Goal: Task Accomplishment & Management: Manage account settings

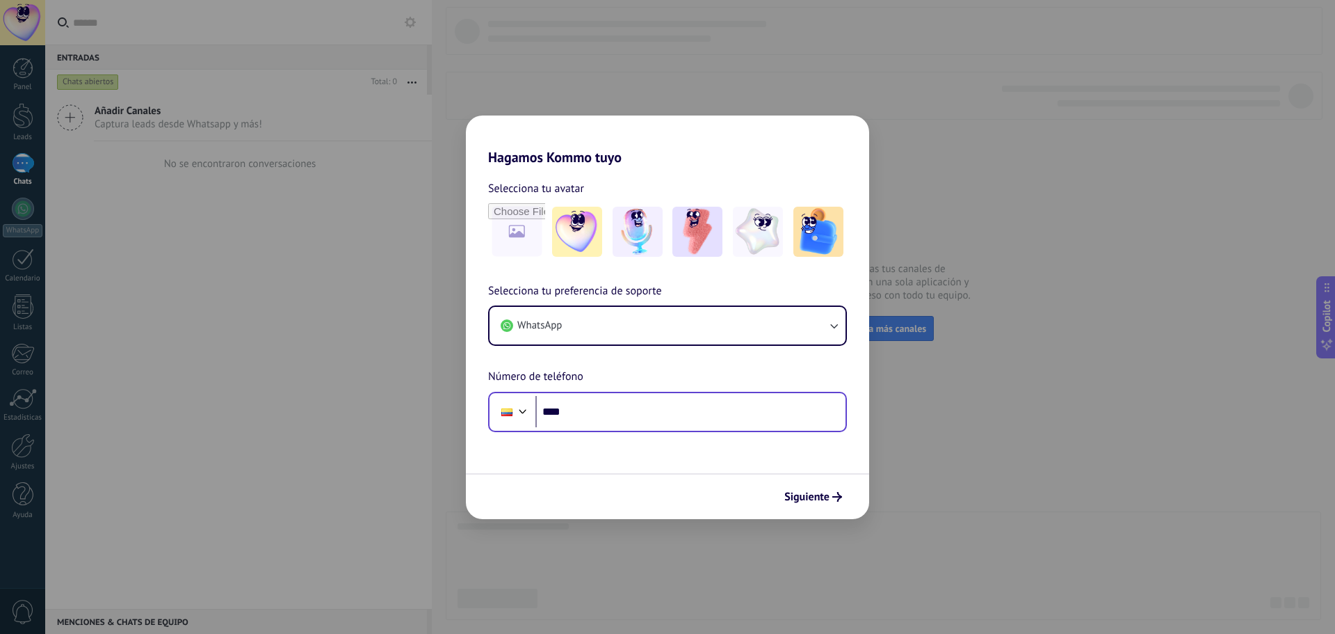
click at [647, 428] on div "Phone ****" at bounding box center [667, 412] width 359 height 40
click at [654, 415] on input "****" at bounding box center [691, 412] width 310 height 32
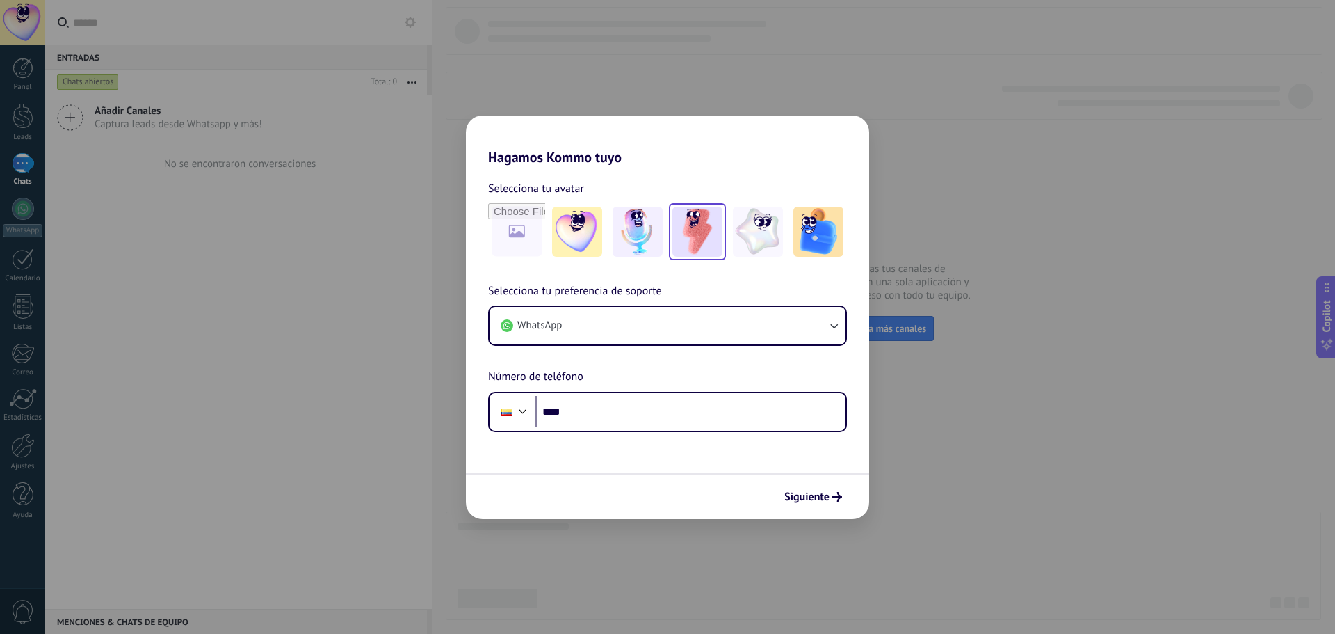
click at [688, 225] on img at bounding box center [698, 232] width 50 height 50
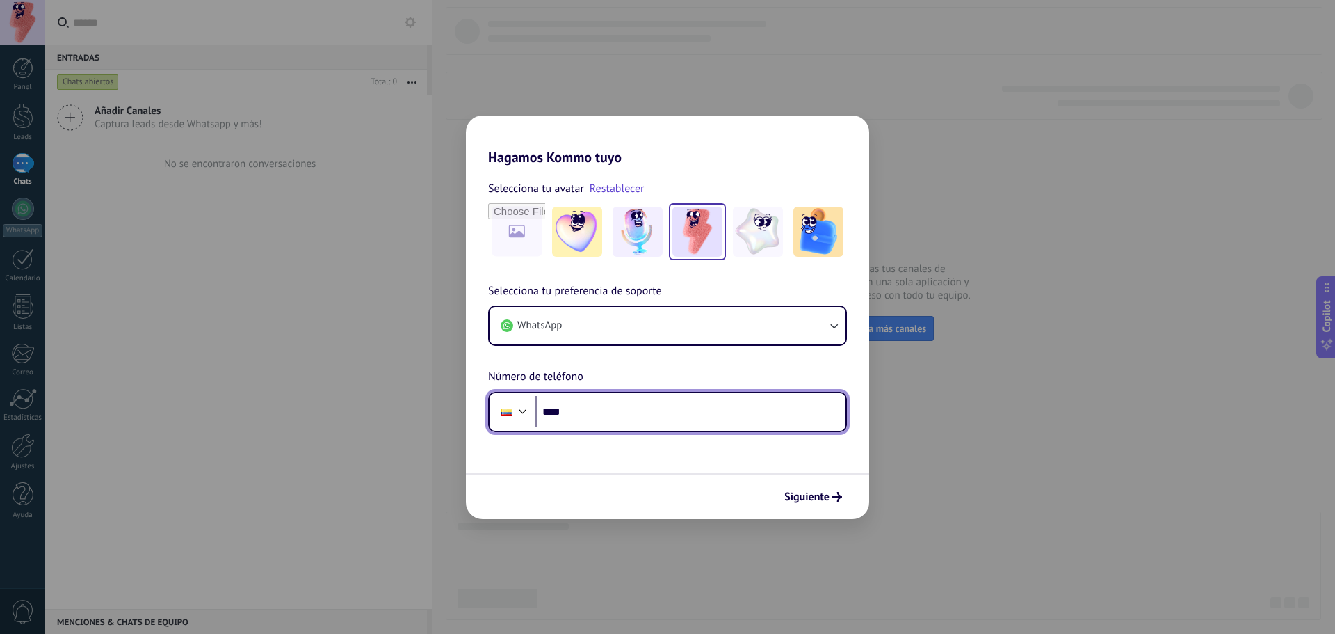
click at [726, 425] on input "****" at bounding box center [691, 412] width 310 height 32
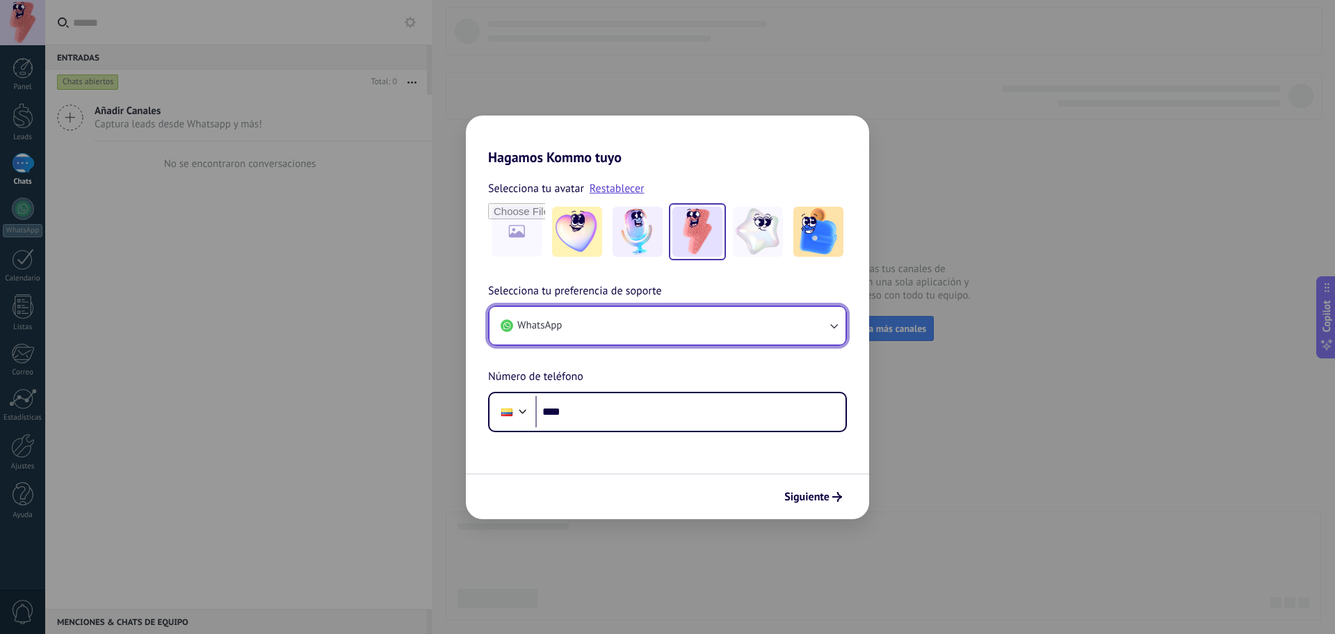
click at [707, 329] on button "WhatsApp" at bounding box center [668, 326] width 356 height 38
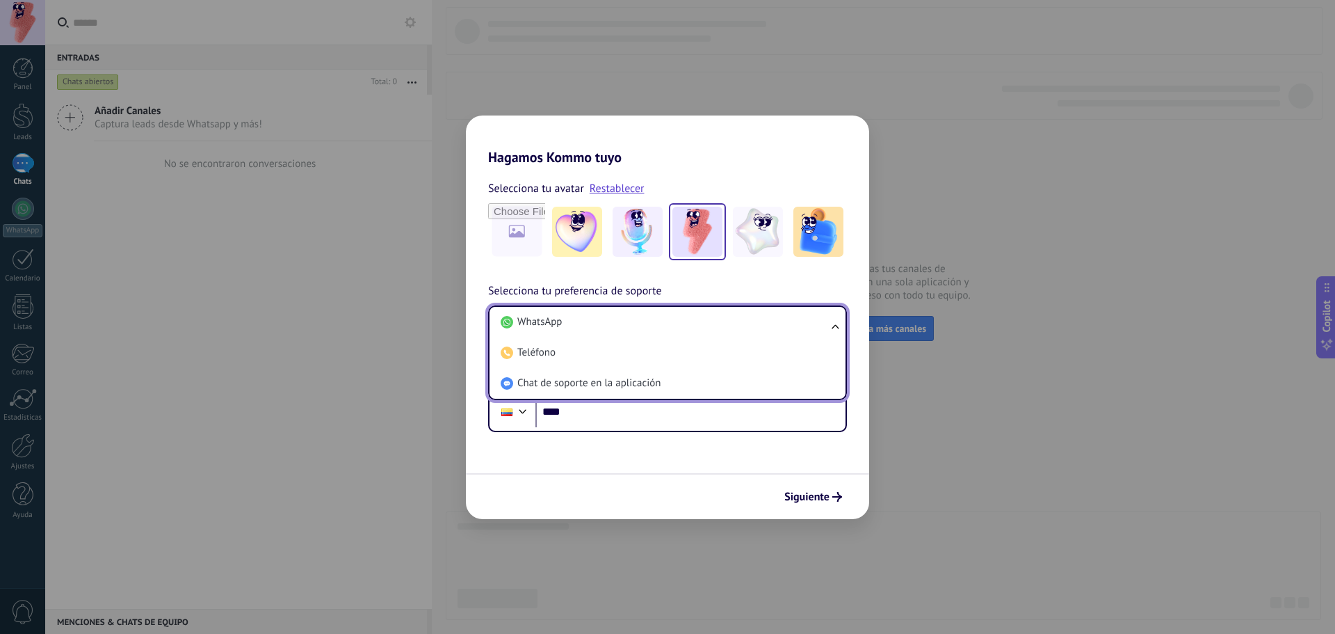
click at [707, 329] on li "WhatsApp" at bounding box center [664, 322] width 339 height 31
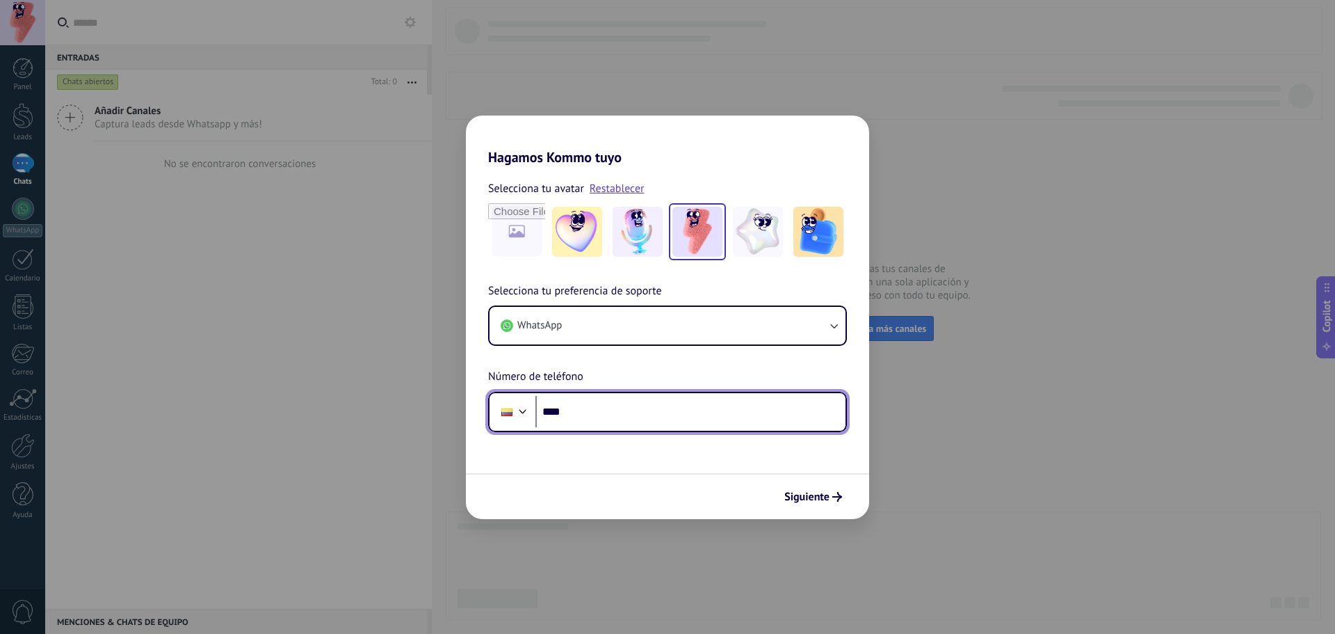
click at [663, 404] on input "****" at bounding box center [691, 412] width 310 height 32
type input "**********"
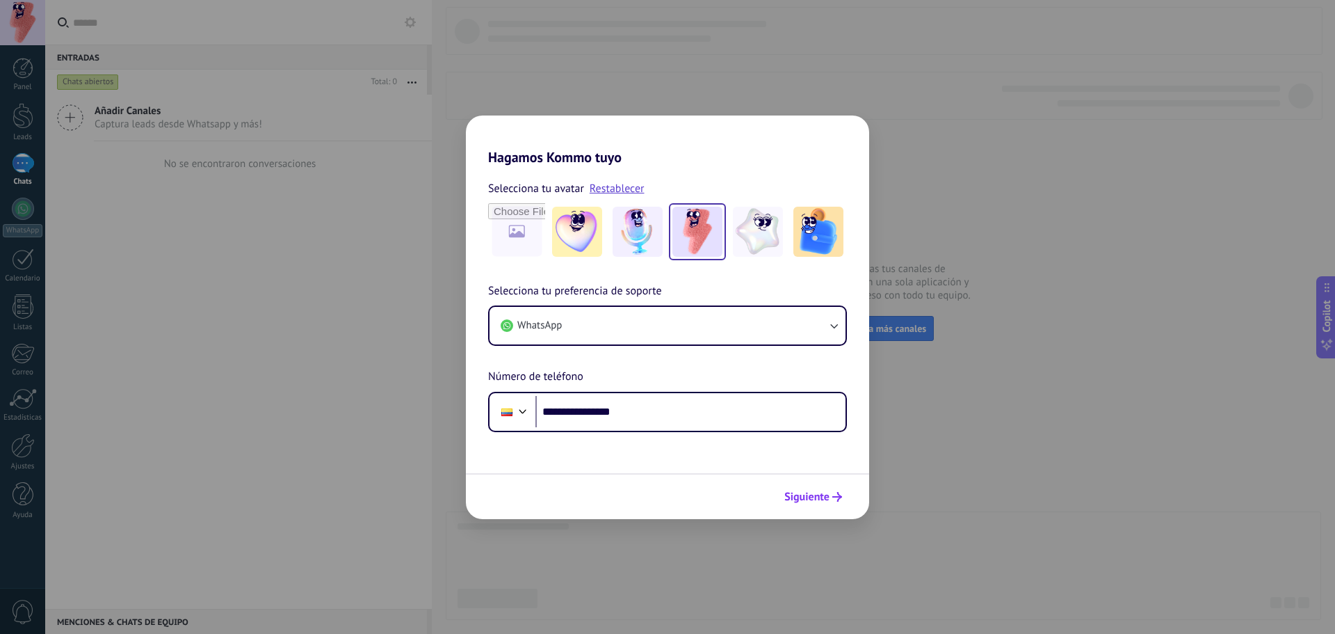
click at [819, 492] on span "Siguiente" at bounding box center [806, 497] width 45 height 10
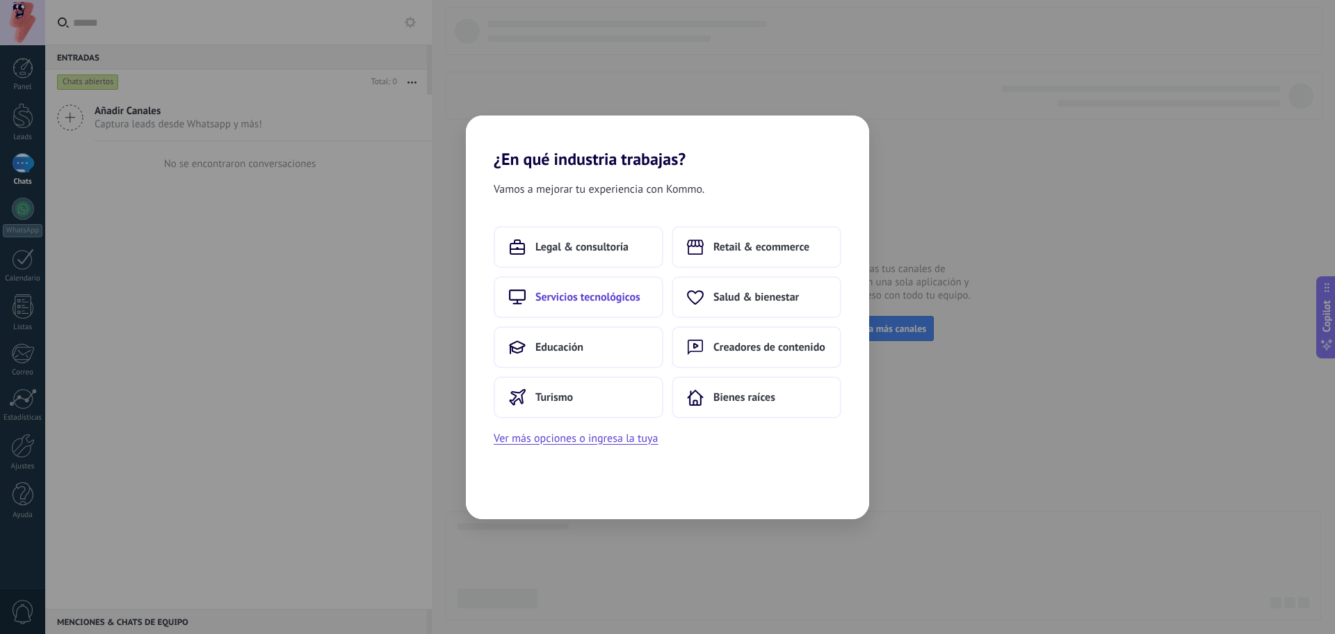
click at [609, 313] on button "Servicios tecnológicos" at bounding box center [579, 297] width 170 height 42
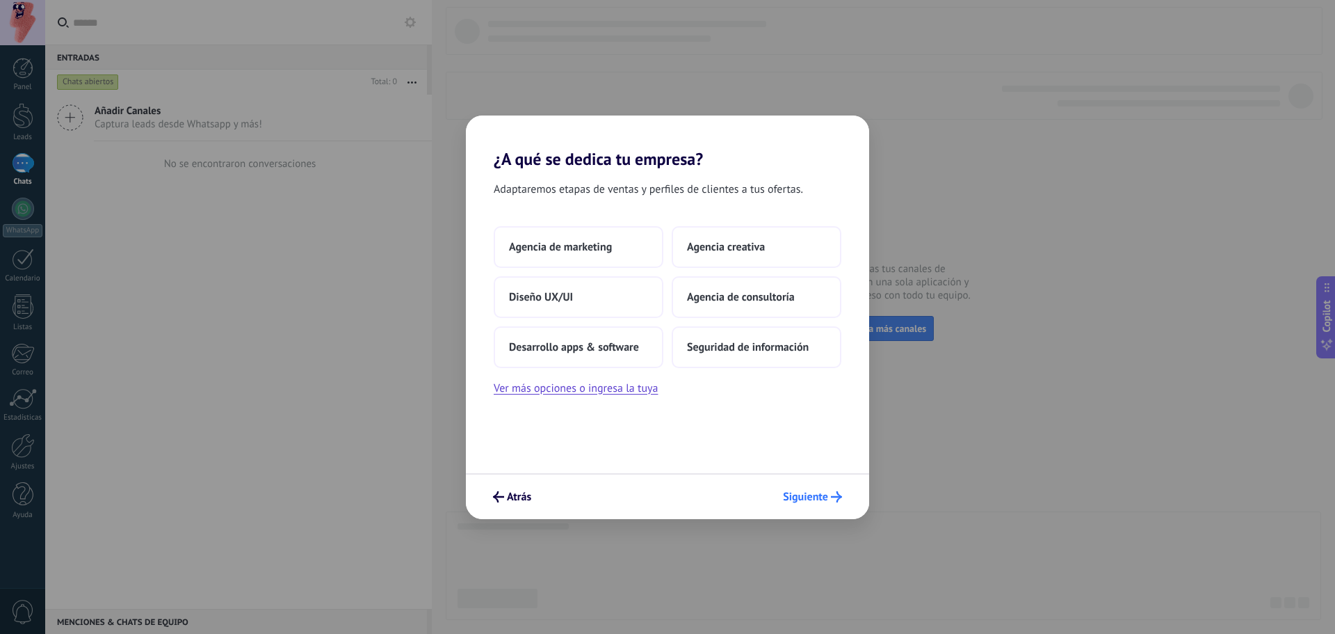
click at [813, 492] on span "Siguiente" at bounding box center [805, 497] width 45 height 10
click at [616, 341] on span "Desarrollo apps & software" at bounding box center [574, 347] width 130 height 14
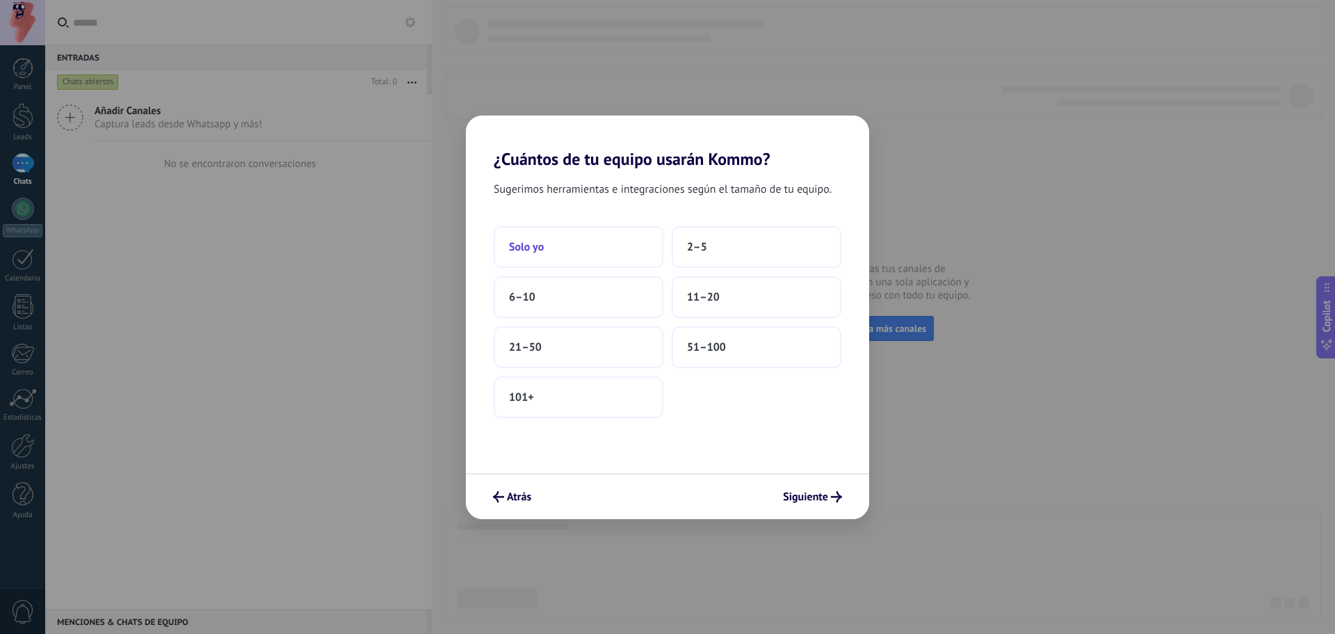
click at [563, 252] on button "Solo yo" at bounding box center [579, 247] width 170 height 42
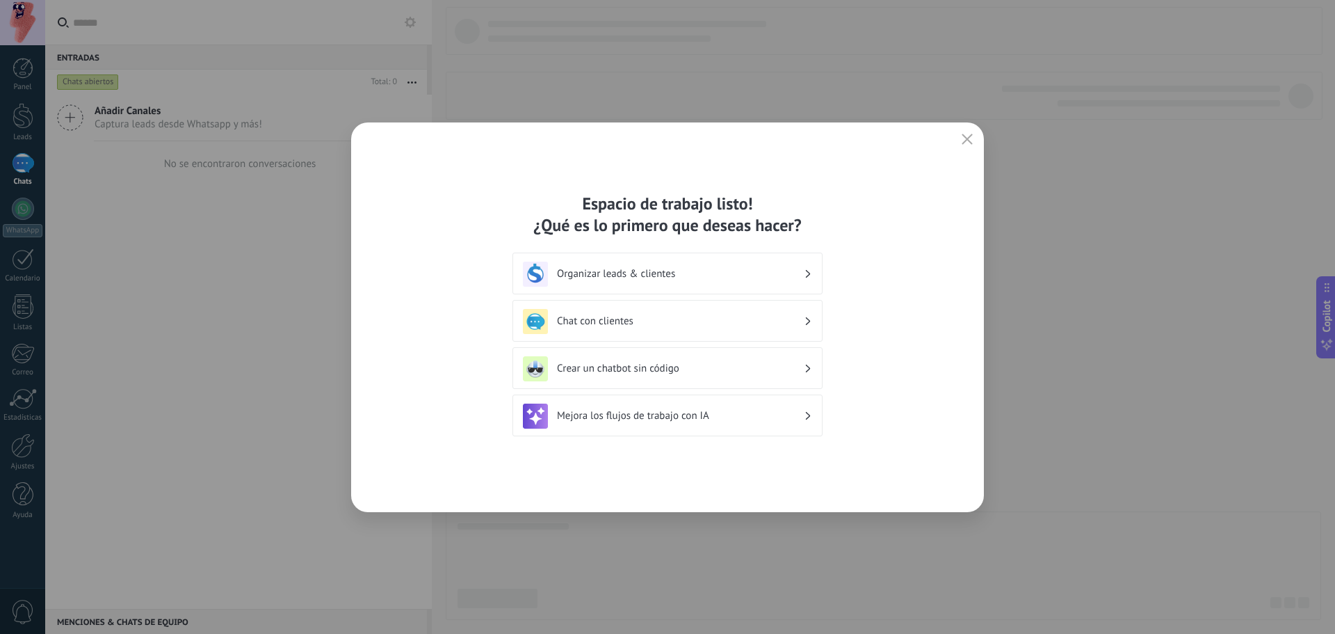
click at [965, 128] on div "Espacio de trabajo listo! ¿Qué es lo primero que deseas hacer? Organizar leads …" at bounding box center [667, 316] width 633 height 389
click at [968, 139] on use "button" at bounding box center [968, 139] width 10 height 10
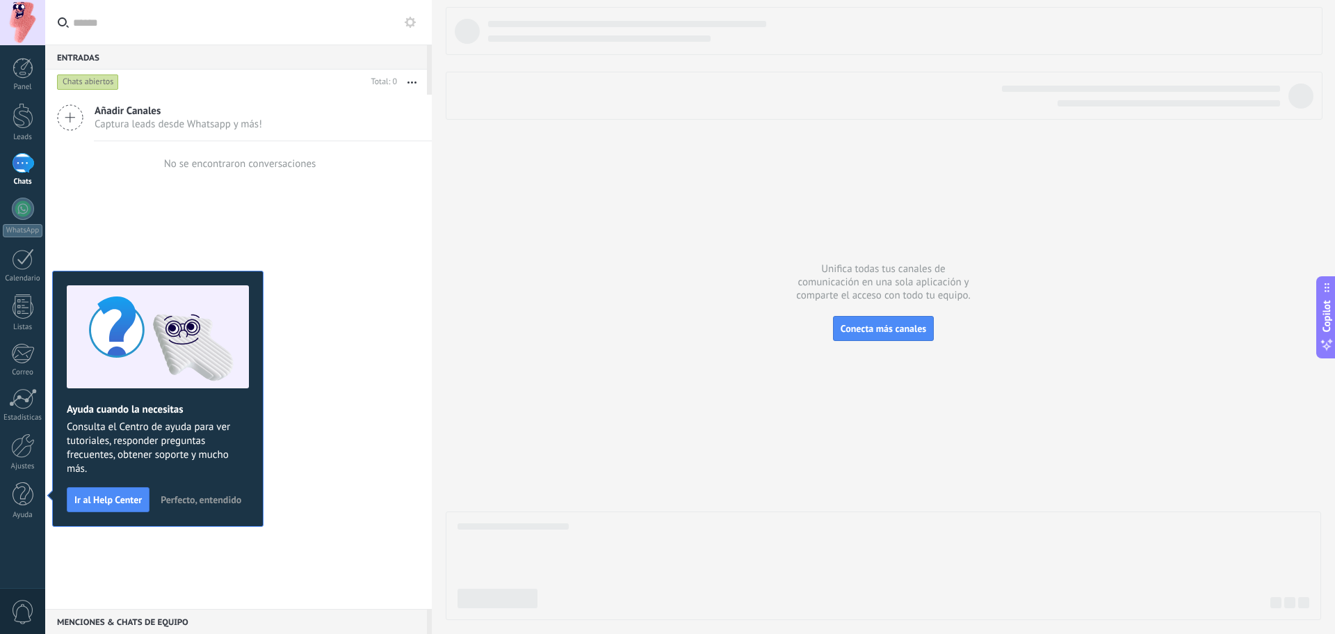
click at [513, 429] on div at bounding box center [884, 313] width 876 height 613
click at [194, 499] on span "Perfecto, entendido" at bounding box center [201, 499] width 81 height 10
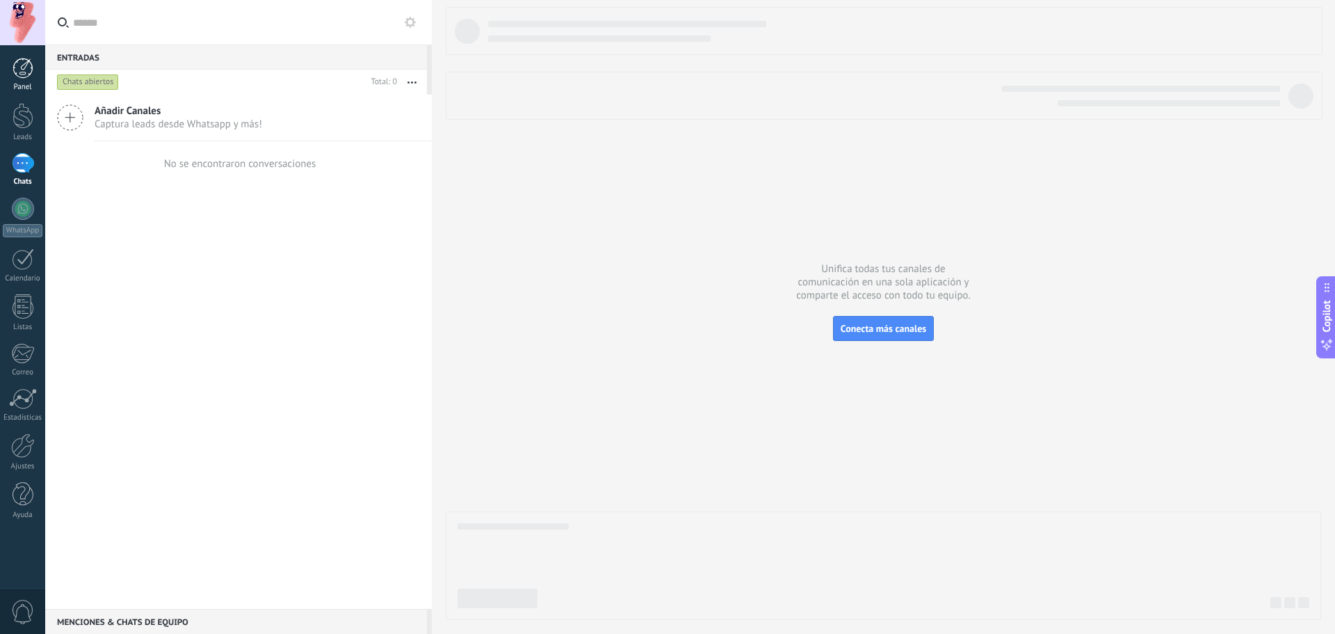
click at [21, 79] on link "Panel" at bounding box center [22, 75] width 45 height 34
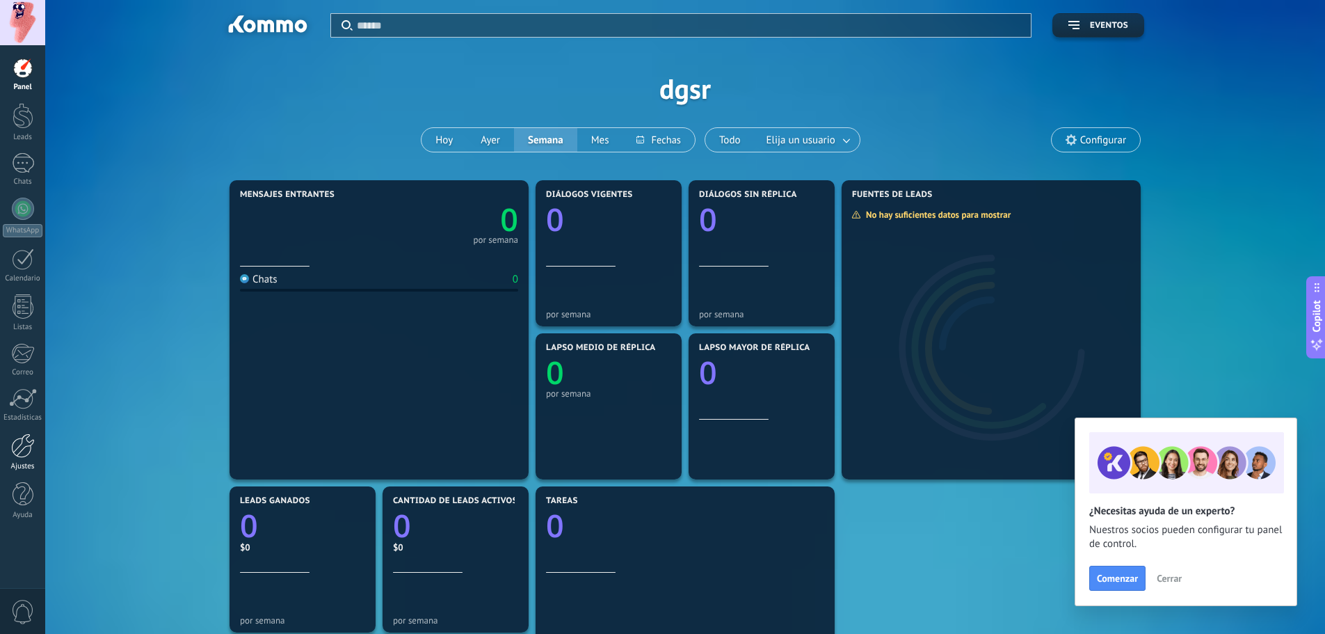
click at [24, 445] on div at bounding box center [23, 445] width 24 height 24
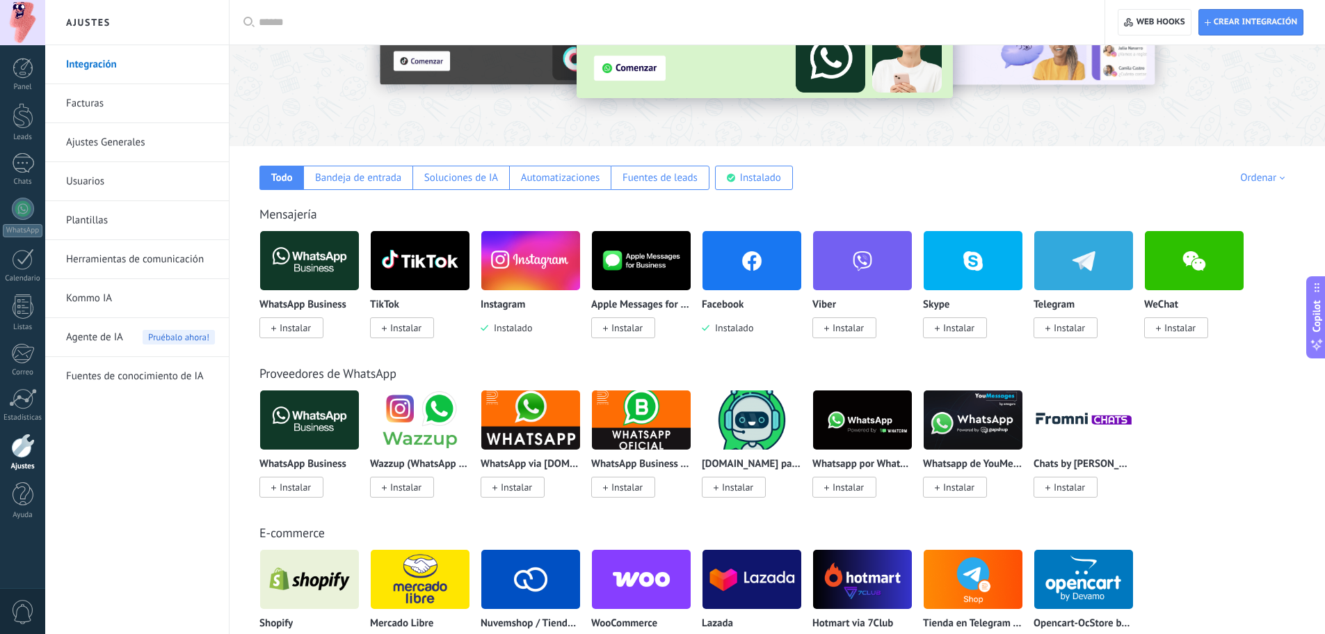
scroll to position [139, 0]
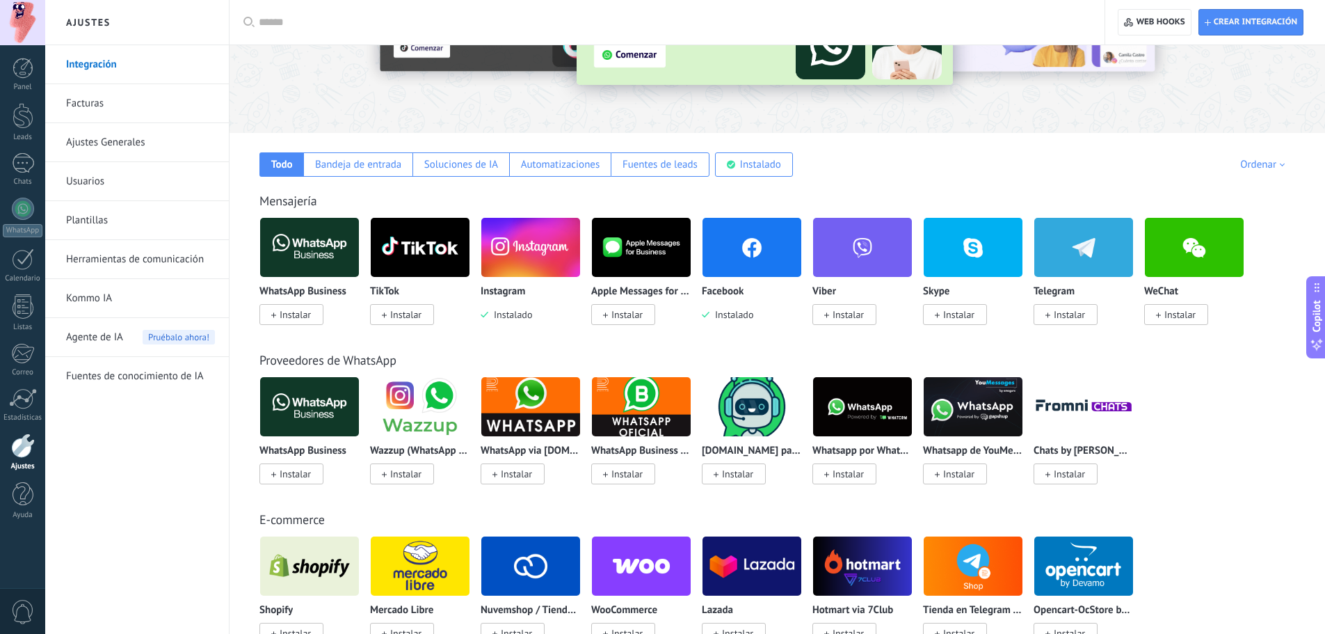
click at [633, 474] on span "Instalar" at bounding box center [626, 473] width 31 height 13
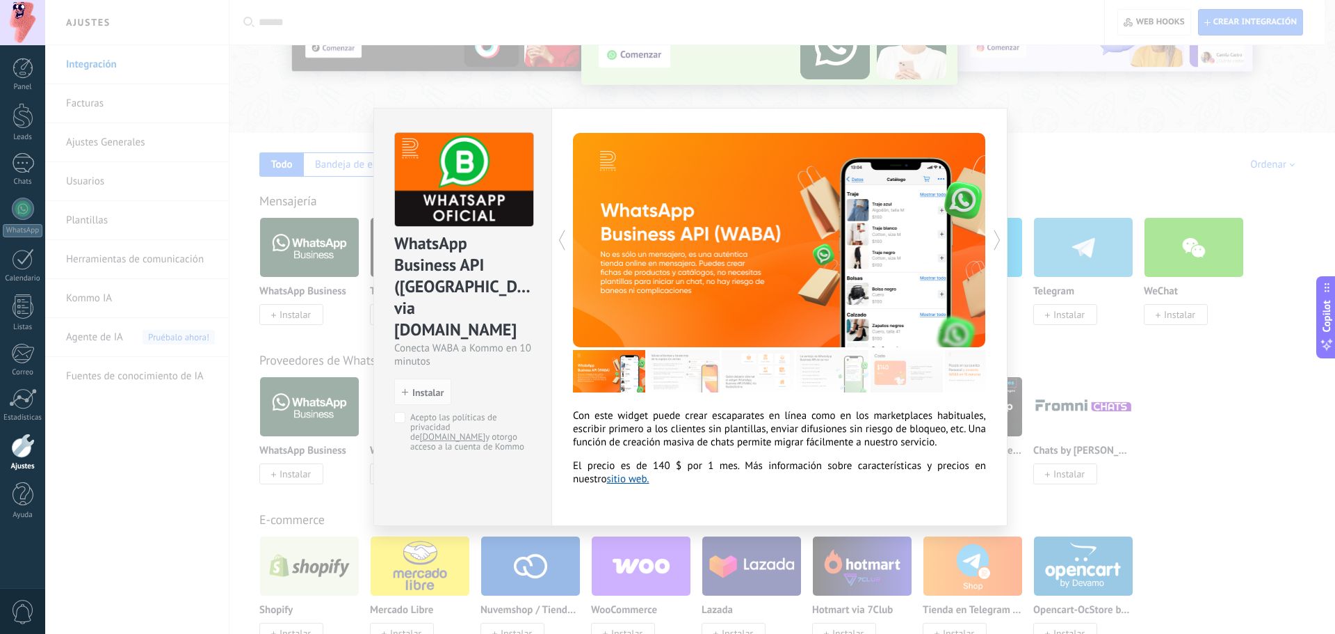
click at [1045, 191] on div "WhatsApp Business API (WABA) via Radist.Online Conecta WABA a Kommo en 10 minut…" at bounding box center [690, 317] width 1290 height 634
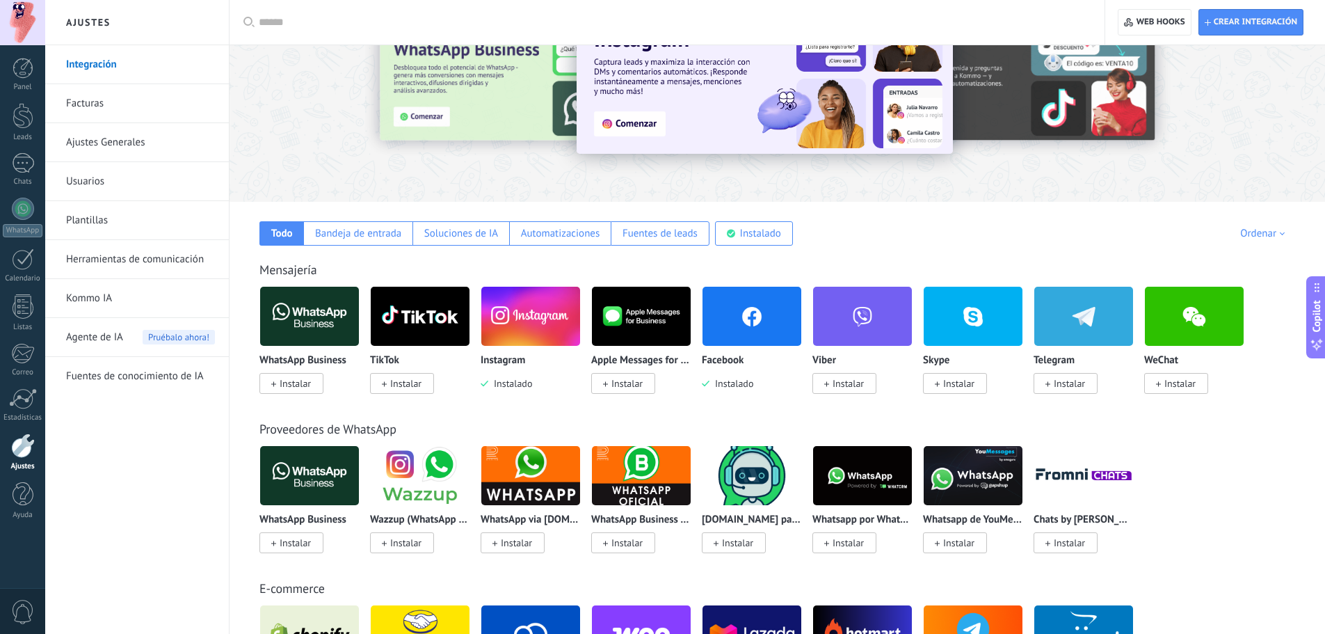
scroll to position [70, 0]
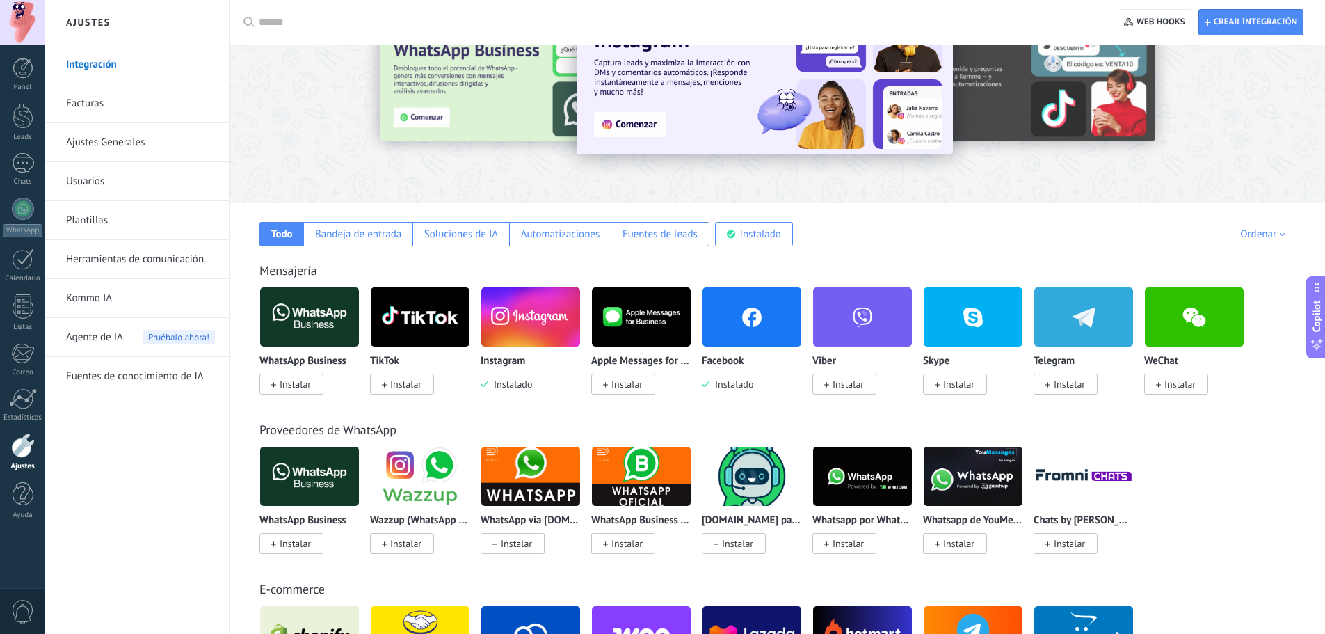
click at [273, 382] on span at bounding box center [273, 384] width 5 height 13
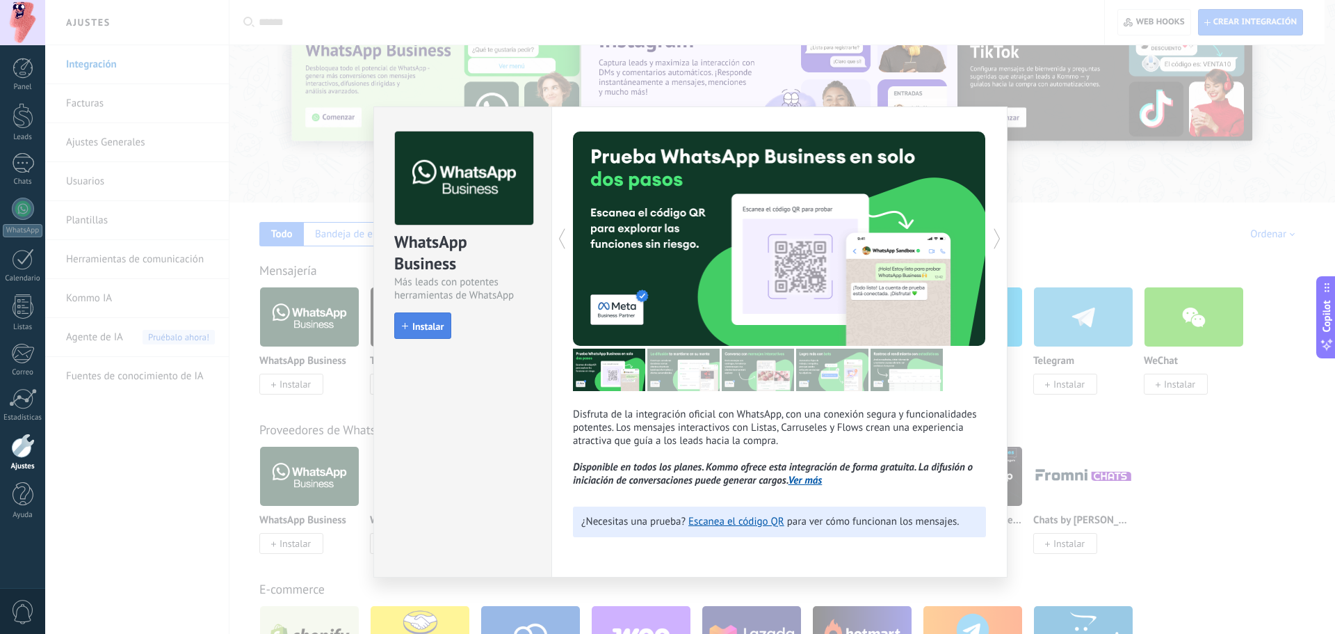
click at [428, 334] on button "Instalar" at bounding box center [422, 325] width 57 height 26
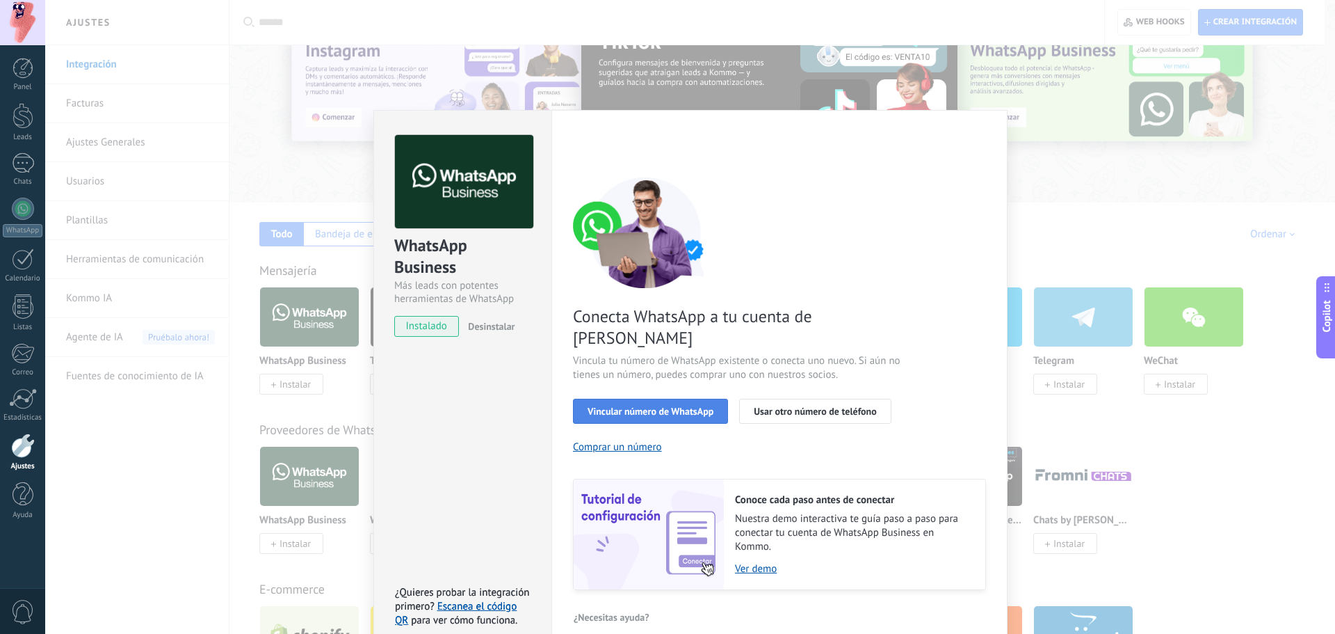
click at [689, 406] on span "Vincular número de WhatsApp" at bounding box center [651, 411] width 126 height 10
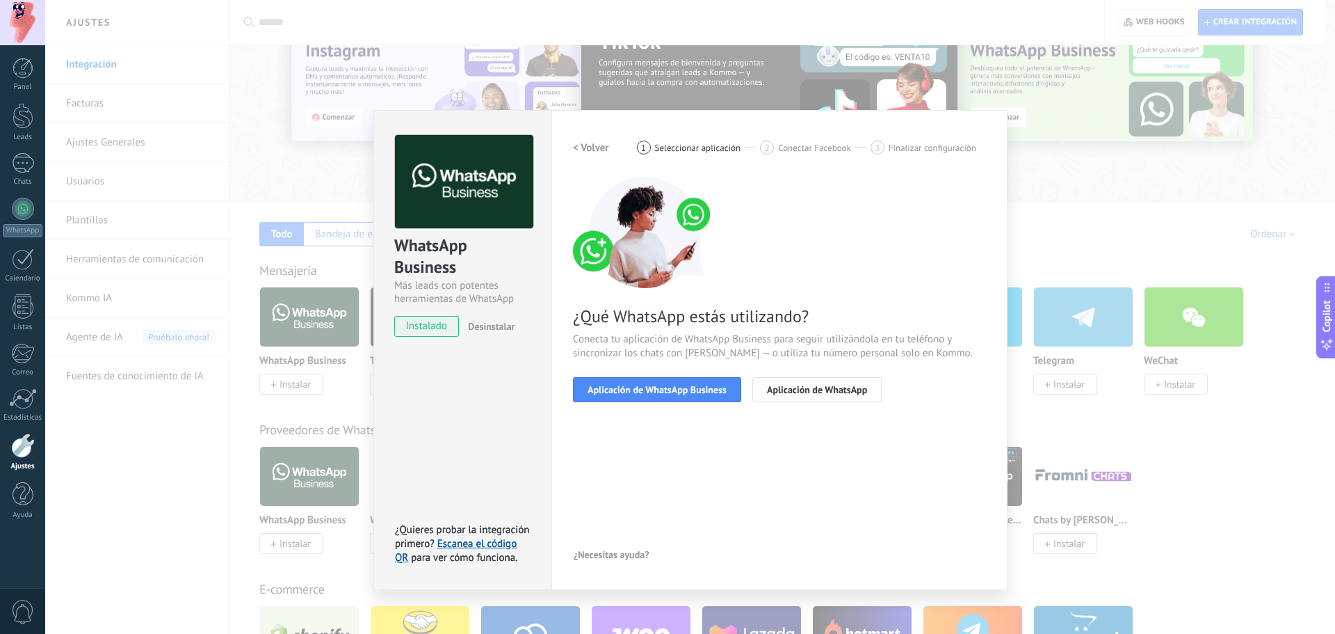
click at [689, 389] on span "Aplicación de WhatsApp Business" at bounding box center [657, 390] width 139 height 10
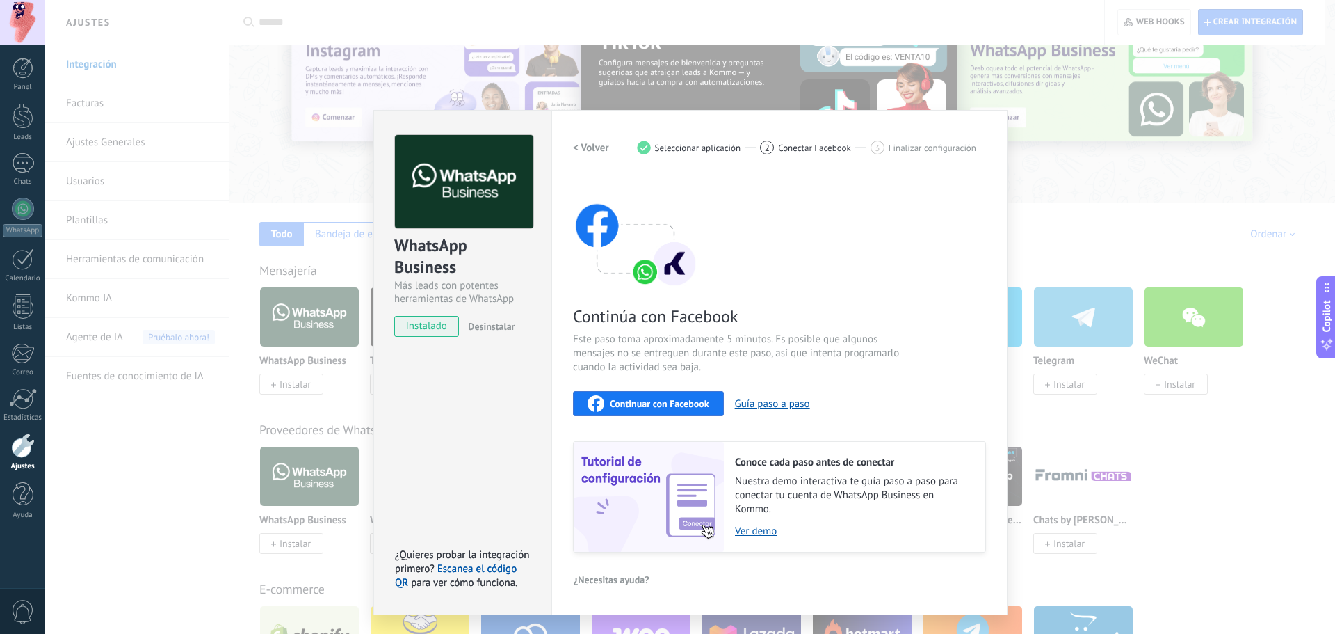
click at [684, 408] on span "Continuar con Facebook" at bounding box center [659, 404] width 99 height 10
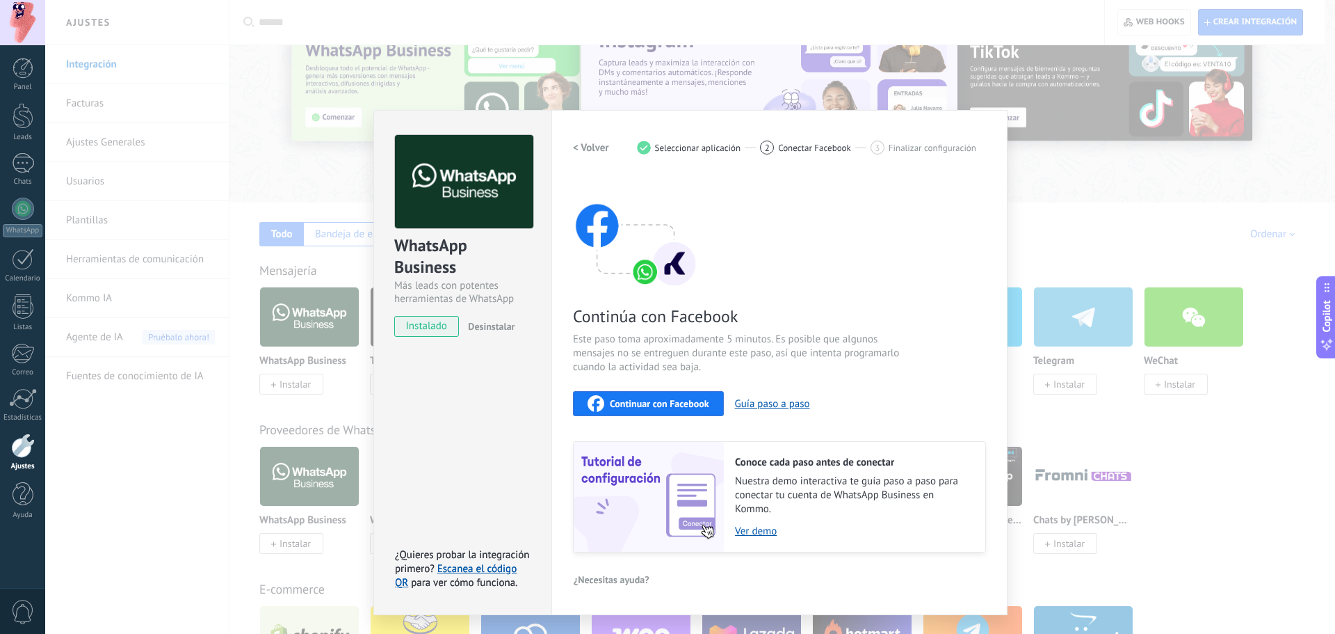
click at [1057, 160] on div "WhatsApp Business Más leads con potentes herramientas de WhatsApp instalado Des…" at bounding box center [690, 317] width 1290 height 634
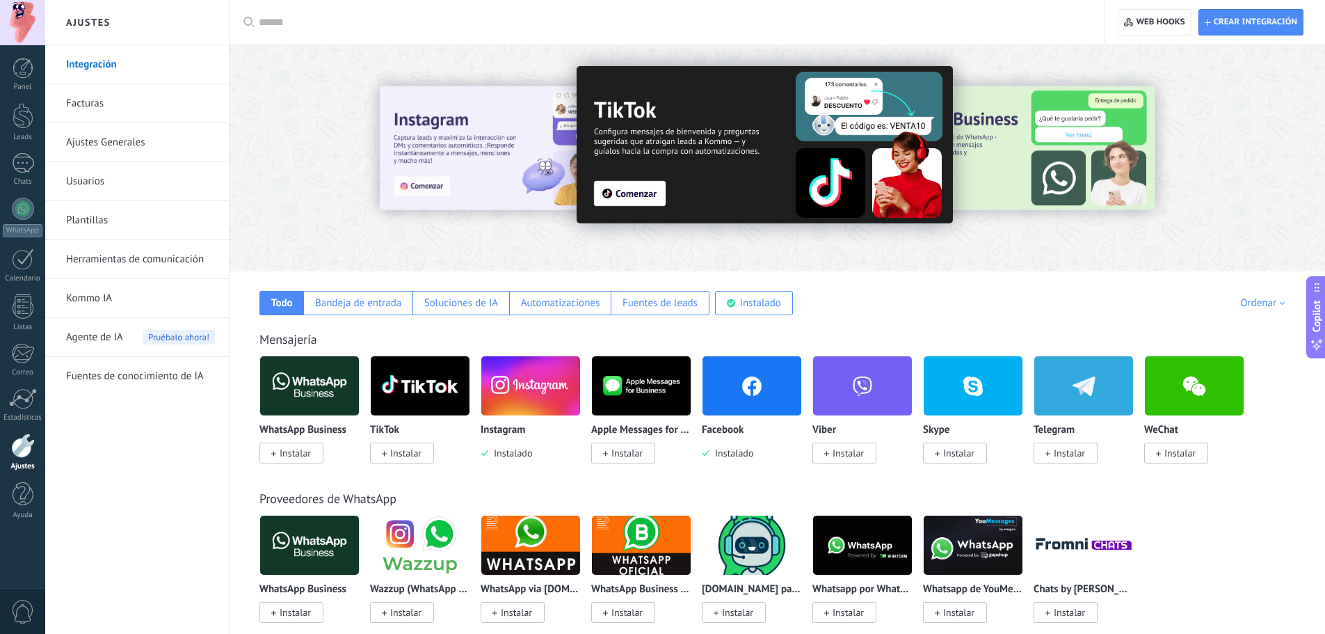
scroll to position [0, 0]
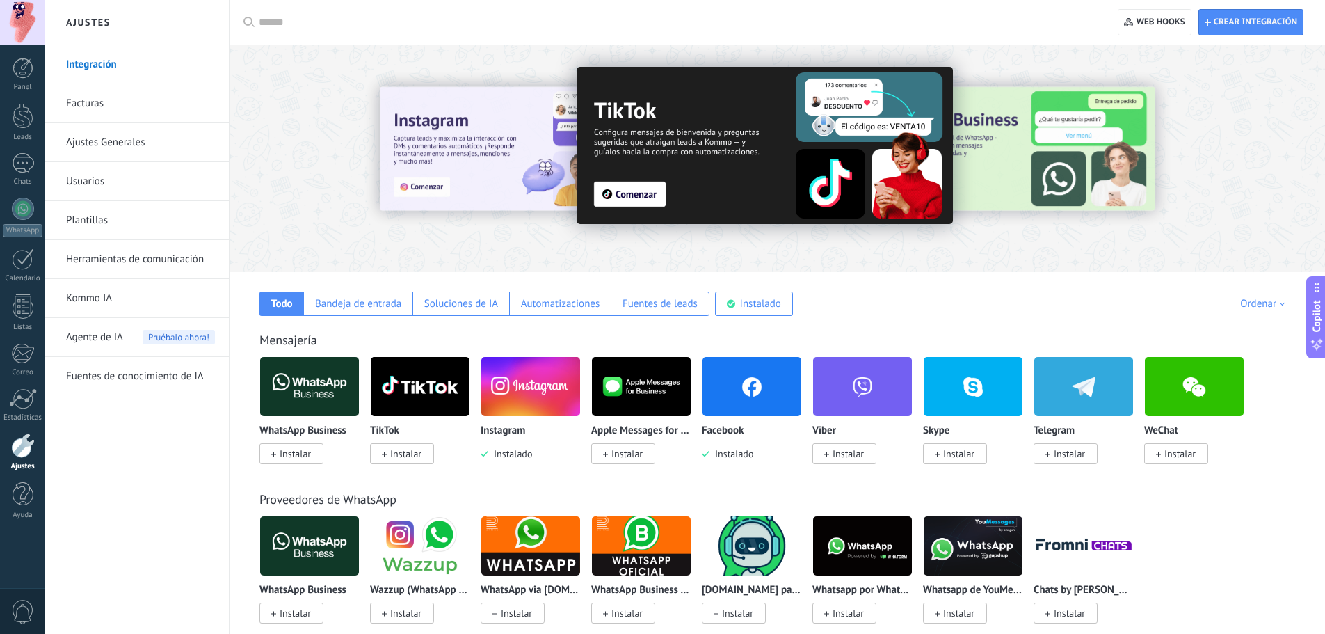
click at [752, 424] on div "Facebook Instalado" at bounding box center [752, 408] width 100 height 104
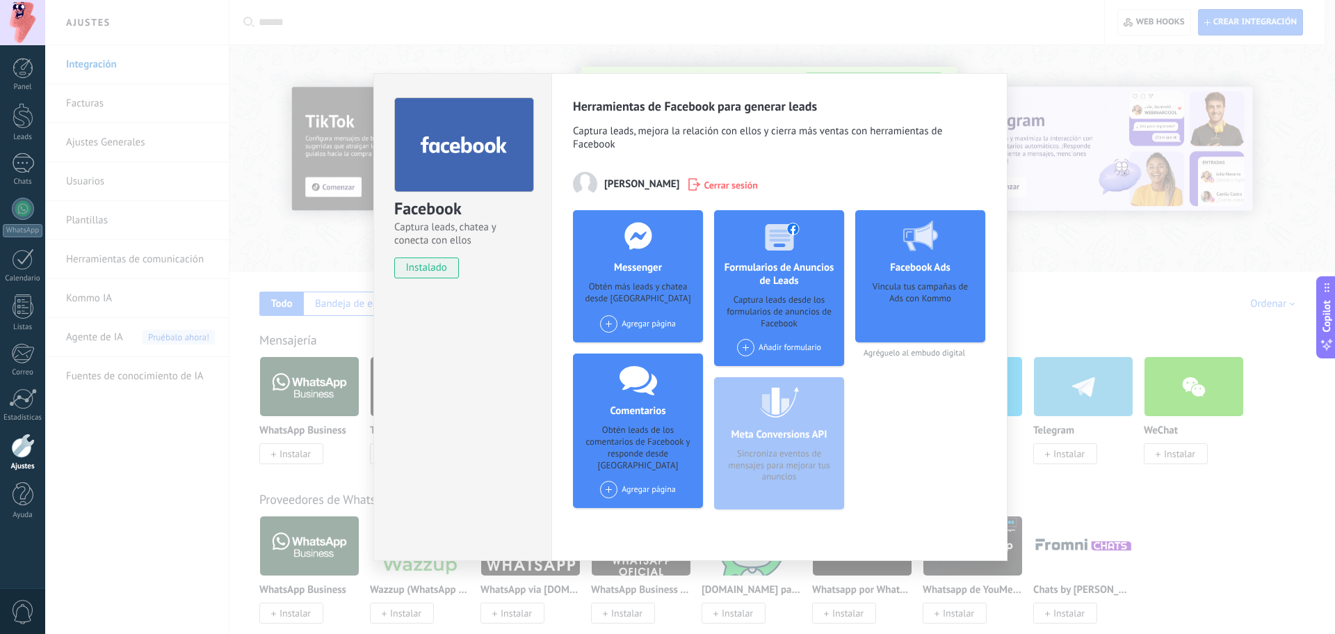
click at [935, 316] on div "Vincula tus campañas de Ads con Kommo" at bounding box center [921, 307] width 108 height 52
click at [935, 263] on h4 "Facebook Ads" at bounding box center [920, 267] width 67 height 13
click at [629, 482] on div "Agregar página" at bounding box center [638, 489] width 76 height 17
click at [636, 500] on div "DGSR STORE" at bounding box center [645, 515] width 93 height 31
click at [648, 481] on div "DGSR STORE" at bounding box center [639, 489] width 92 height 17
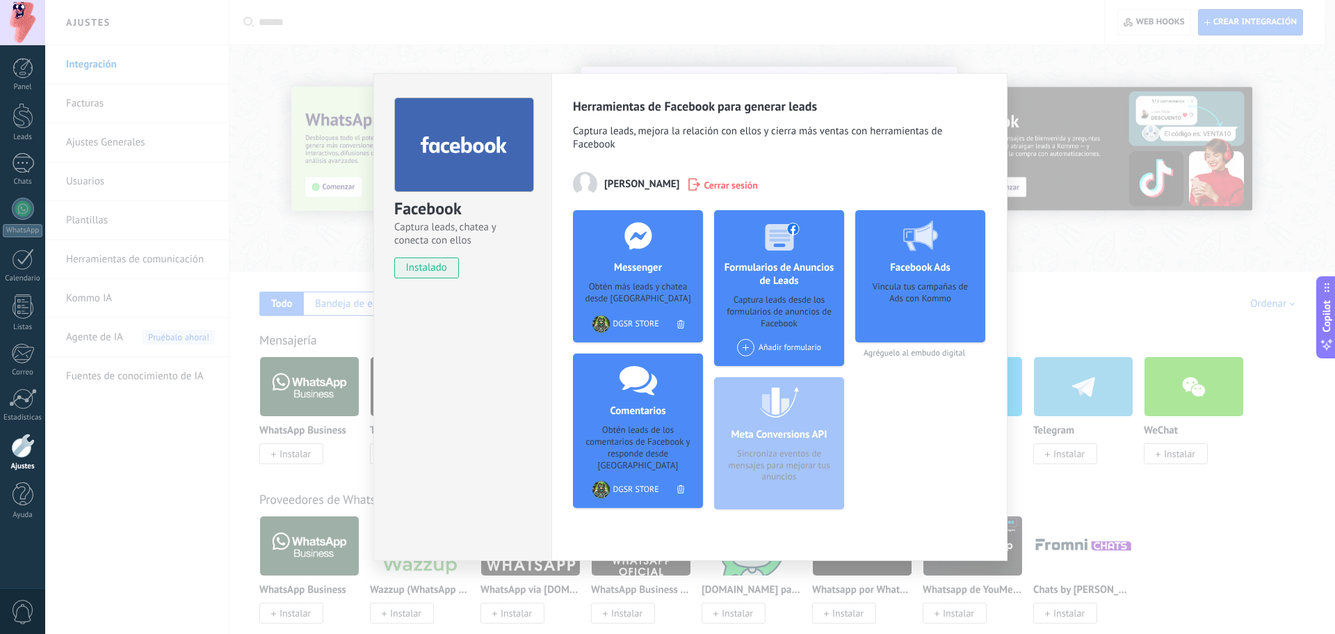
click at [430, 266] on span "instalado" at bounding box center [426, 267] width 63 height 21
click at [74, 217] on div "Facebook Captura leads, chatea y conecta con ellos instalado Desinstalar Herram…" at bounding box center [690, 317] width 1290 height 634
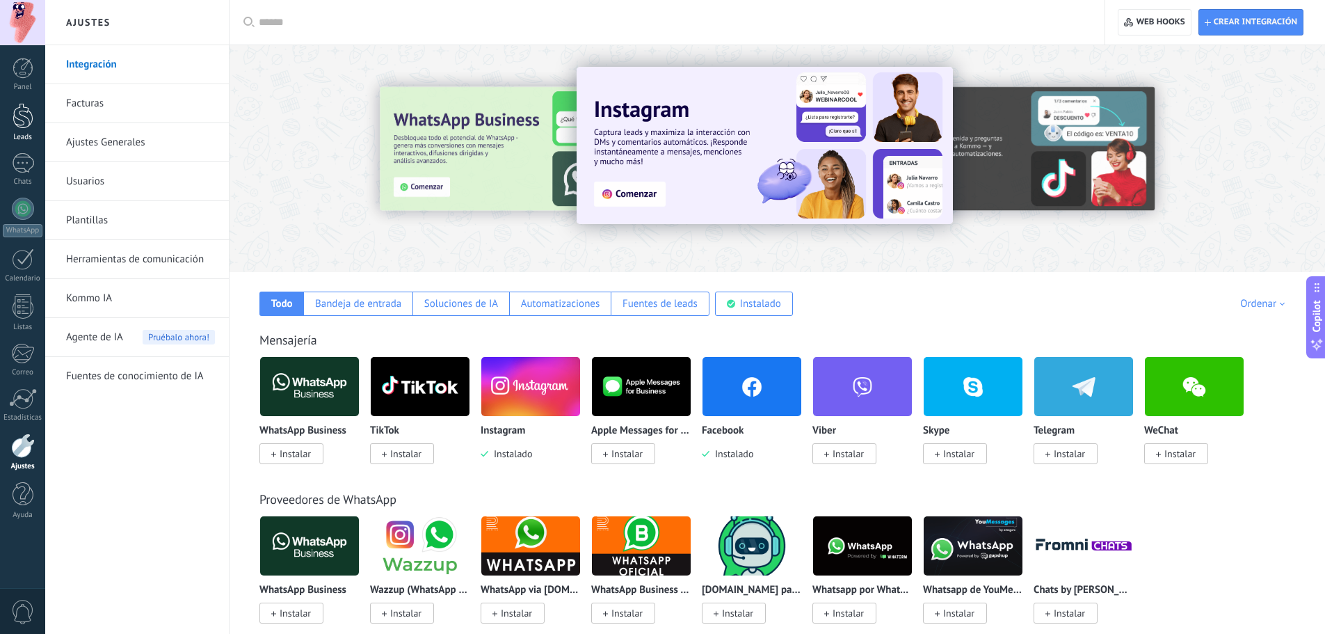
click at [22, 126] on div at bounding box center [23, 116] width 21 height 26
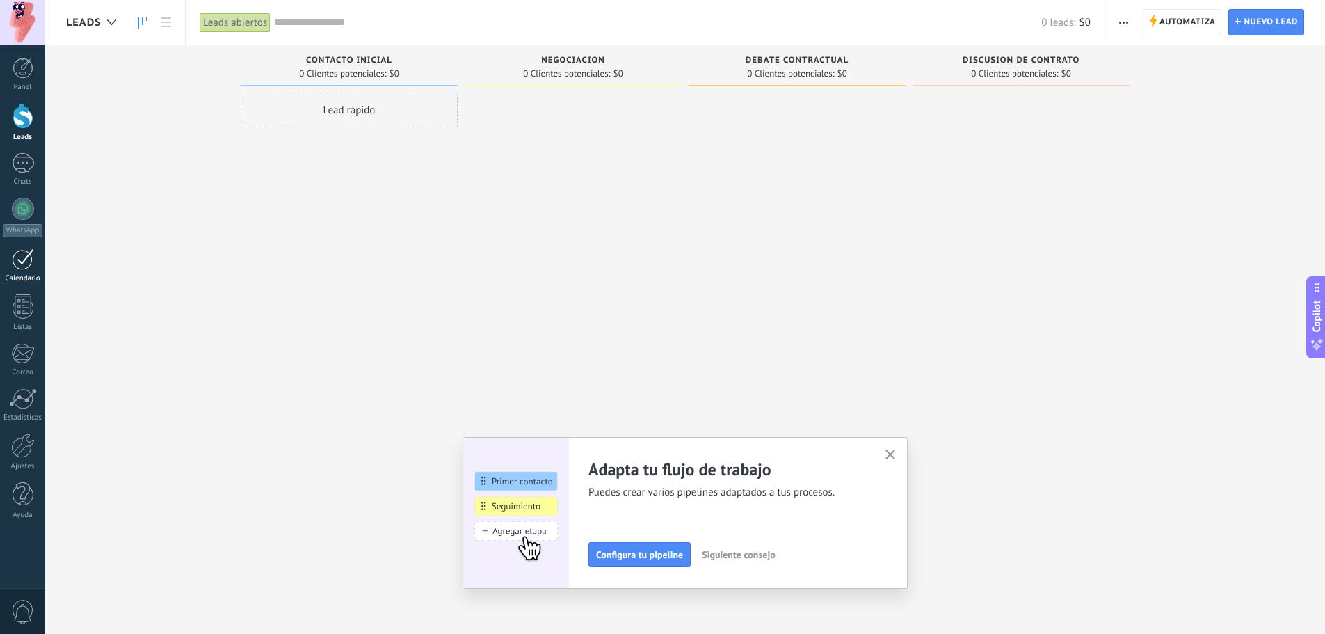
click at [25, 257] on div at bounding box center [23, 259] width 22 height 22
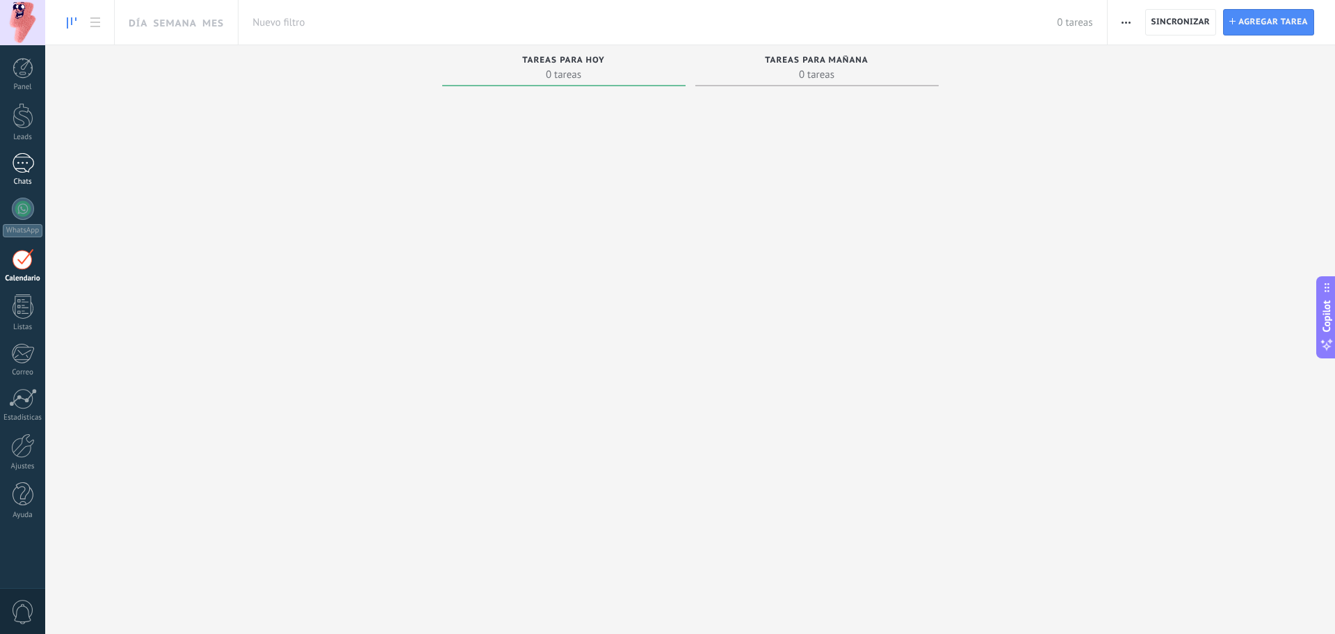
click at [19, 166] on div at bounding box center [23, 163] width 22 height 20
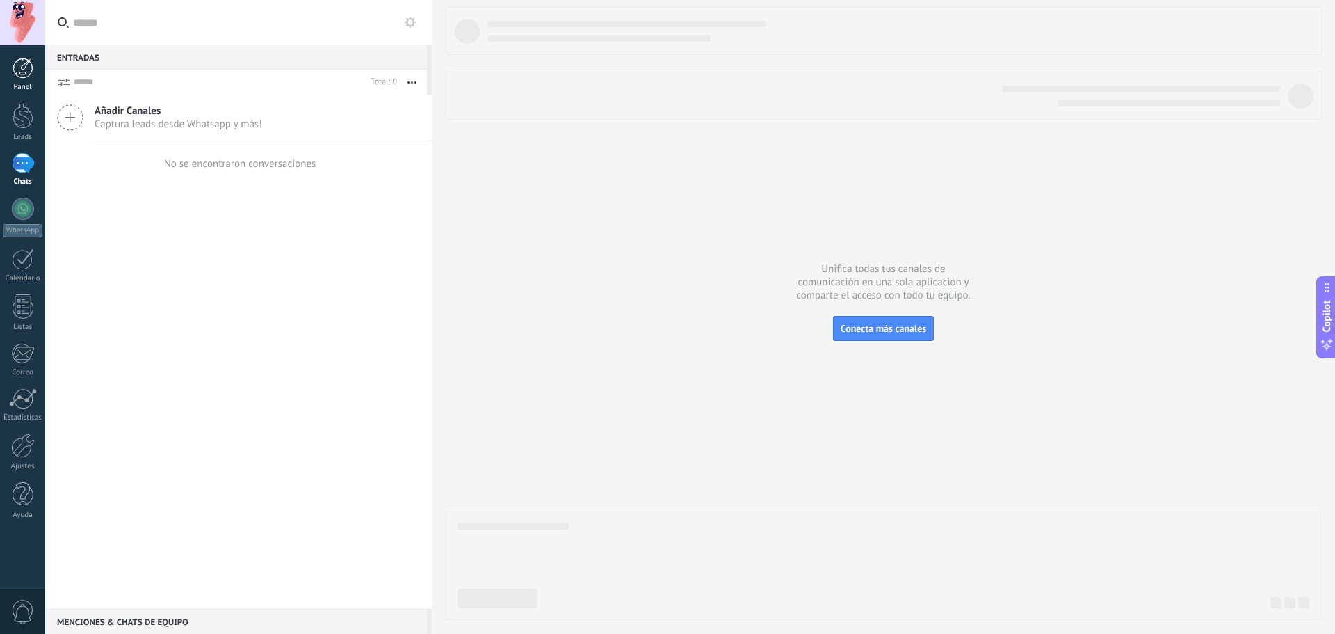
click at [22, 91] on div "Panel" at bounding box center [23, 87] width 40 height 9
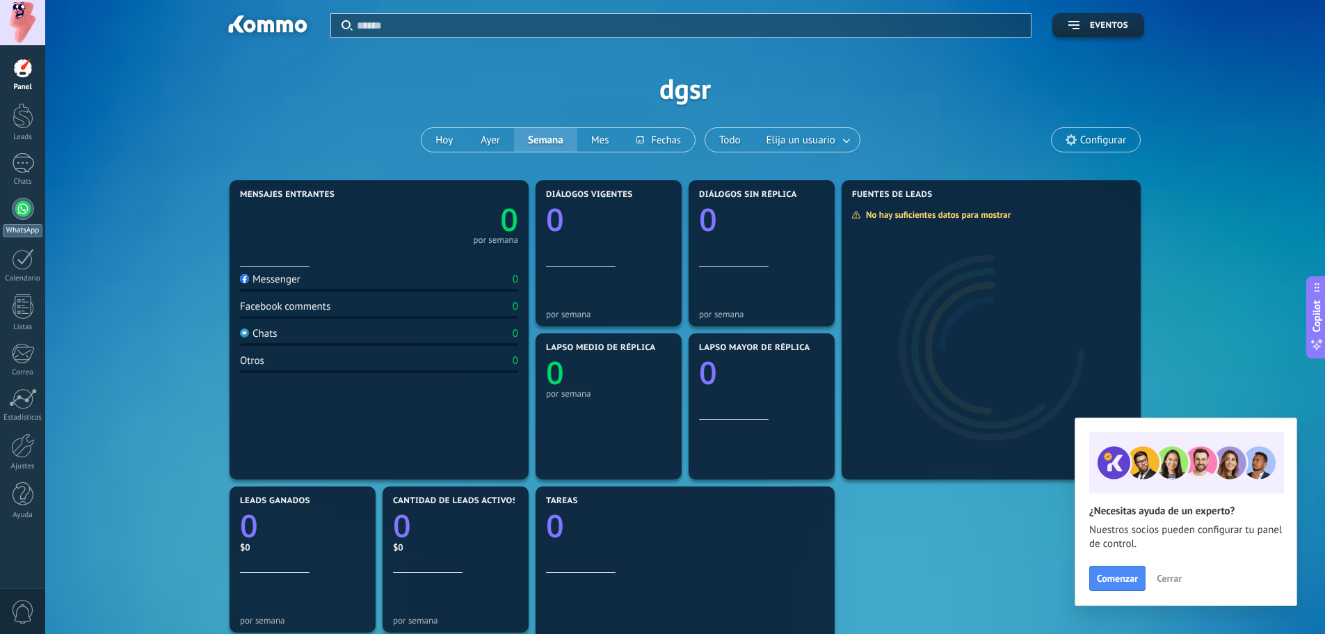
click at [17, 220] on link "WhatsApp" at bounding box center [22, 218] width 45 height 40
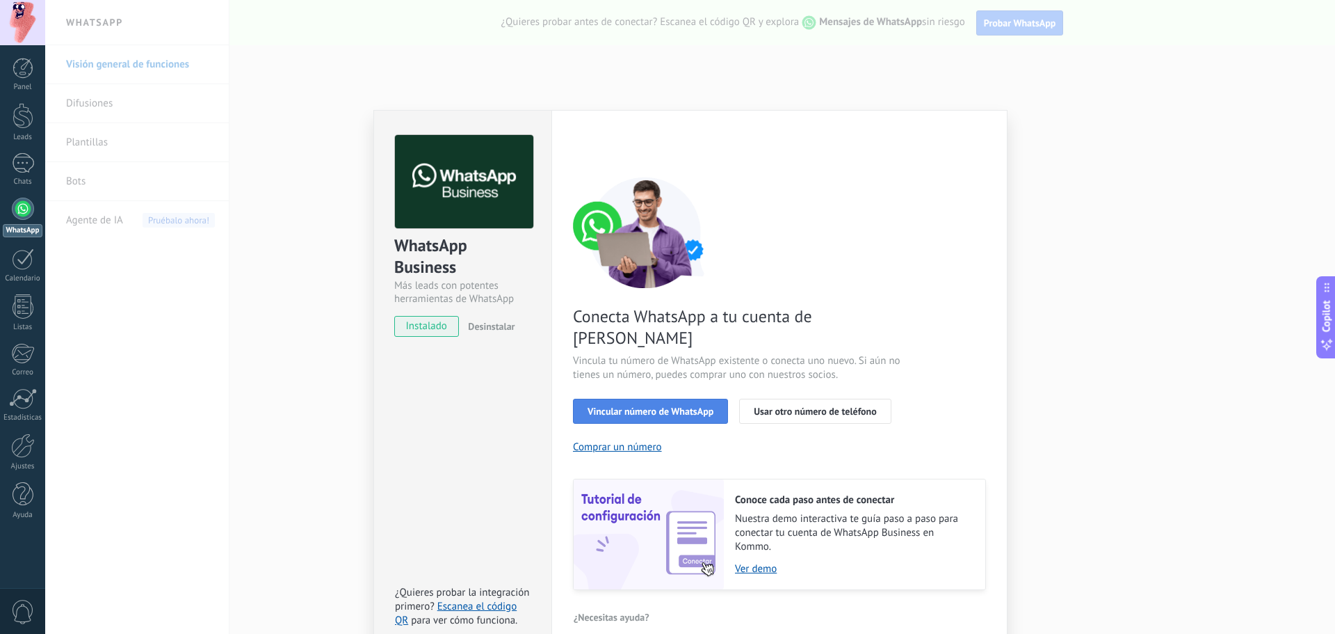
click at [665, 406] on span "Vincular número de WhatsApp" at bounding box center [651, 411] width 126 height 10
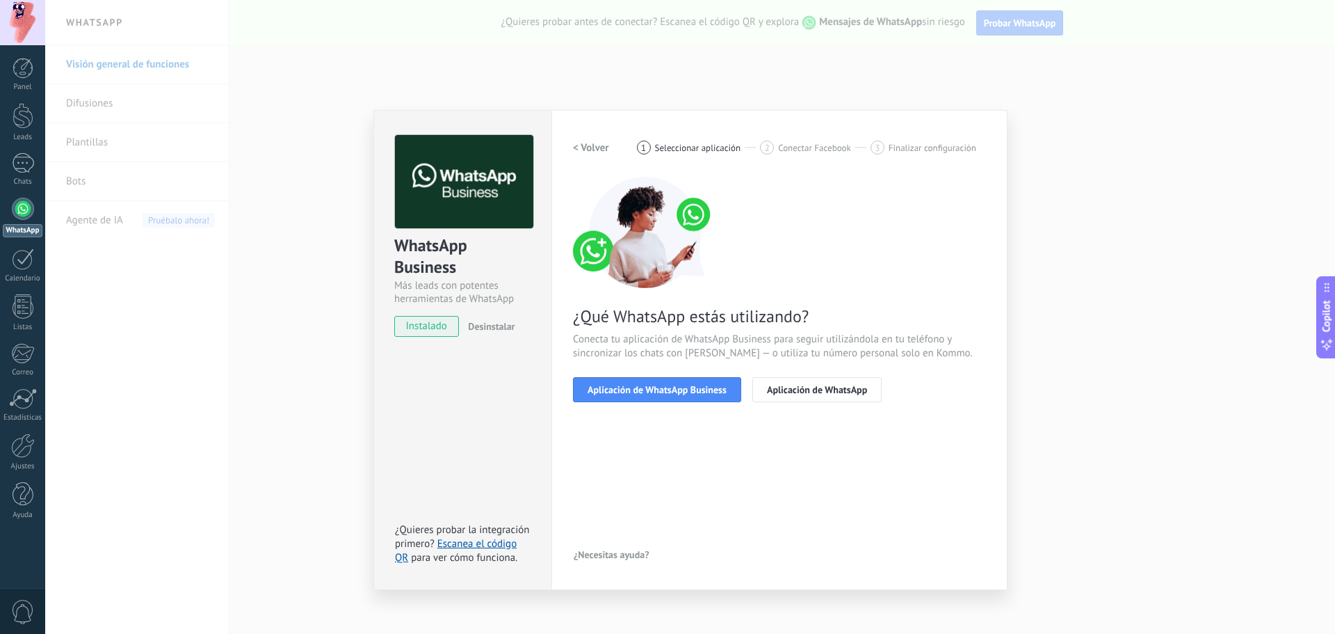
click at [665, 388] on span "Aplicación de WhatsApp Business" at bounding box center [657, 390] width 139 height 10
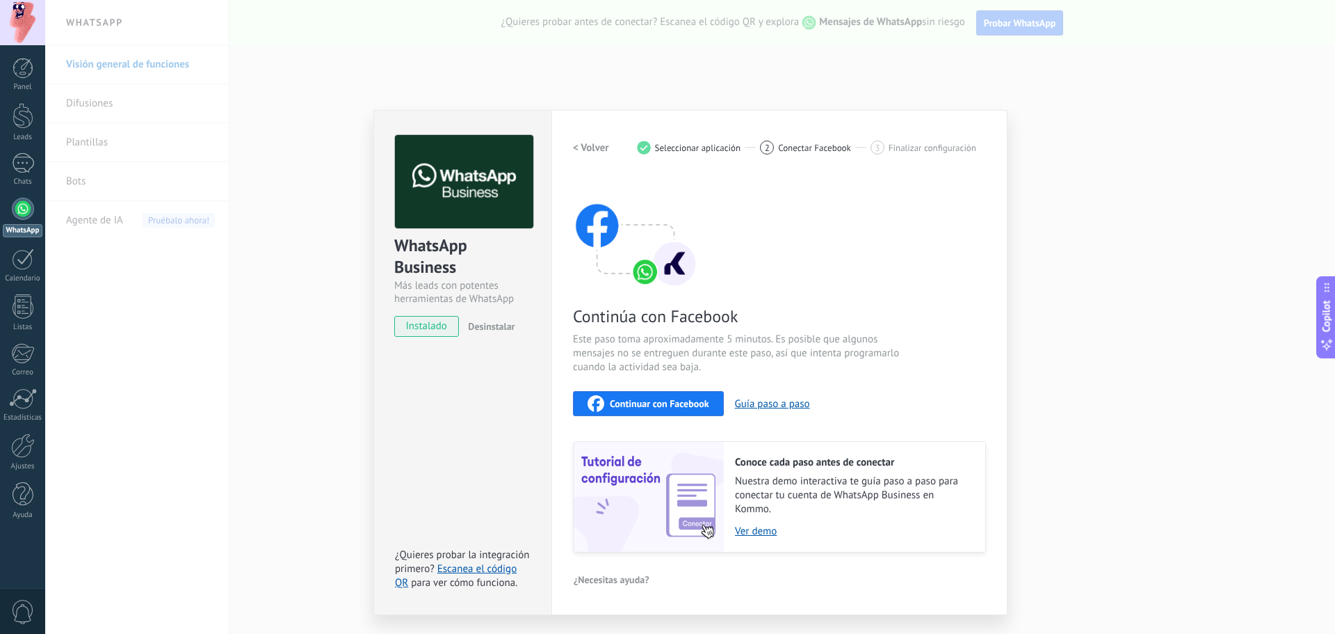
click at [665, 410] on div "Continuar con Facebook" at bounding box center [649, 403] width 122 height 17
click at [768, 410] on div "Continuar con Facebook Guía paso a paso" at bounding box center [779, 403] width 413 height 25
click at [774, 402] on button "Guía paso a paso" at bounding box center [772, 403] width 75 height 13
click at [834, 113] on div "Configuraciones Autorizaciones Esta pestaña registra a los usuarios que han con…" at bounding box center [780, 362] width 456 height 505
click at [658, 401] on span "Continuar con Facebook" at bounding box center [659, 404] width 99 height 10
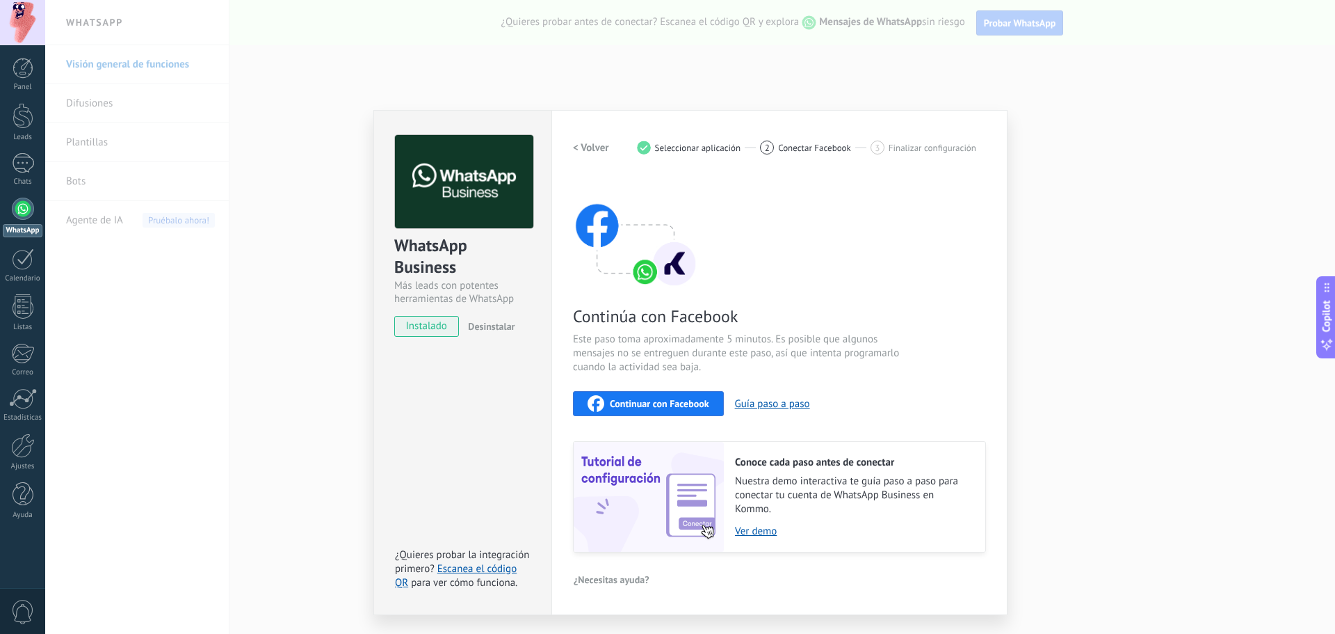
drag, startPoint x: 985, startPoint y: 113, endPoint x: 885, endPoint y: 77, distance: 106.2
click at [984, 113] on div "Configuraciones Autorizaciones Esta pestaña registra a los usuarios que han con…" at bounding box center [780, 362] width 456 height 505
click at [843, 81] on div "WhatsApp Business Más leads con potentes herramientas de WhatsApp instalado Des…" at bounding box center [690, 317] width 1290 height 634
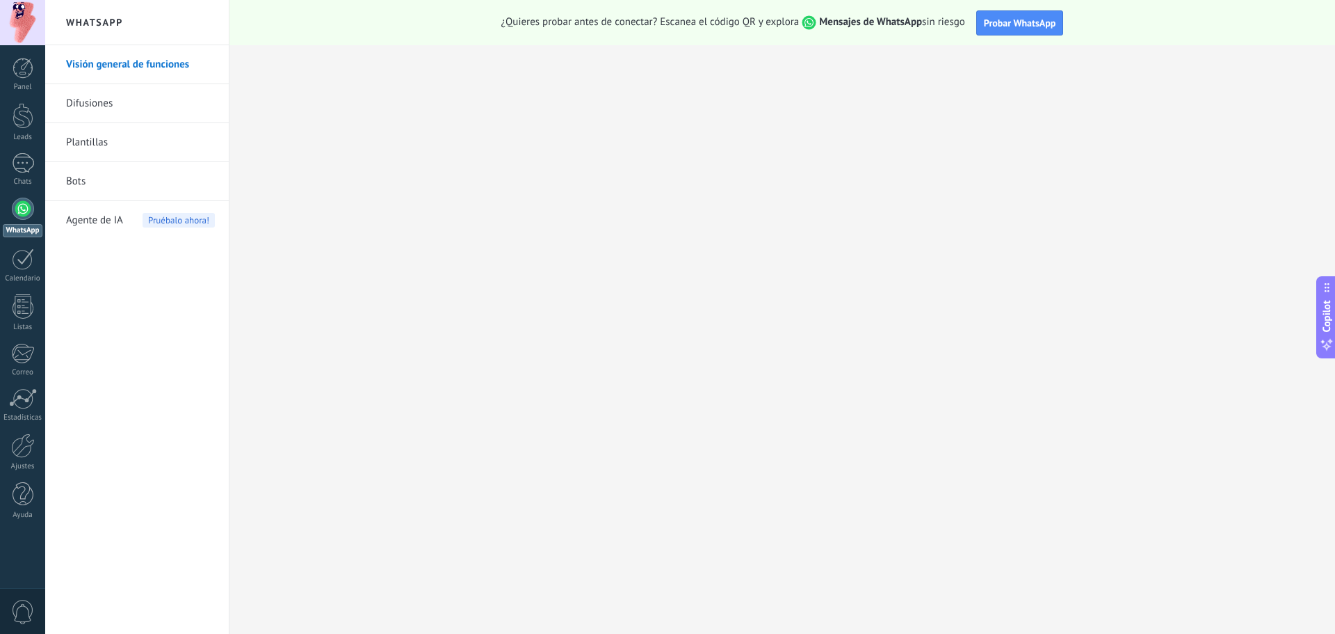
click at [99, 145] on link "Plantillas" at bounding box center [140, 142] width 149 height 39
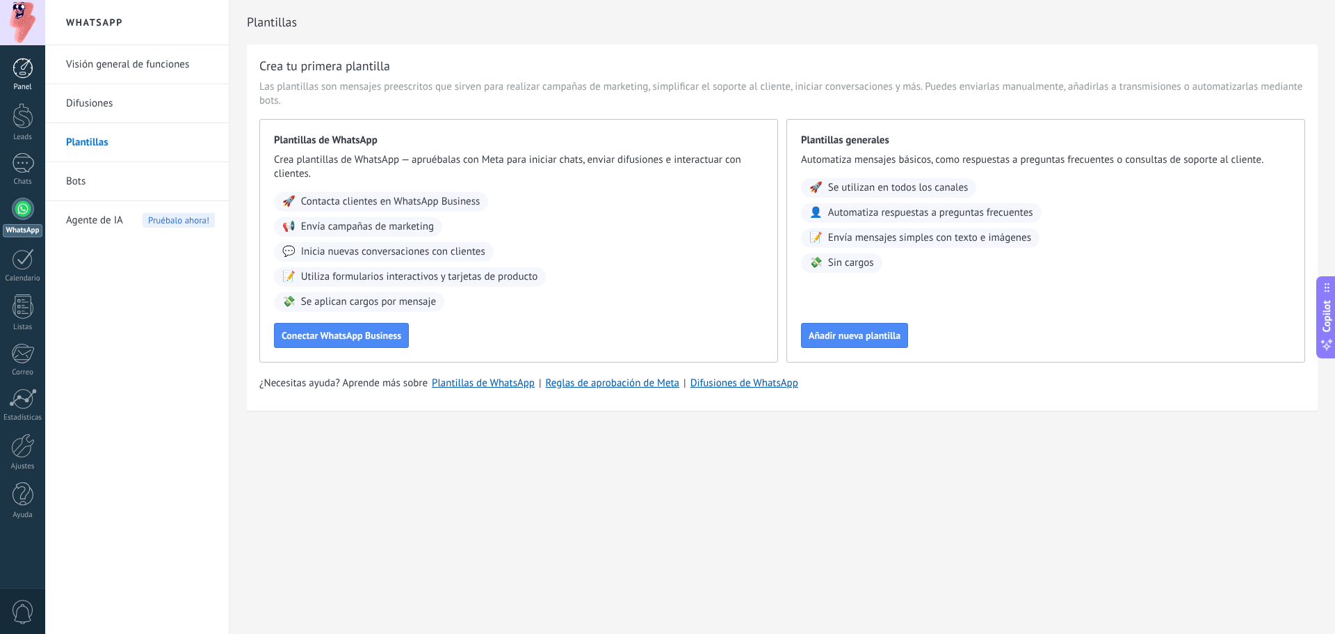
click at [10, 69] on link "Panel" at bounding box center [22, 75] width 45 height 34
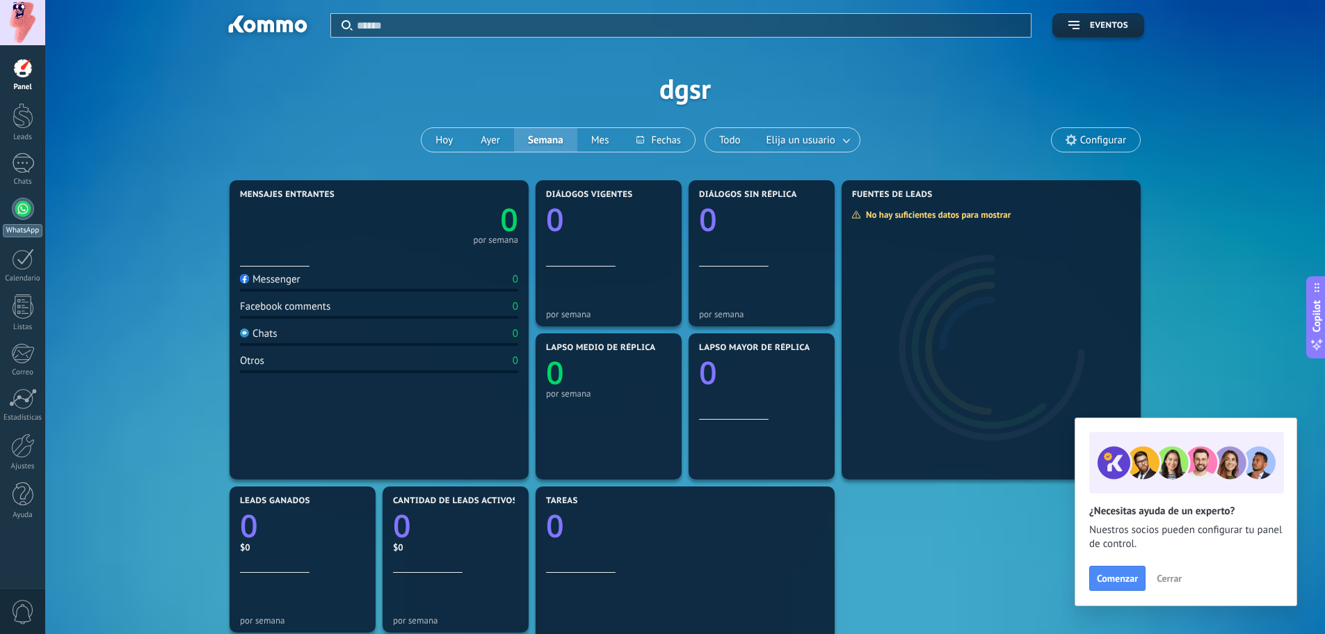
click at [21, 218] on div at bounding box center [23, 209] width 22 height 22
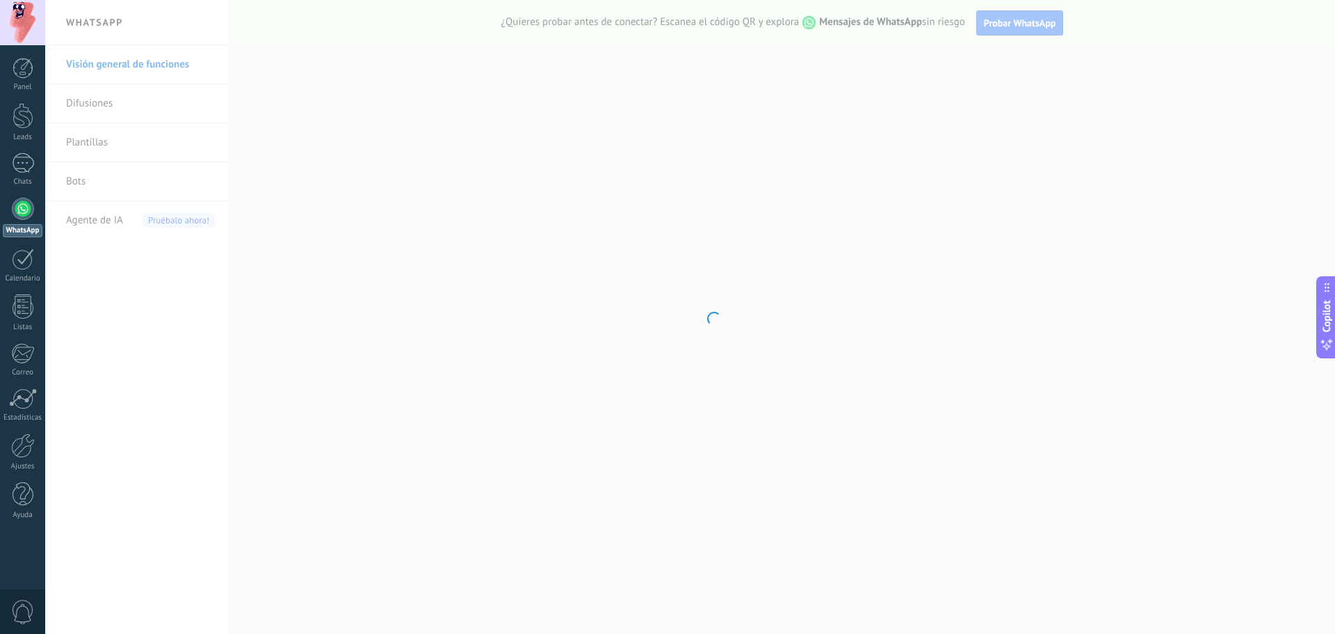
click at [122, 62] on link "Visión general de funciones" at bounding box center [140, 64] width 149 height 39
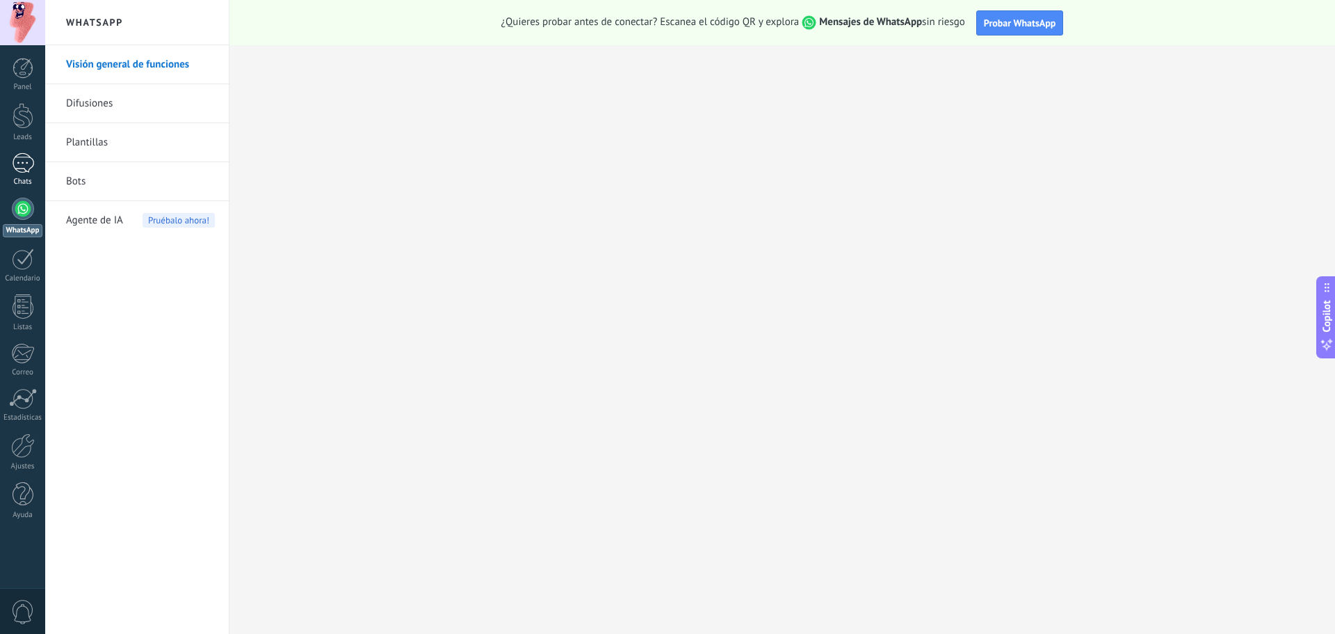
click at [29, 164] on div at bounding box center [23, 163] width 22 height 20
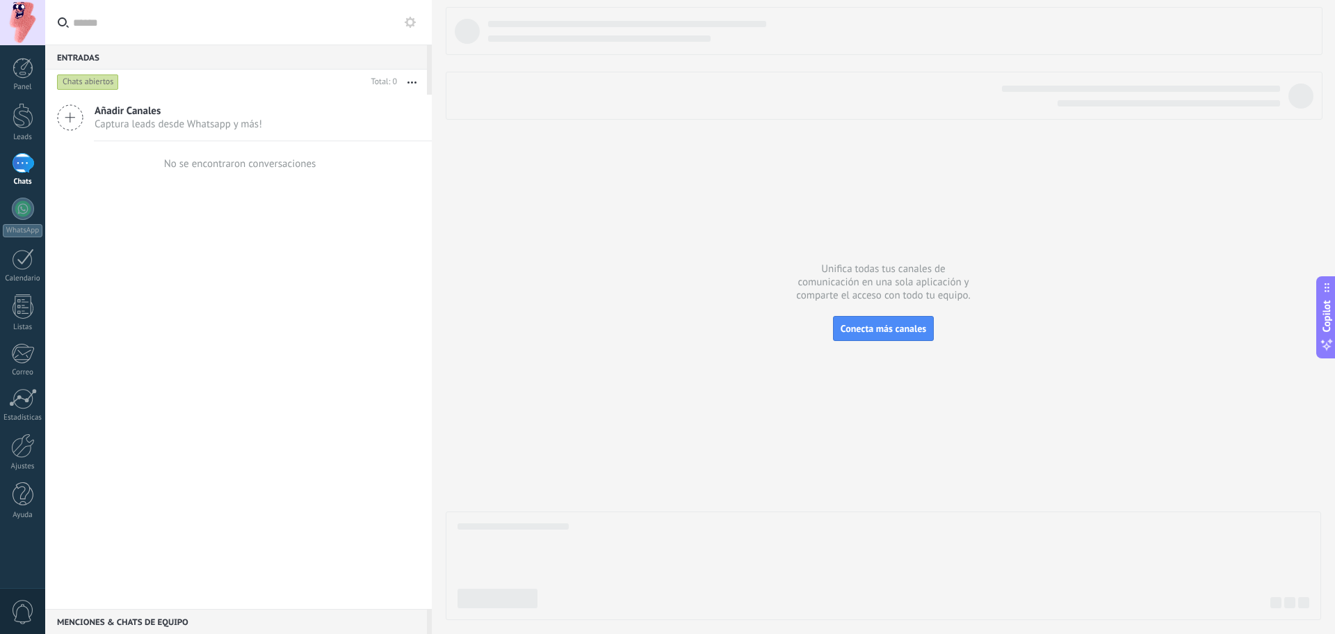
click at [36, 156] on link "Chats" at bounding box center [22, 169] width 45 height 33
click at [30, 115] on div at bounding box center [23, 116] width 21 height 26
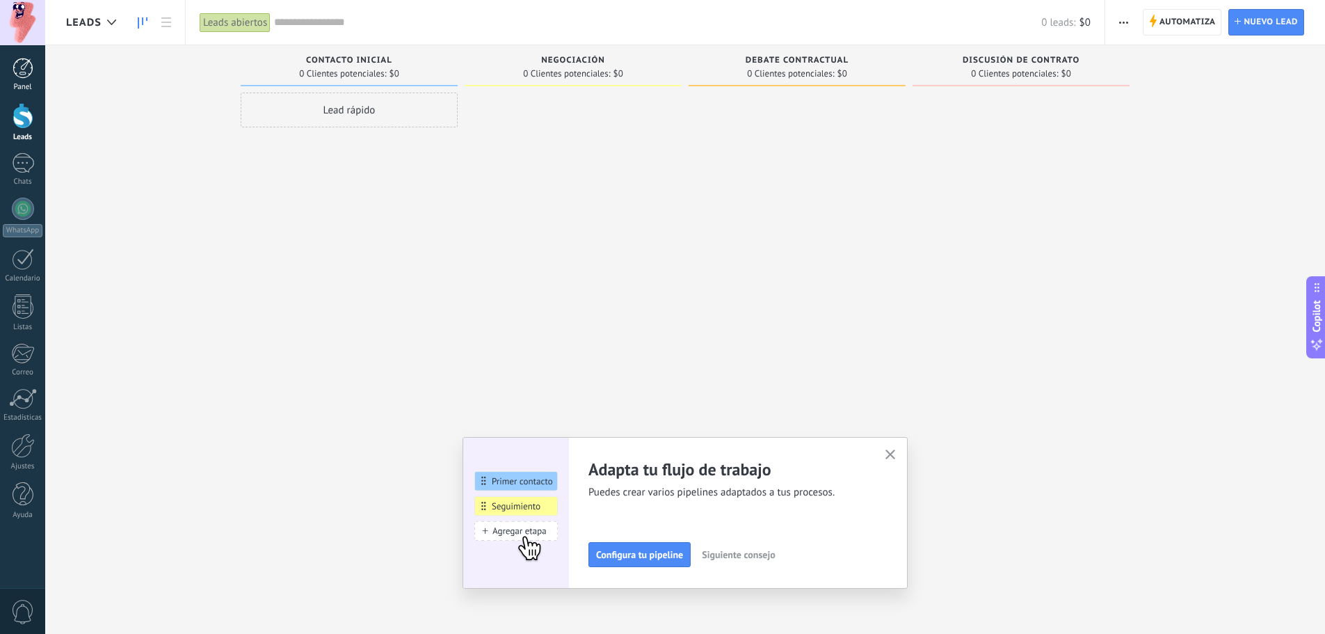
click at [17, 77] on div at bounding box center [23, 68] width 21 height 21
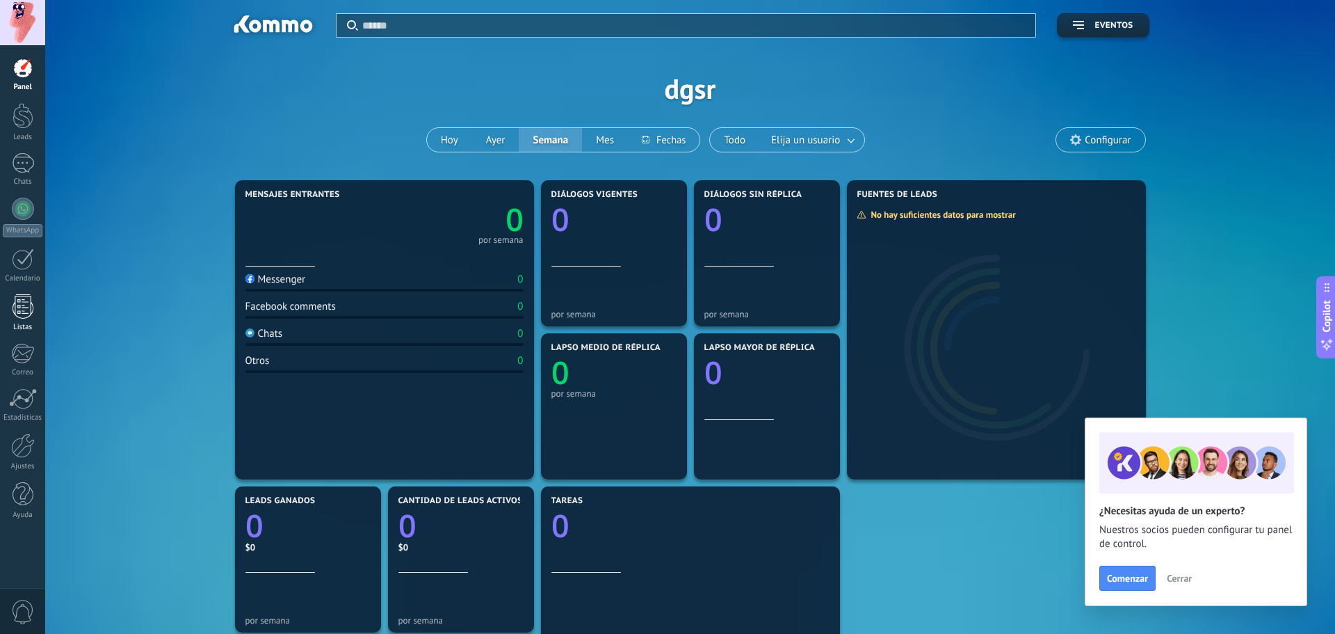
click at [19, 302] on div at bounding box center [23, 306] width 21 height 24
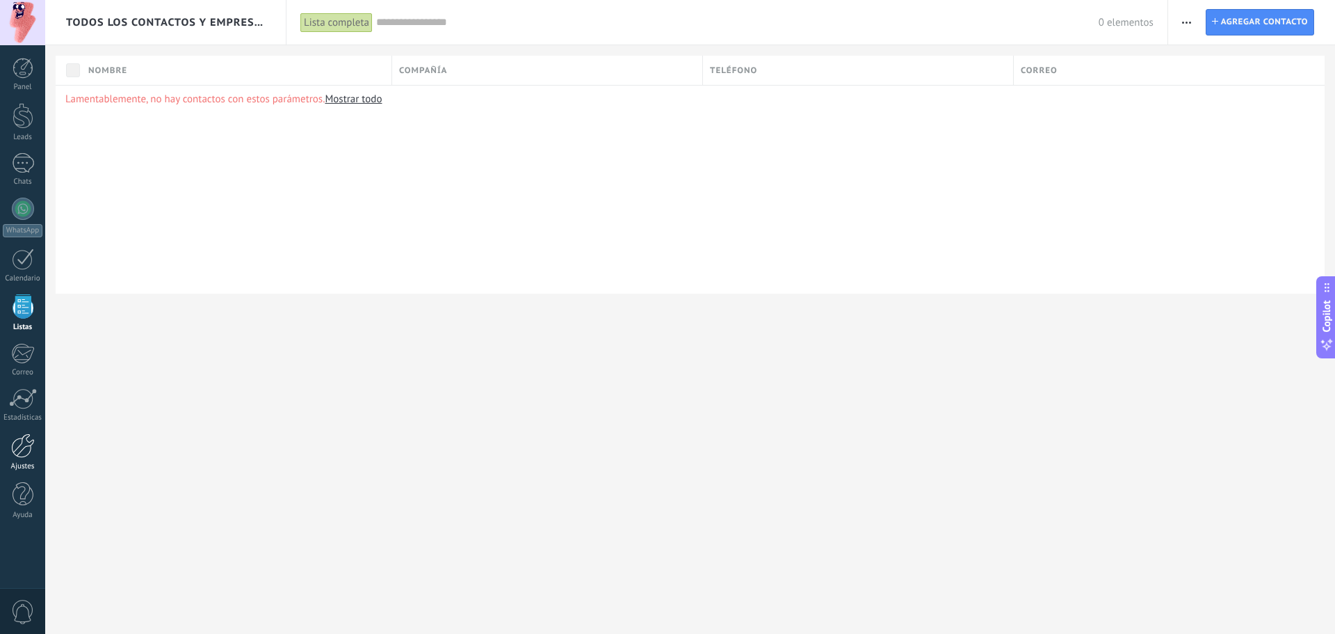
click at [34, 451] on div at bounding box center [23, 445] width 24 height 24
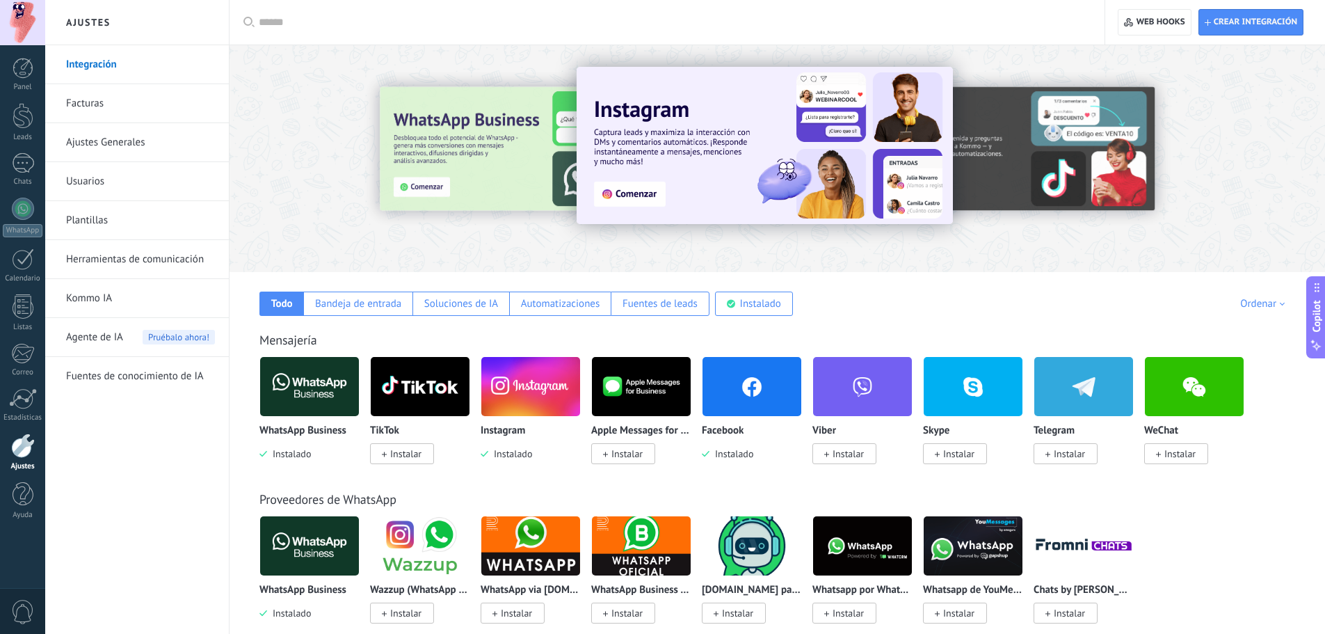
click at [757, 391] on img at bounding box center [751, 386] width 99 height 67
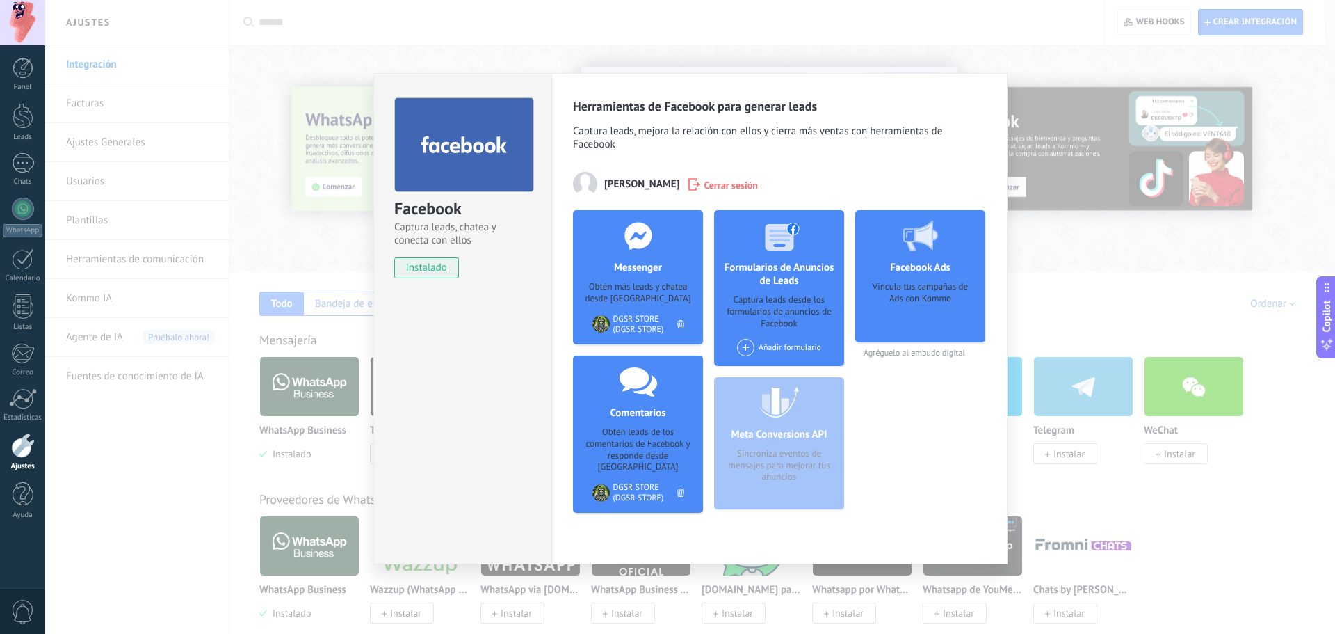
click at [625, 482] on div "DGSR STORE (DGSR STORE)" at bounding box center [645, 492] width 64 height 21
click at [442, 268] on span "instalado" at bounding box center [426, 267] width 63 height 21
click at [1063, 51] on div "Facebook Captura leads, chatea y conecta con ellos instalado Desinstalar Herram…" at bounding box center [690, 317] width 1290 height 634
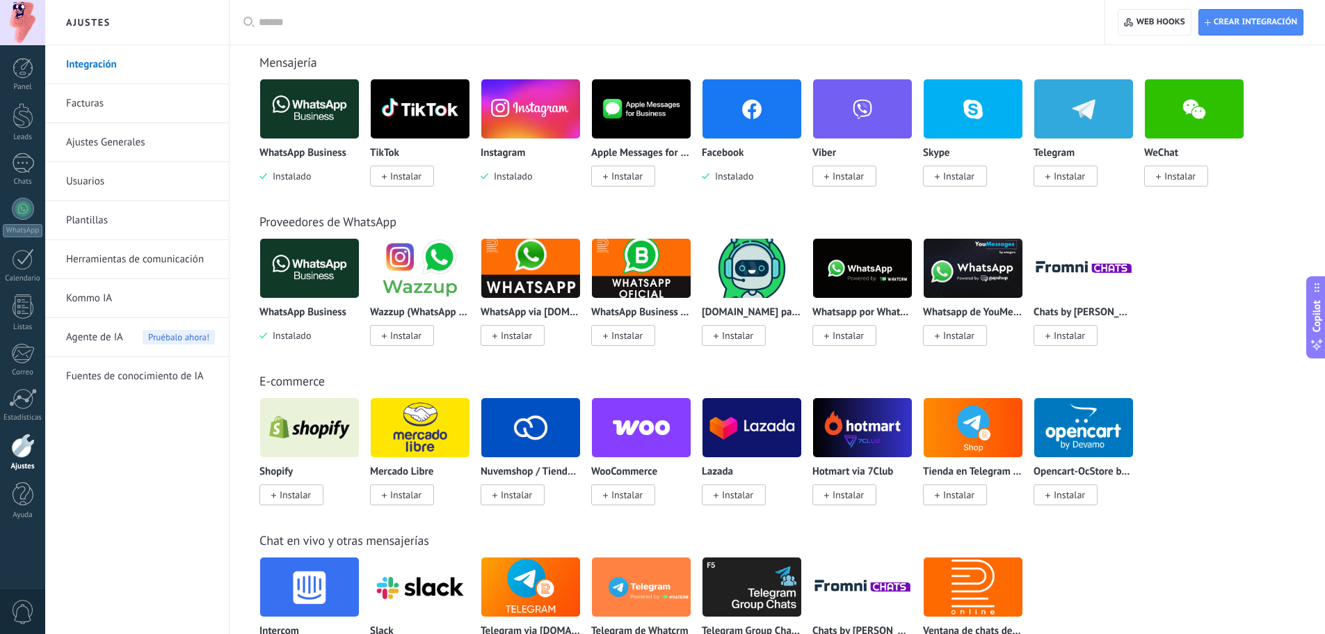
scroll to position [278, 0]
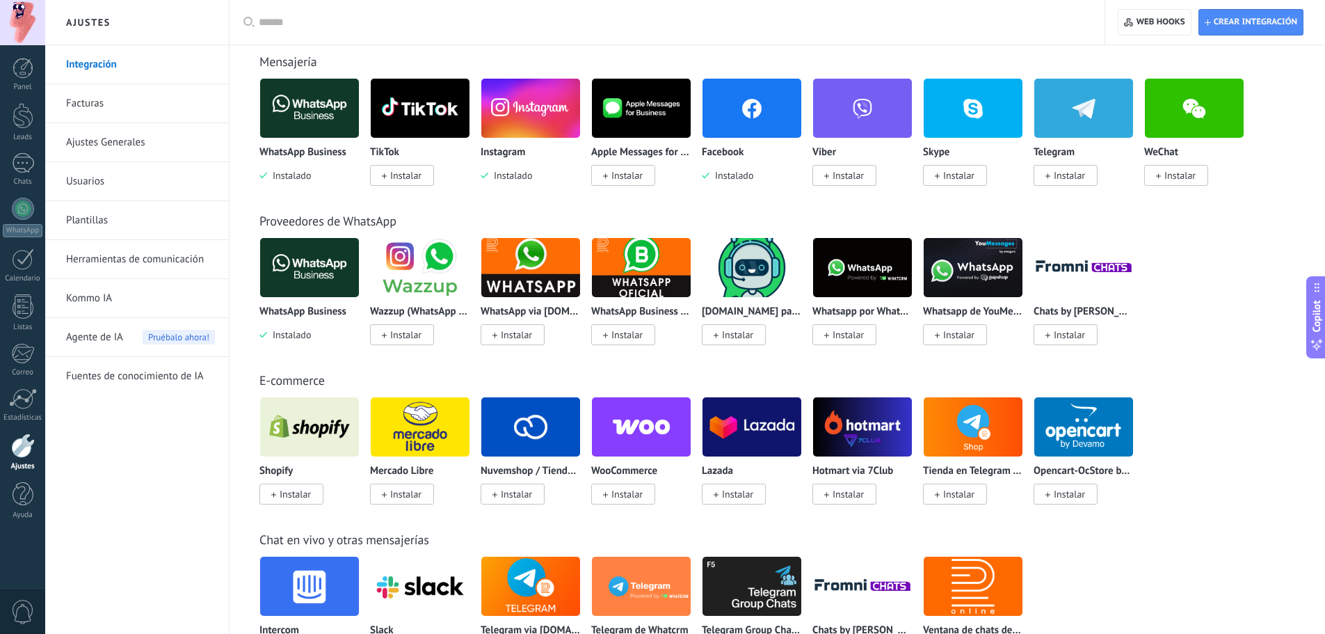
click at [424, 295] on img at bounding box center [420, 267] width 99 height 67
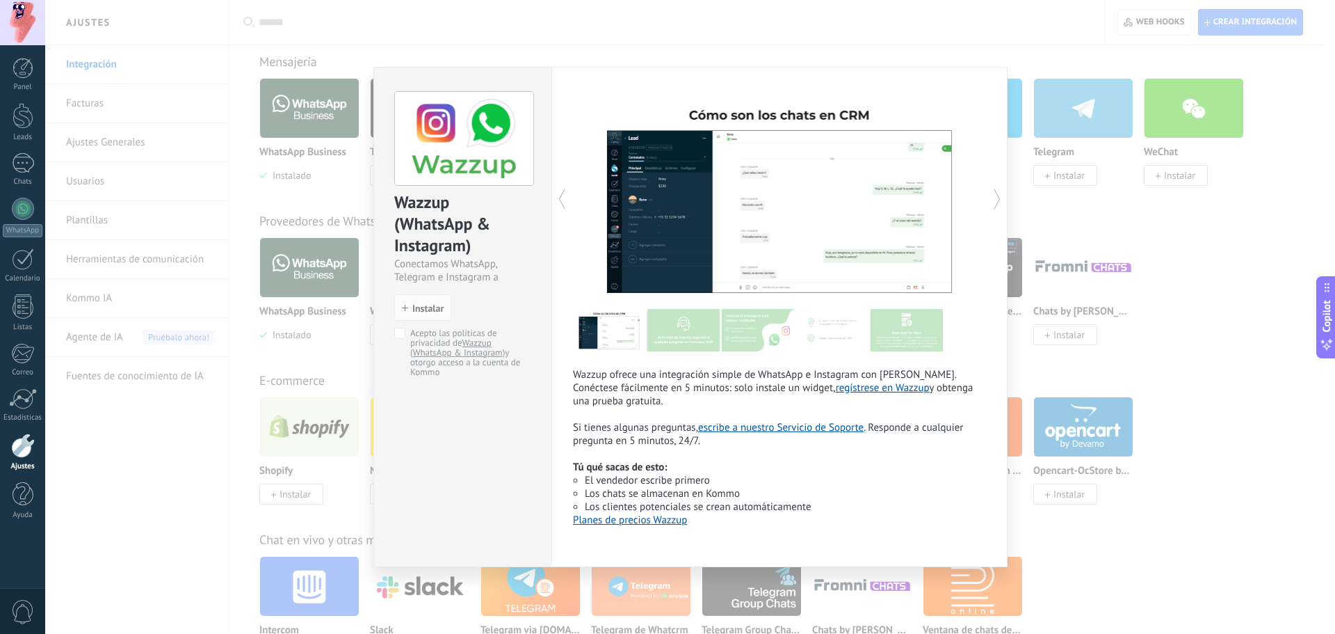
click at [1077, 138] on div "Wazzup (WhatsApp & Instagram) Conectamos WhatsApp, Telegram e Instagram a Kommo…" at bounding box center [690, 317] width 1290 height 634
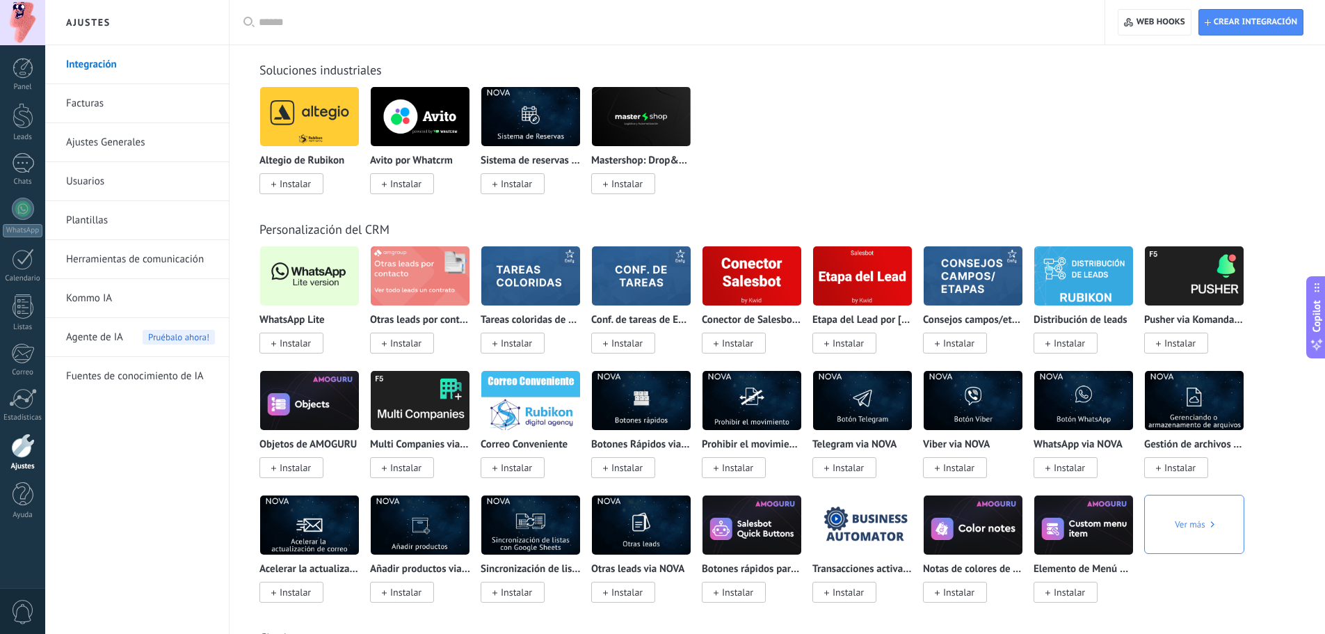
scroll to position [2365, 0]
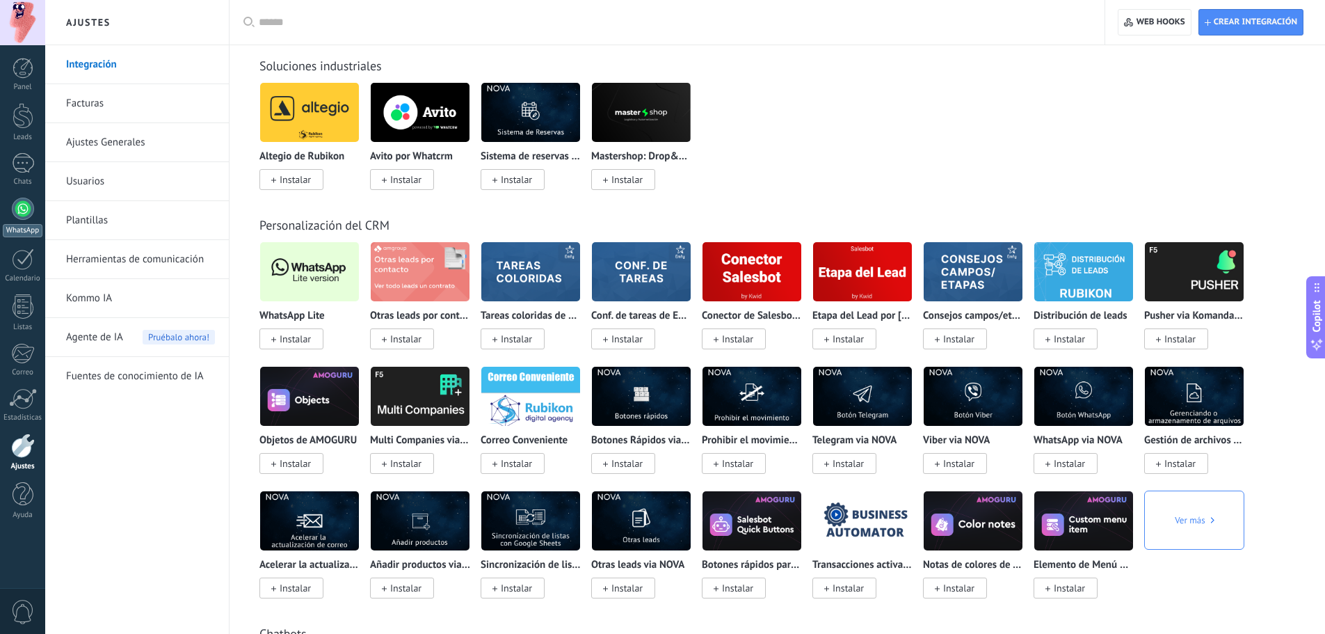
click at [24, 200] on div at bounding box center [23, 209] width 22 height 22
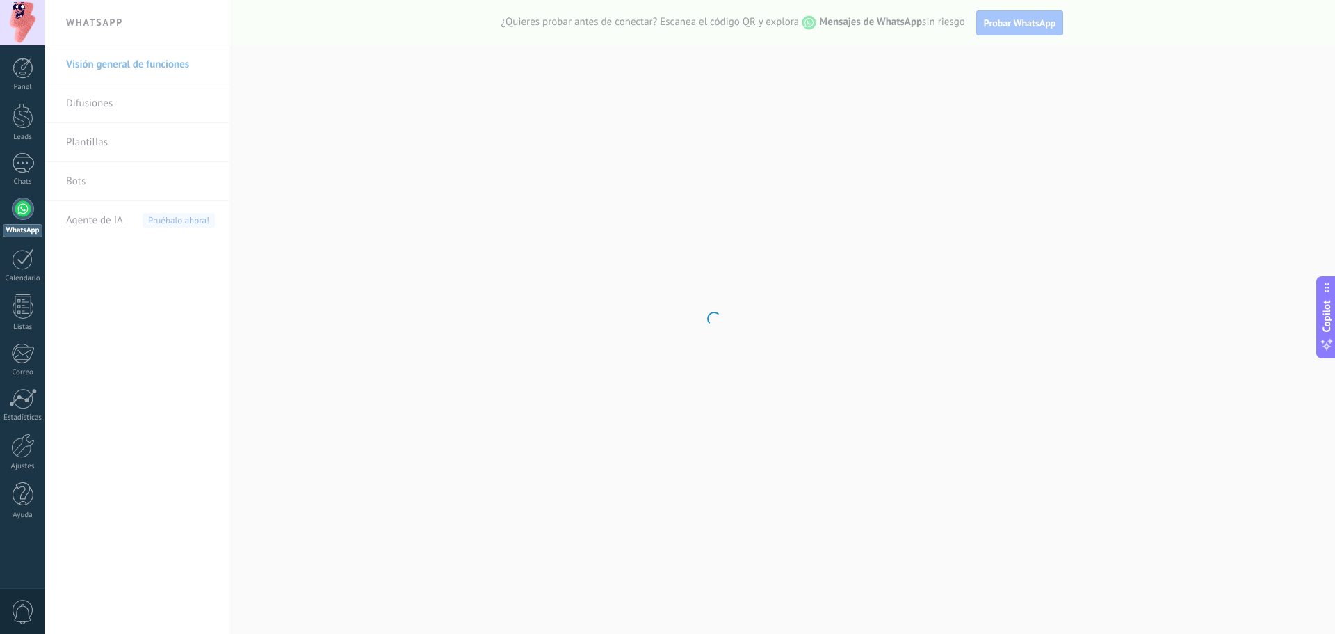
click at [22, 235] on div "WhatsApp" at bounding box center [23, 230] width 40 height 13
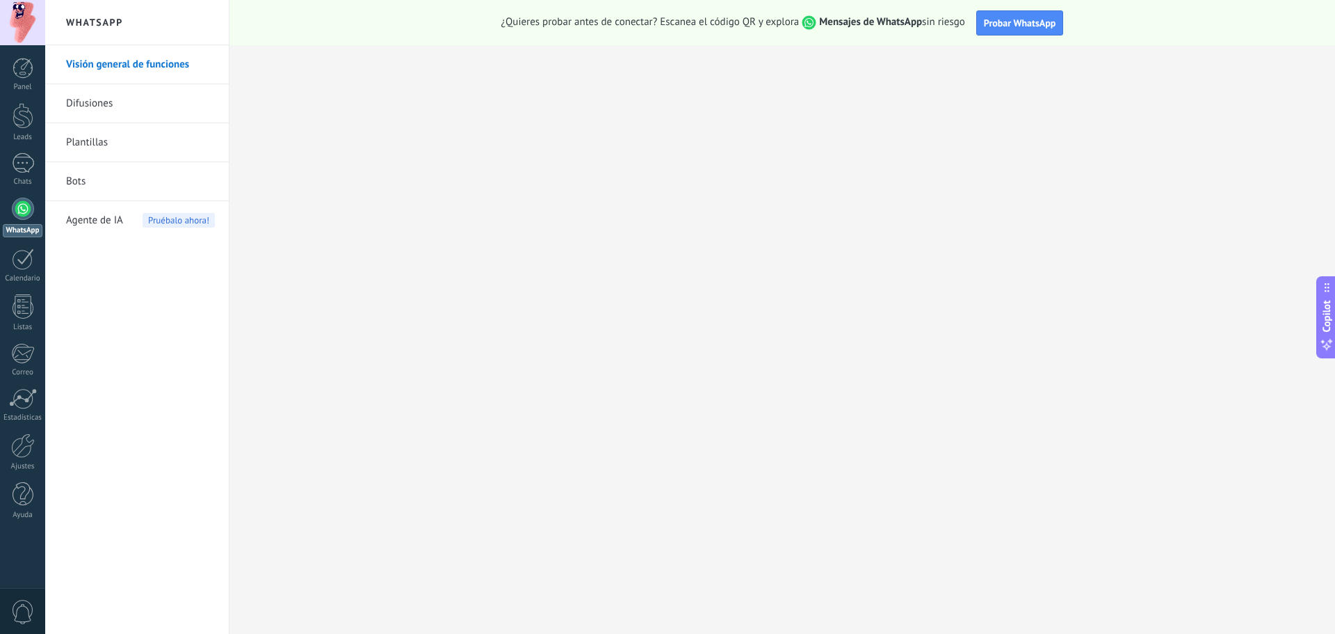
click at [92, 193] on link "Bots" at bounding box center [140, 181] width 149 height 39
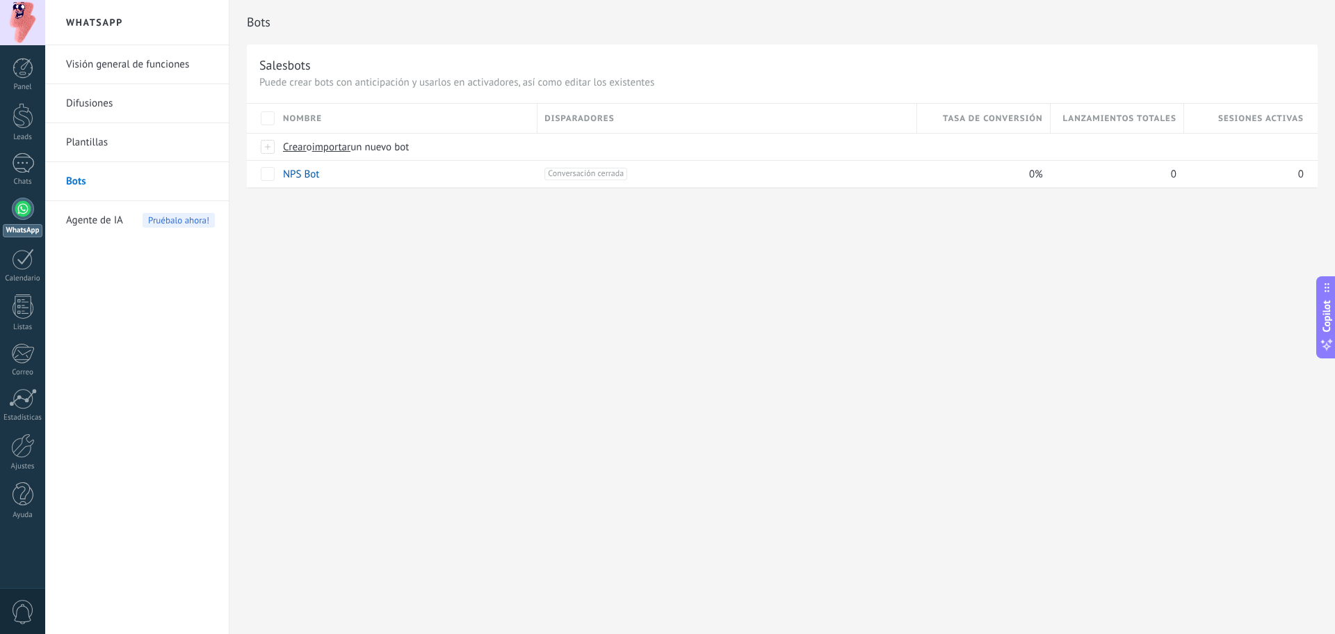
click at [99, 231] on span "Agente de IA" at bounding box center [94, 220] width 57 height 39
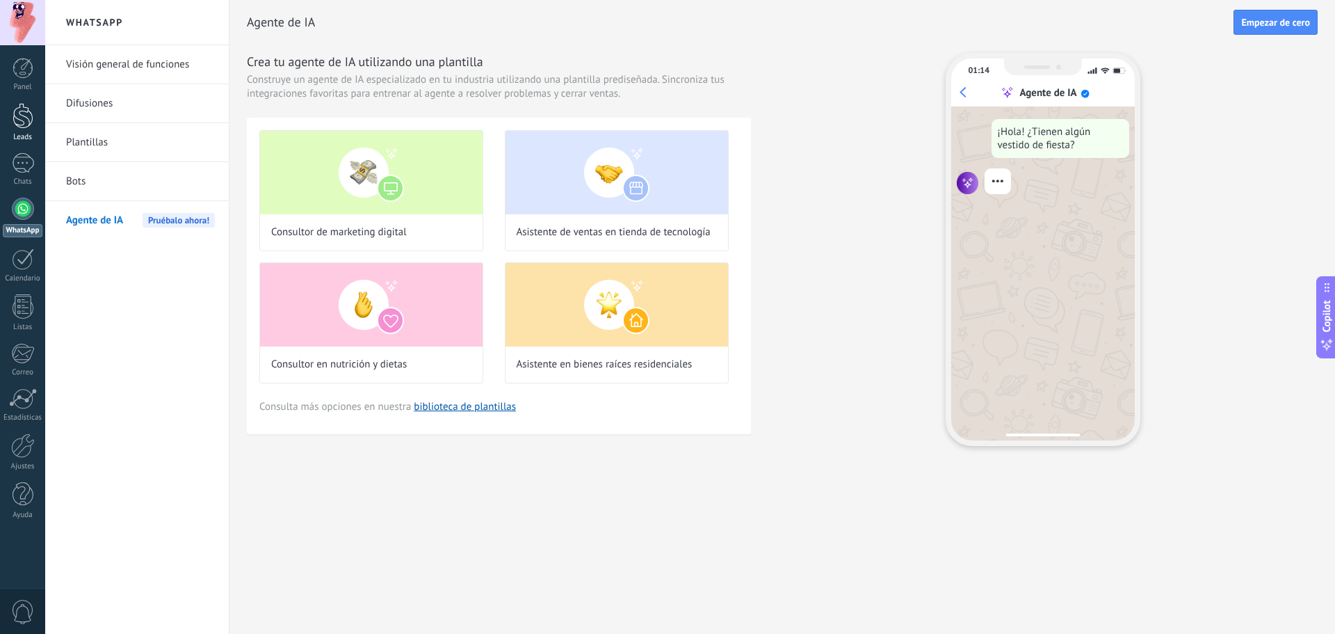
click at [24, 121] on div at bounding box center [23, 116] width 21 height 26
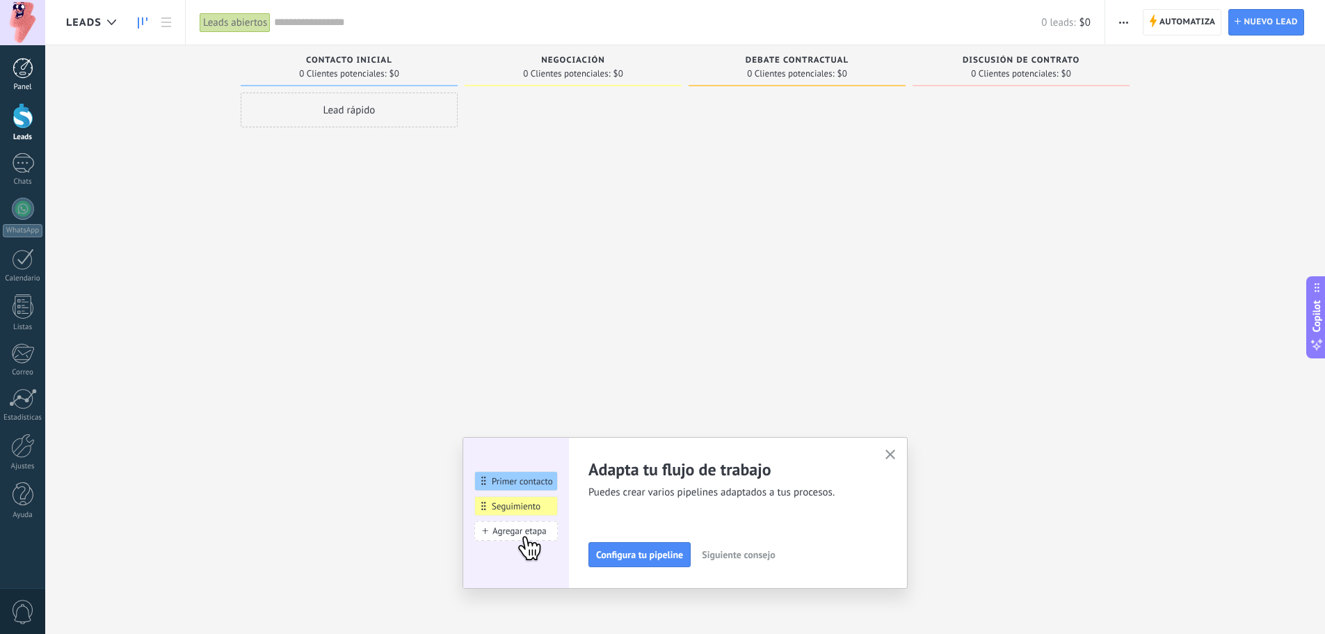
click at [30, 67] on div at bounding box center [23, 68] width 21 height 21
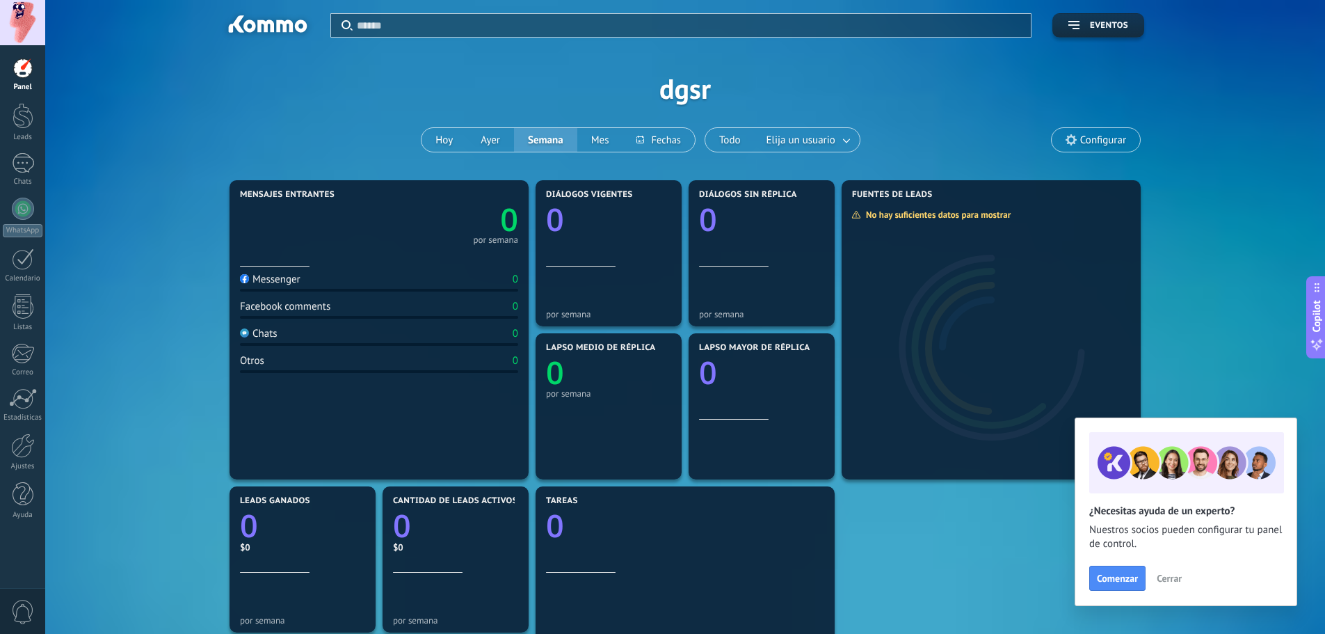
click at [259, 282] on div "Messenger" at bounding box center [270, 279] width 61 height 13
drag, startPoint x: 415, startPoint y: 266, endPoint x: 412, endPoint y: 241, distance: 24.4
click at [264, 24] on div at bounding box center [267, 27] width 90 height 24
click at [16, 606] on span "0" at bounding box center [23, 611] width 24 height 24
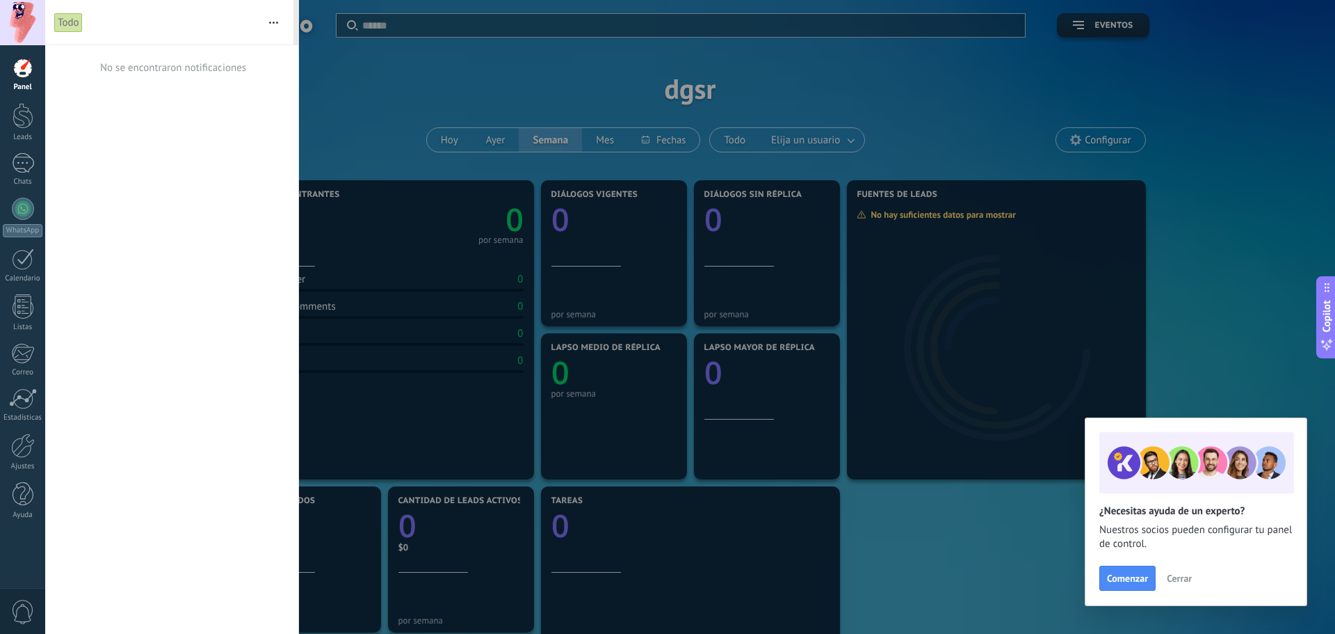
click at [21, 387] on div "Panel Leads Chats WhatsApp Clientes" at bounding box center [22, 296] width 45 height 476
click at [20, 399] on div at bounding box center [23, 398] width 28 height 21
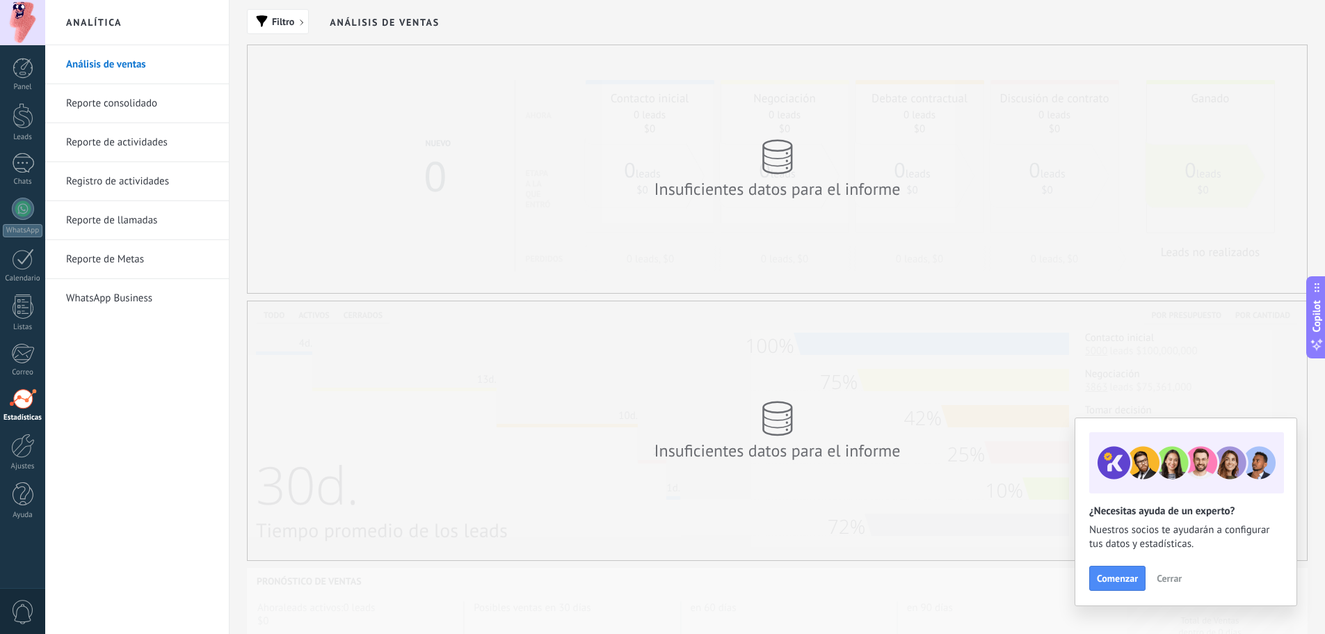
click at [166, 115] on link "Reporte consolidado" at bounding box center [140, 103] width 149 height 39
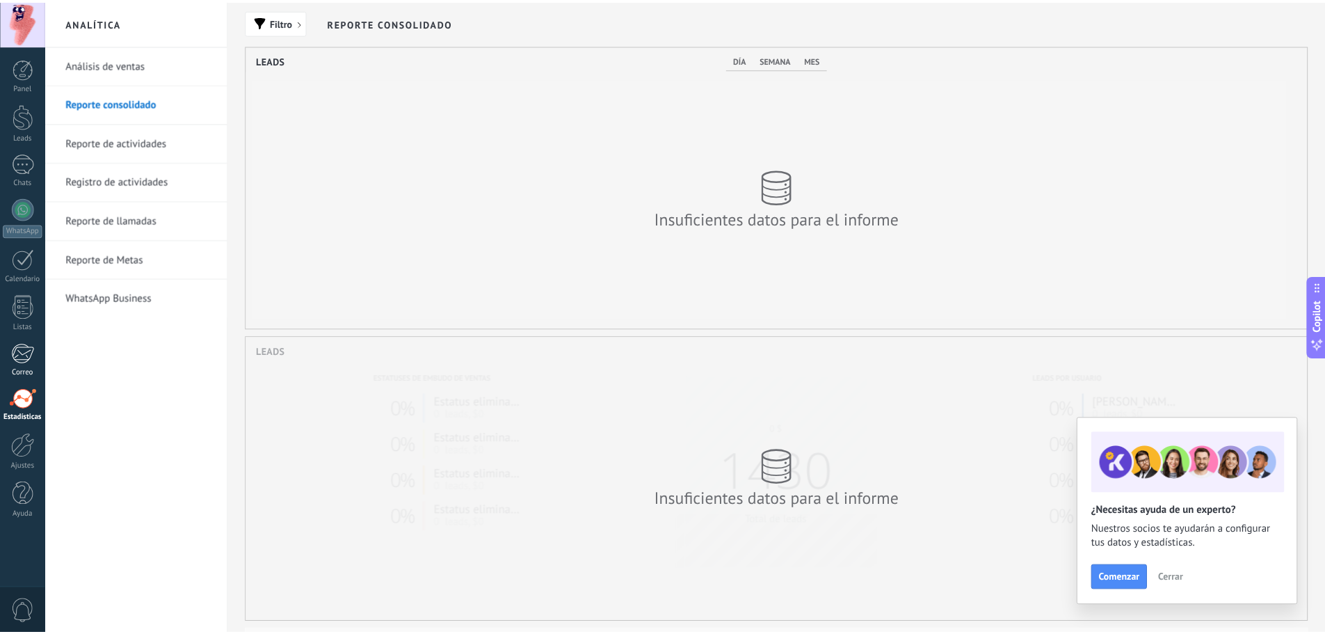
scroll to position [283, 1059]
click at [29, 361] on div at bounding box center [22, 353] width 23 height 21
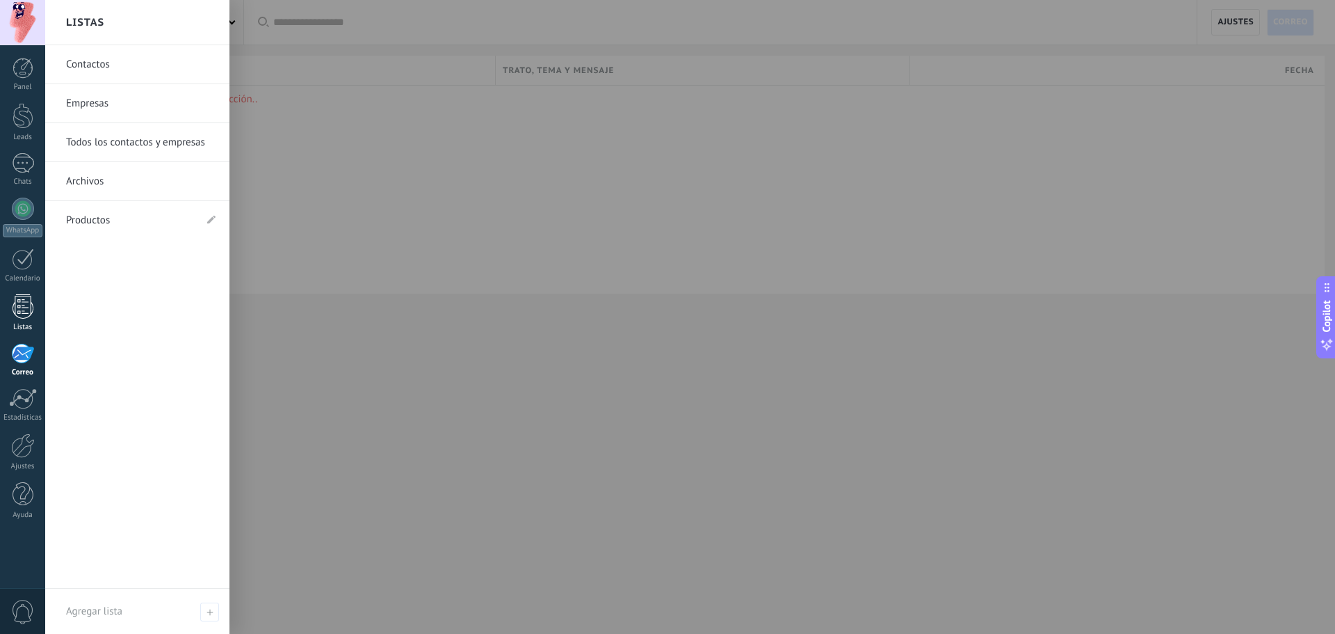
click at [29, 310] on div at bounding box center [23, 306] width 21 height 24
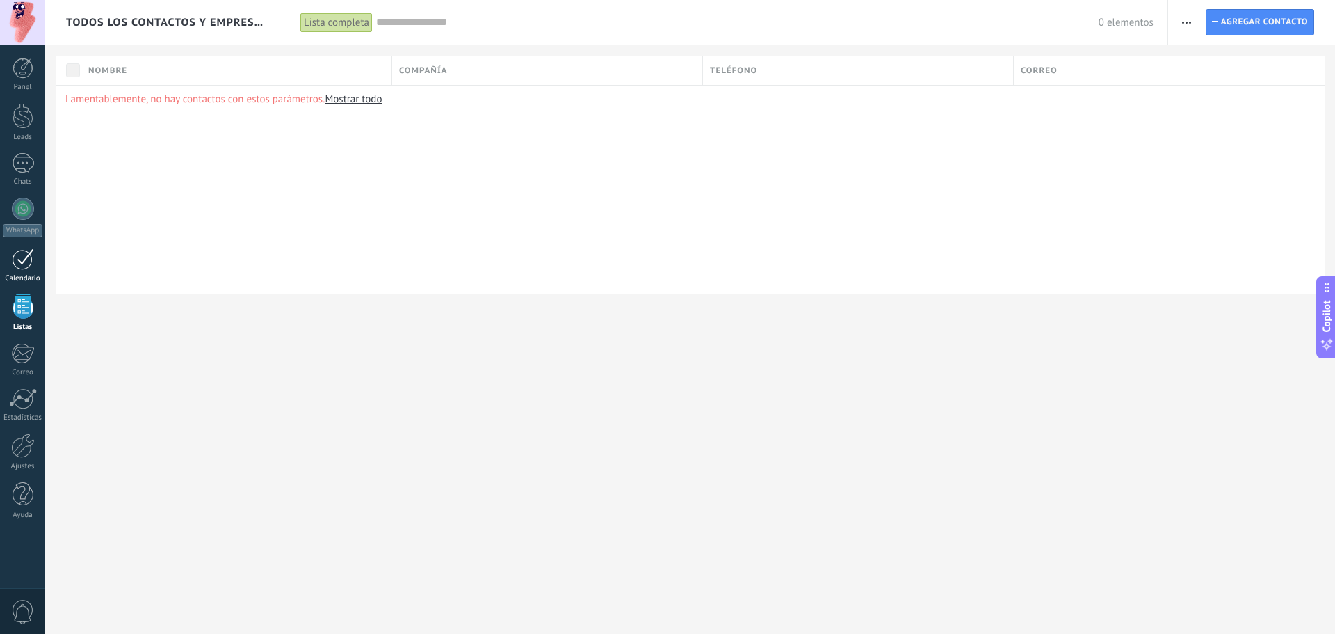
click at [17, 257] on div at bounding box center [23, 259] width 22 height 22
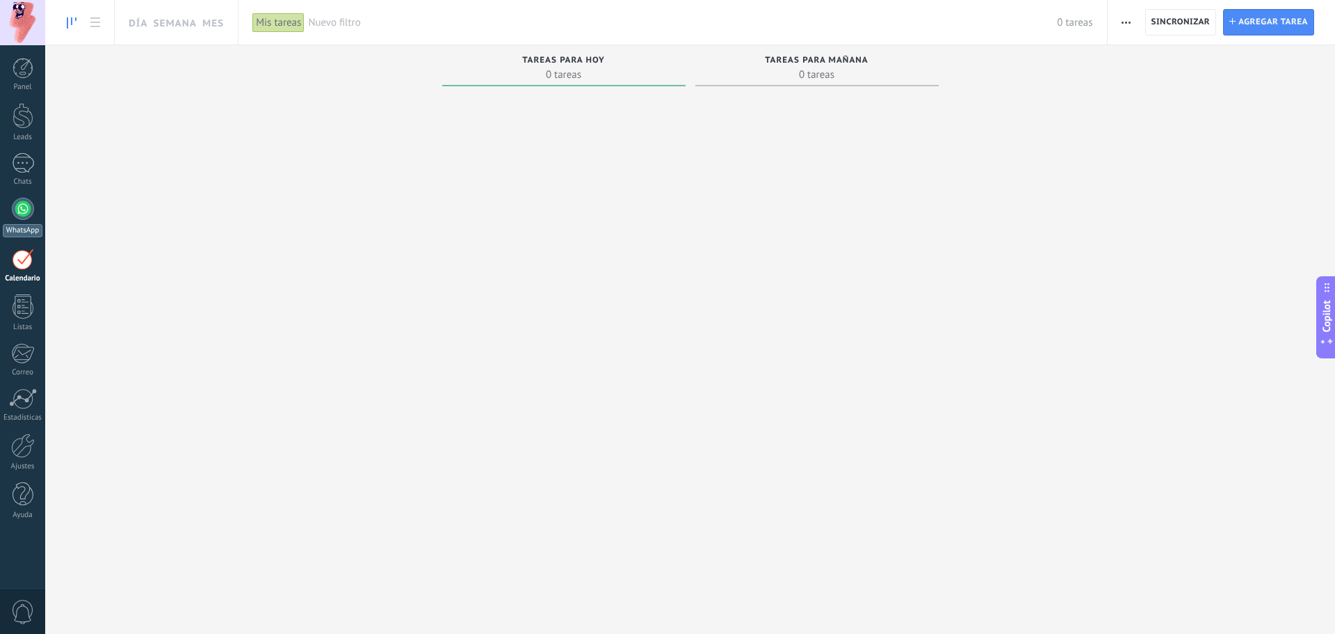
click at [29, 218] on link "WhatsApp" at bounding box center [22, 218] width 45 height 40
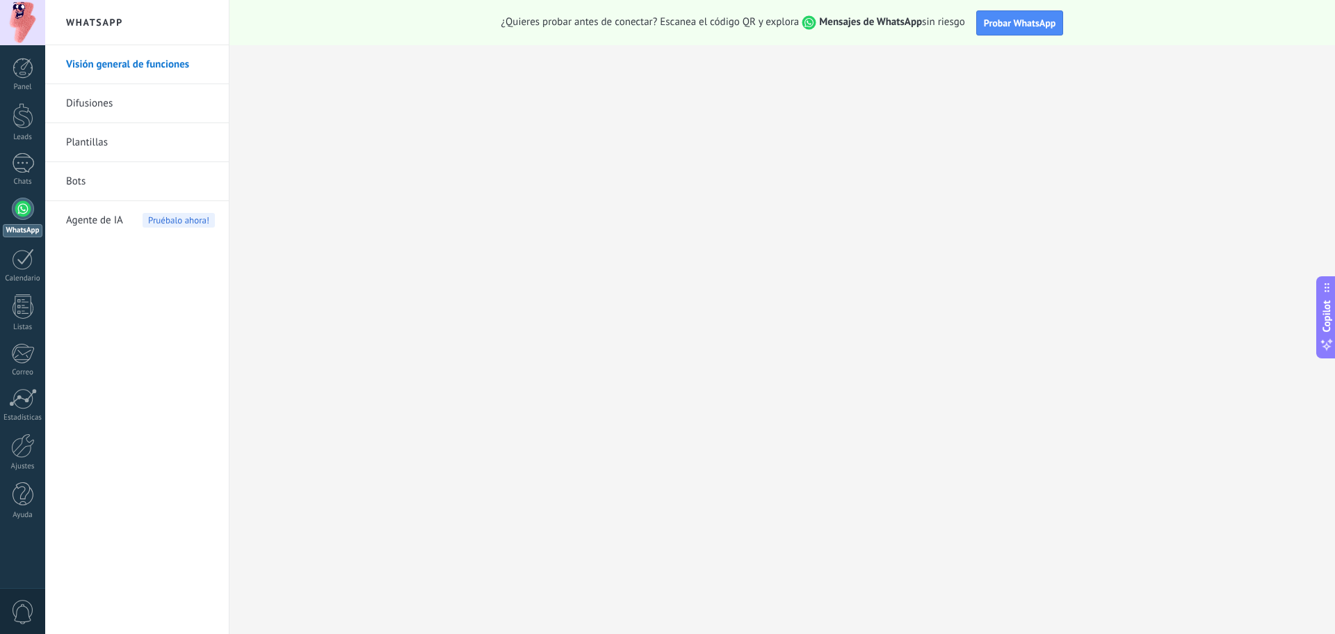
click at [15, 150] on div "Panel Leads Chats WhatsApp Clientes" at bounding box center [22, 296] width 45 height 476
click at [20, 168] on div at bounding box center [23, 163] width 22 height 20
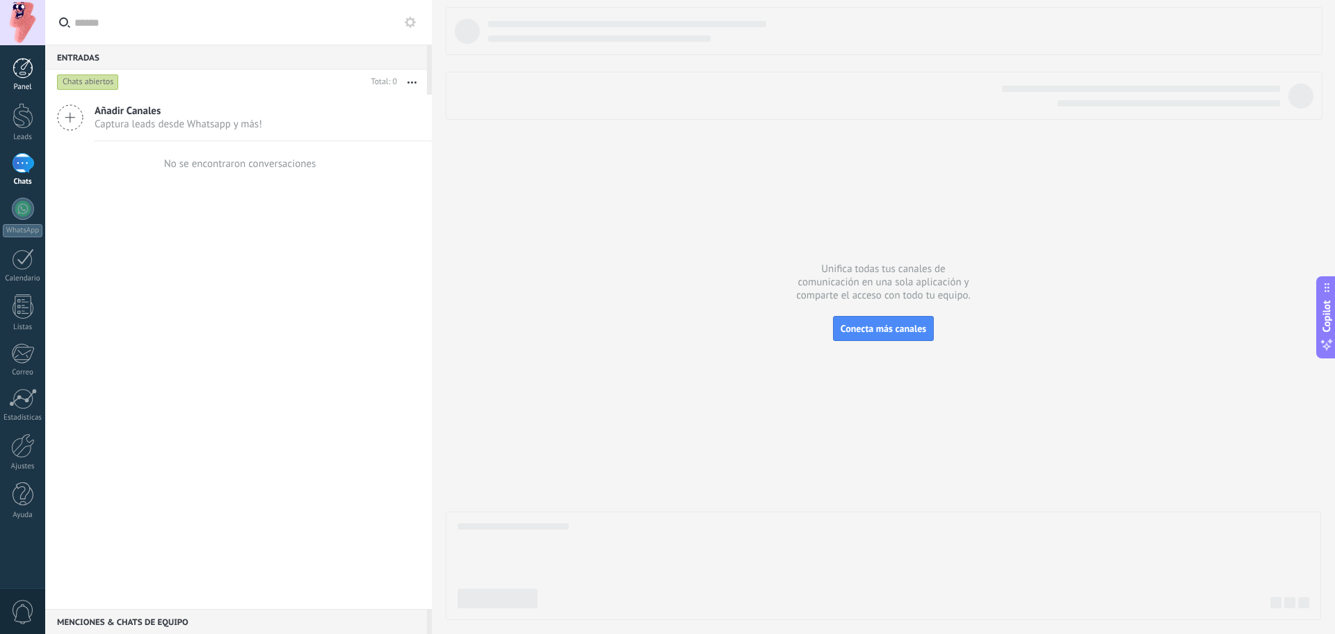
click at [29, 64] on div at bounding box center [23, 68] width 21 height 21
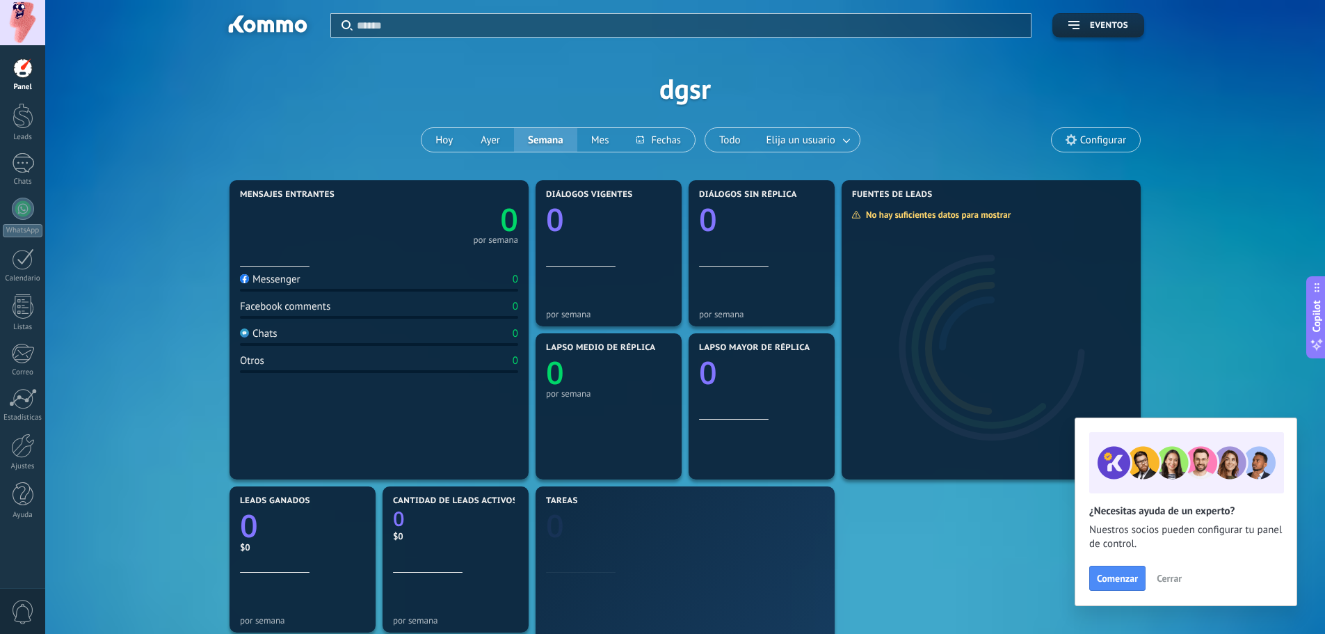
click at [296, 289] on div "Messenger 0" at bounding box center [379, 282] width 278 height 19
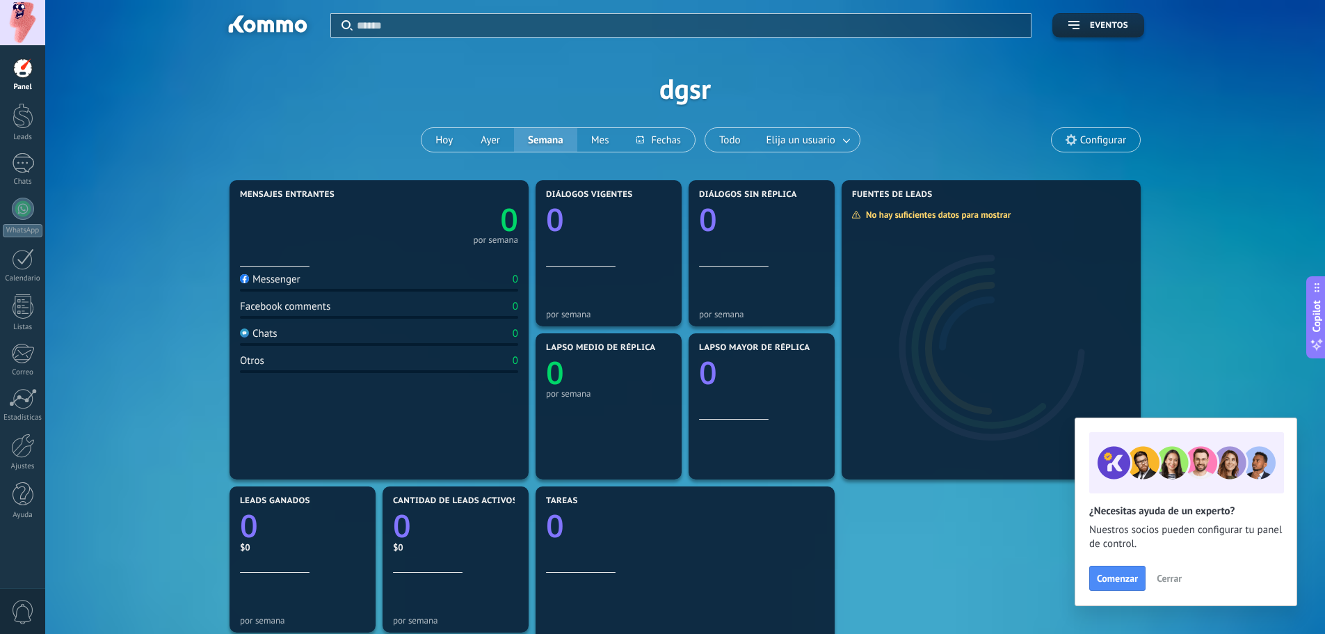
click at [275, 335] on div "Chats" at bounding box center [259, 333] width 38 height 13
click at [786, 136] on span "Elija un usuario" at bounding box center [801, 140] width 74 height 19
click at [21, 154] on div at bounding box center [23, 163] width 22 height 20
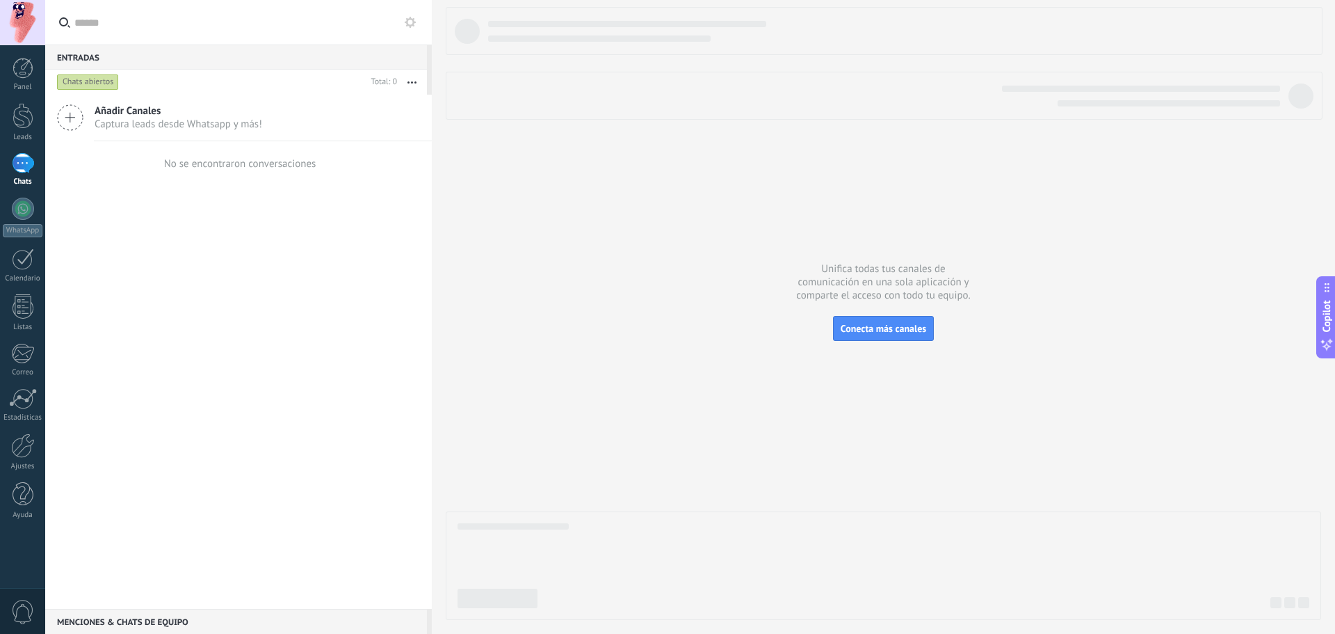
click at [35, 614] on div "0" at bounding box center [22, 611] width 45 height 46
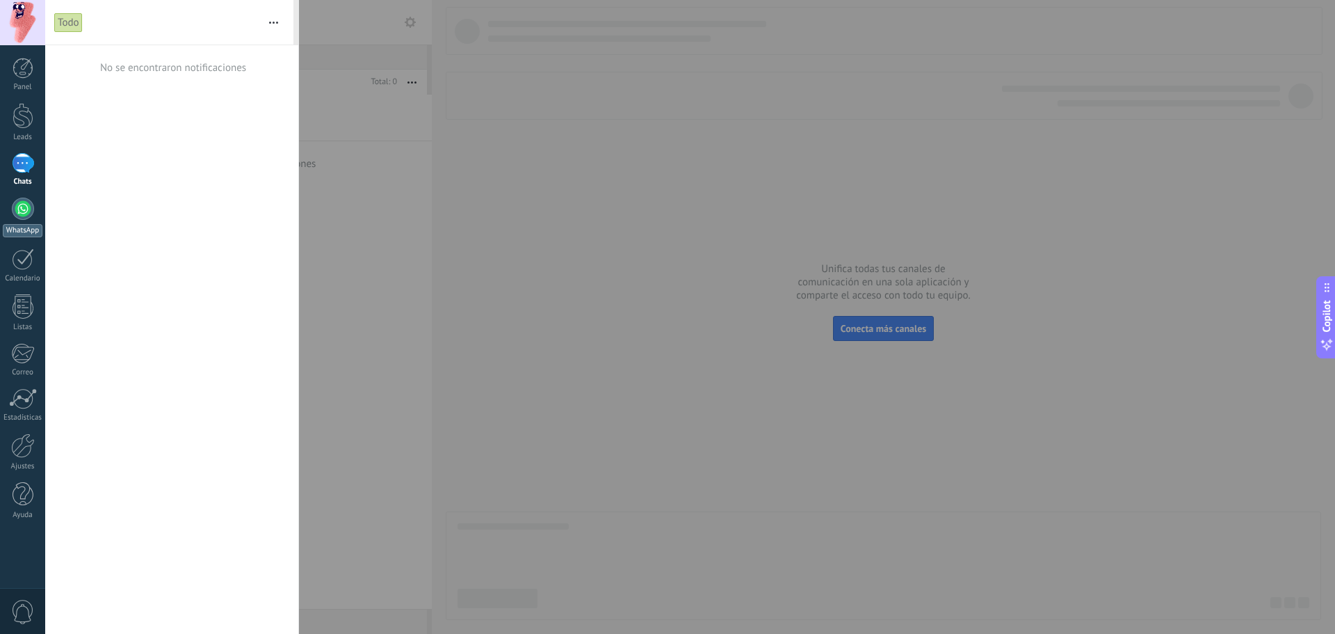
click at [32, 227] on div "WhatsApp" at bounding box center [23, 230] width 40 height 13
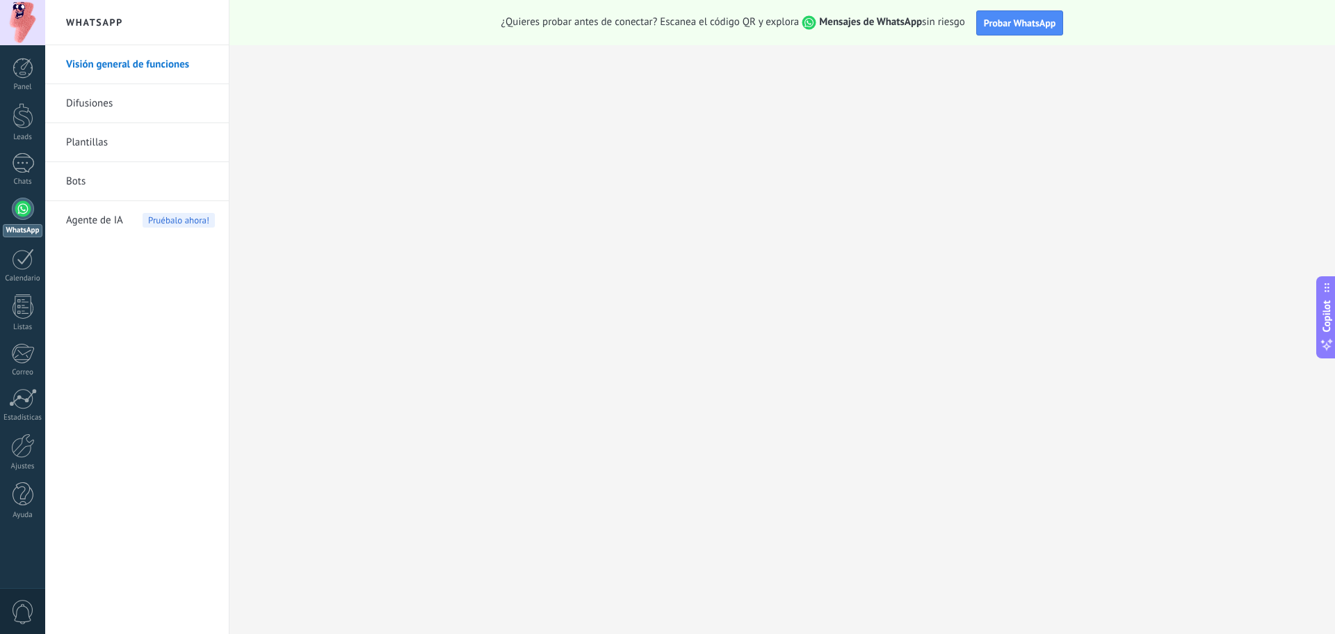
click at [140, 115] on link "Difusiones" at bounding box center [140, 103] width 149 height 39
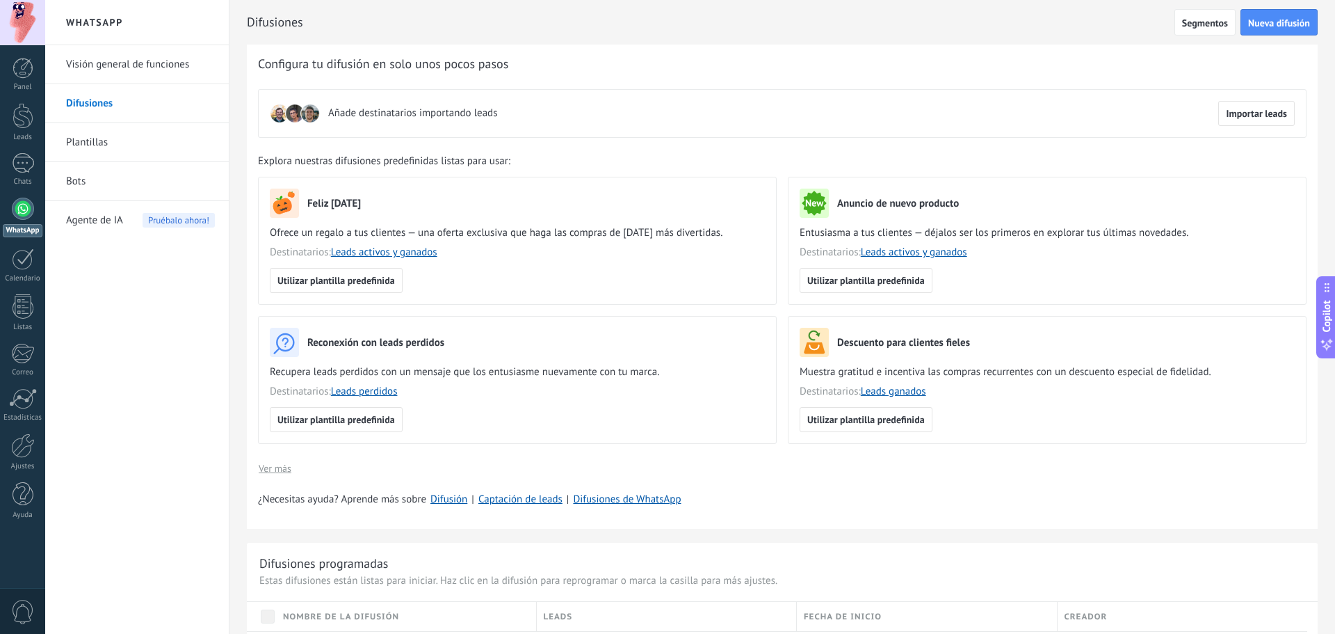
click at [118, 154] on link "Plantillas" at bounding box center [140, 142] width 149 height 39
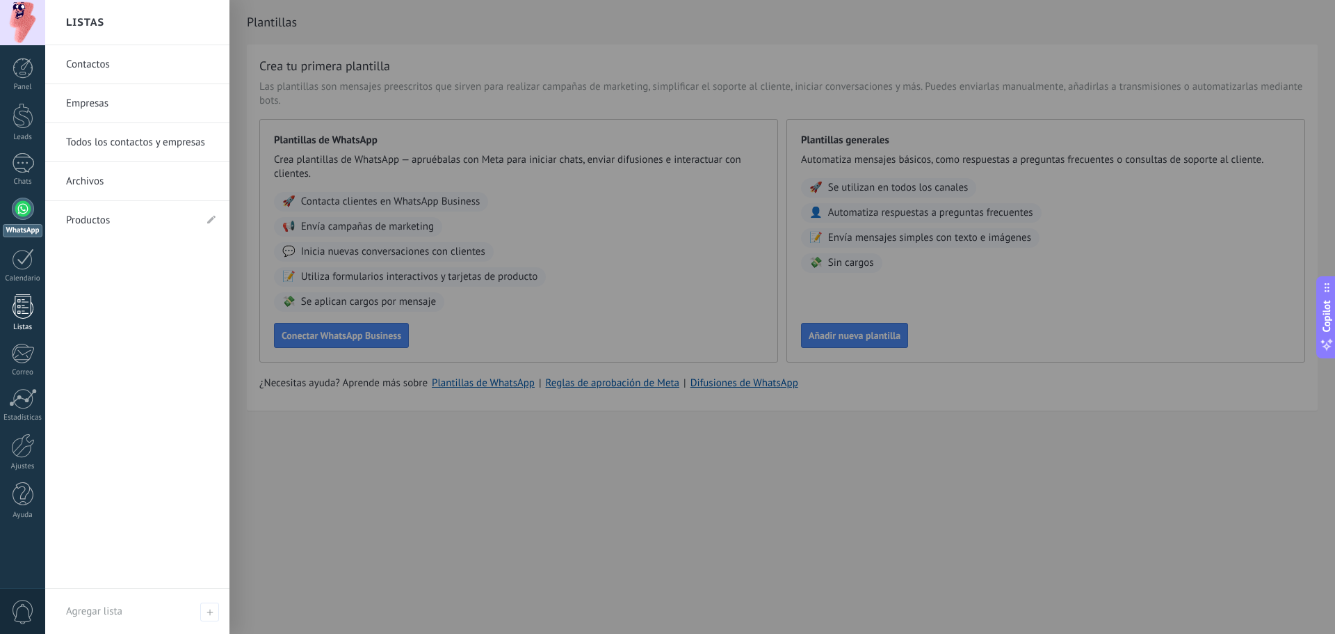
click at [24, 294] on div at bounding box center [23, 306] width 21 height 24
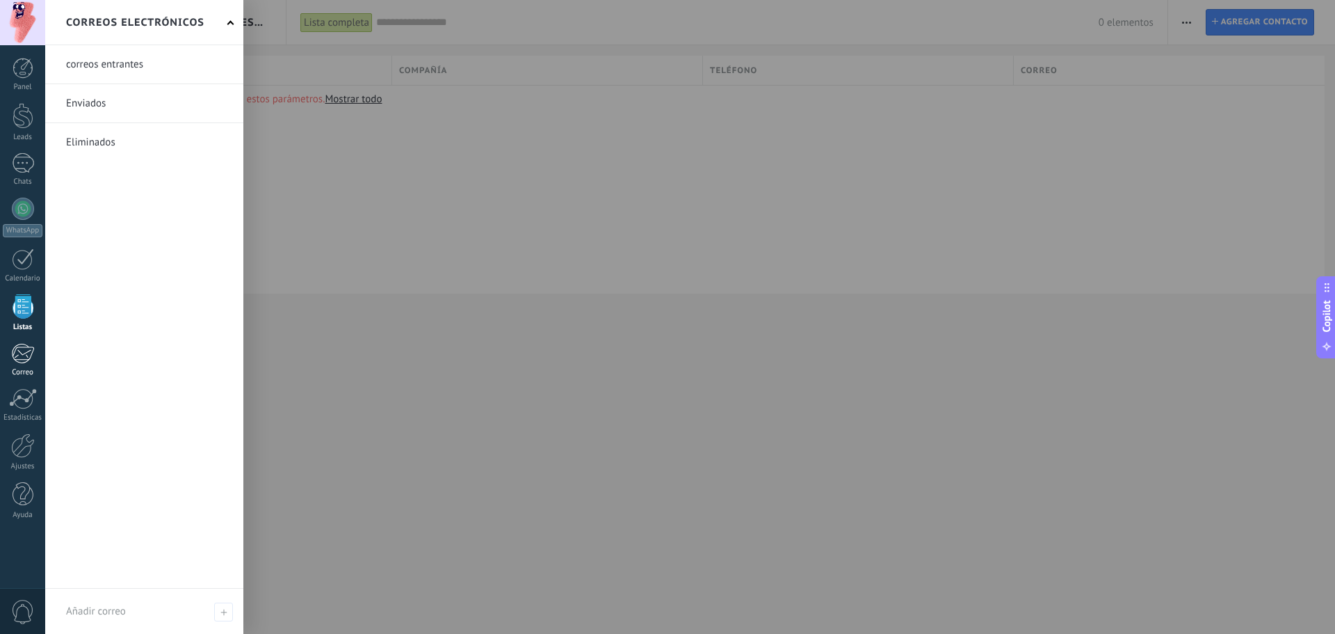
click at [17, 358] on div at bounding box center [22, 353] width 23 height 21
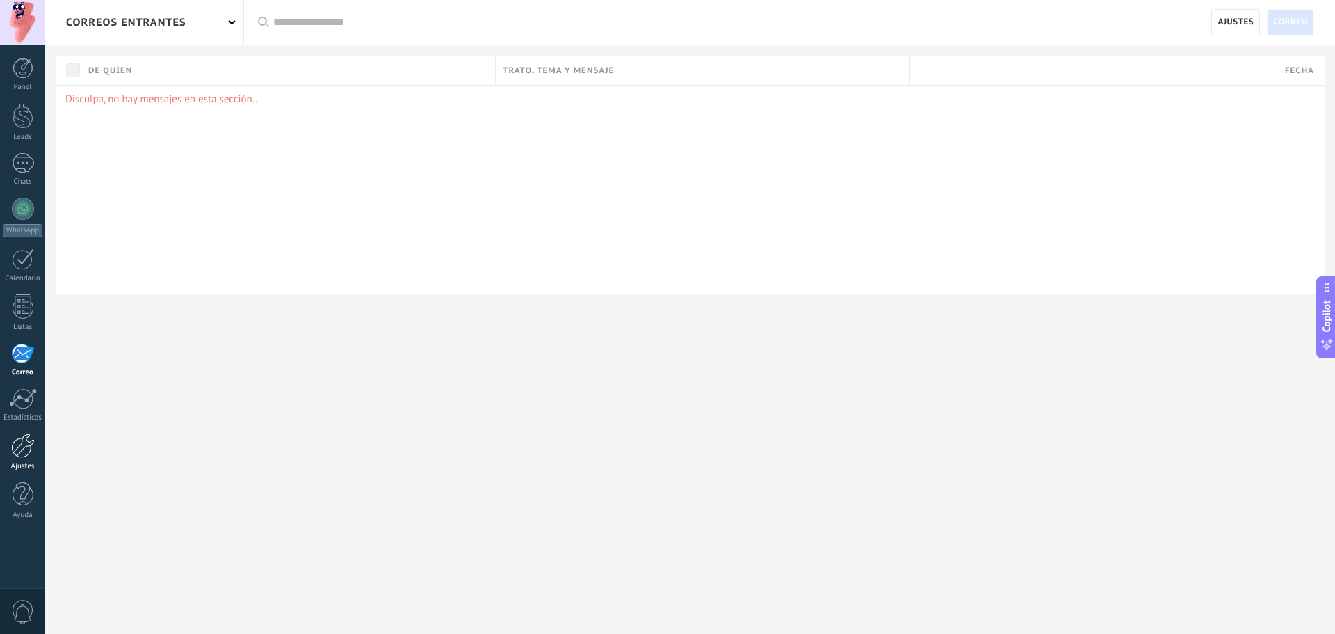
click at [21, 446] on div at bounding box center [23, 445] width 24 height 24
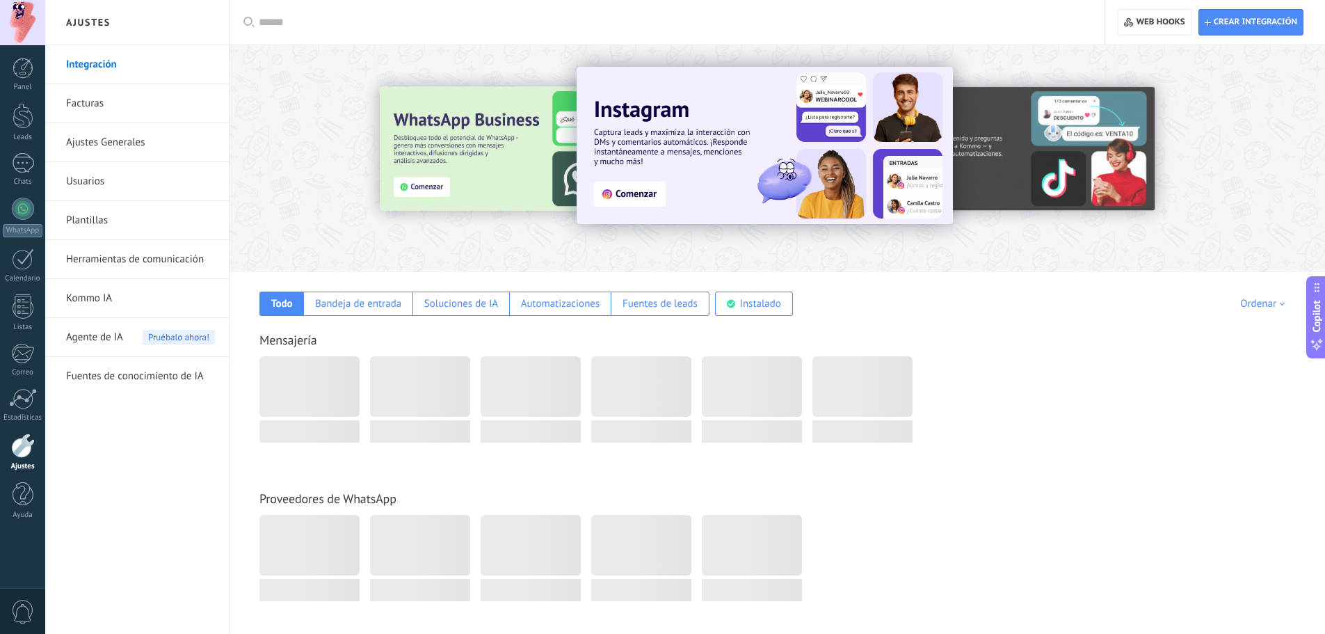
click at [642, 191] on img at bounding box center [765, 145] width 376 height 157
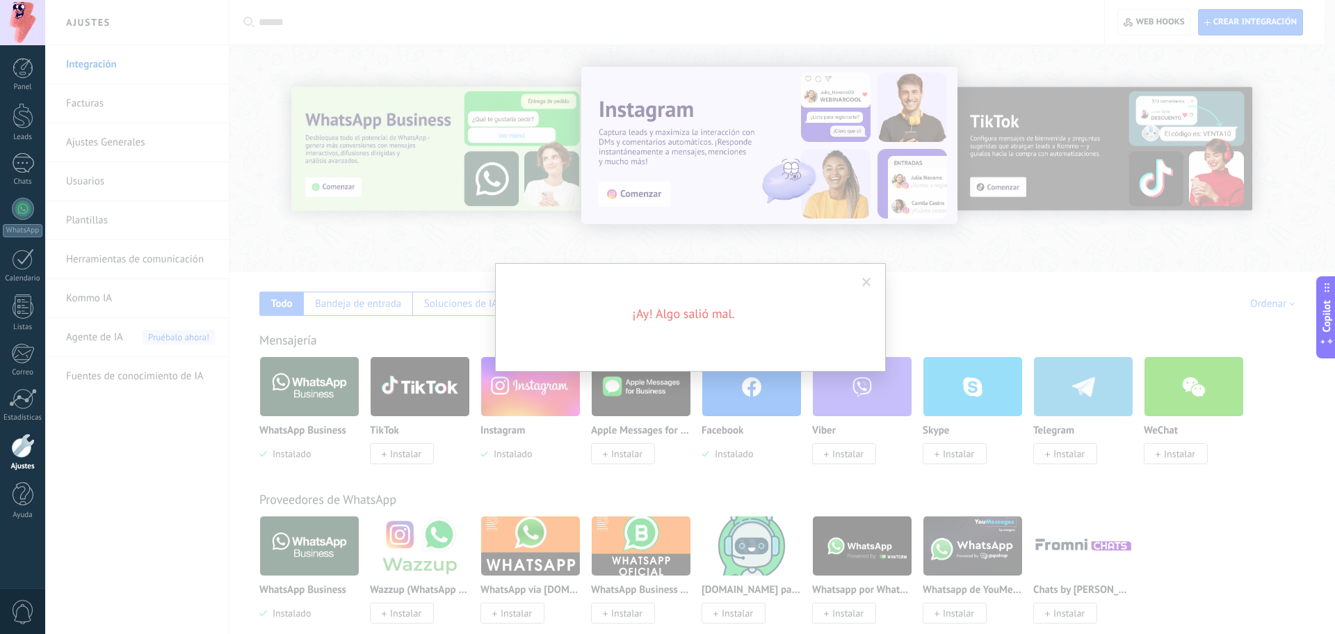
click at [762, 292] on div "¡Ay! Algo salió mal." at bounding box center [690, 317] width 391 height 108
click at [867, 282] on span at bounding box center [866, 282] width 9 height 10
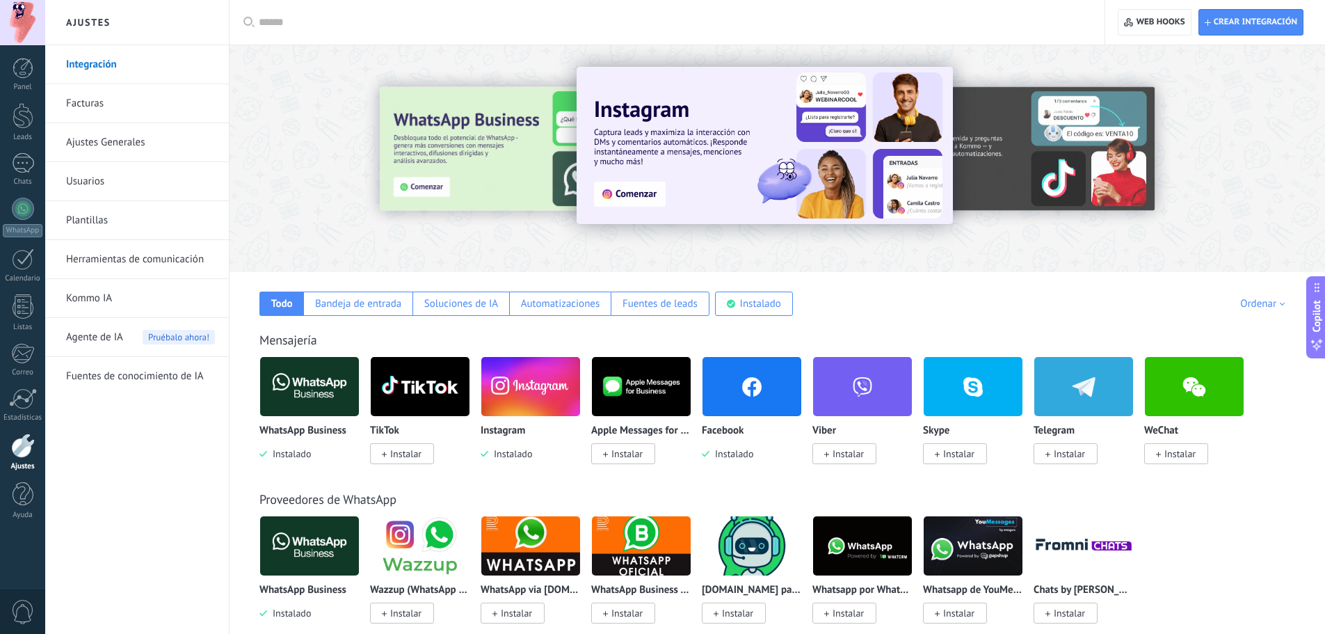
click at [529, 384] on img at bounding box center [530, 386] width 99 height 67
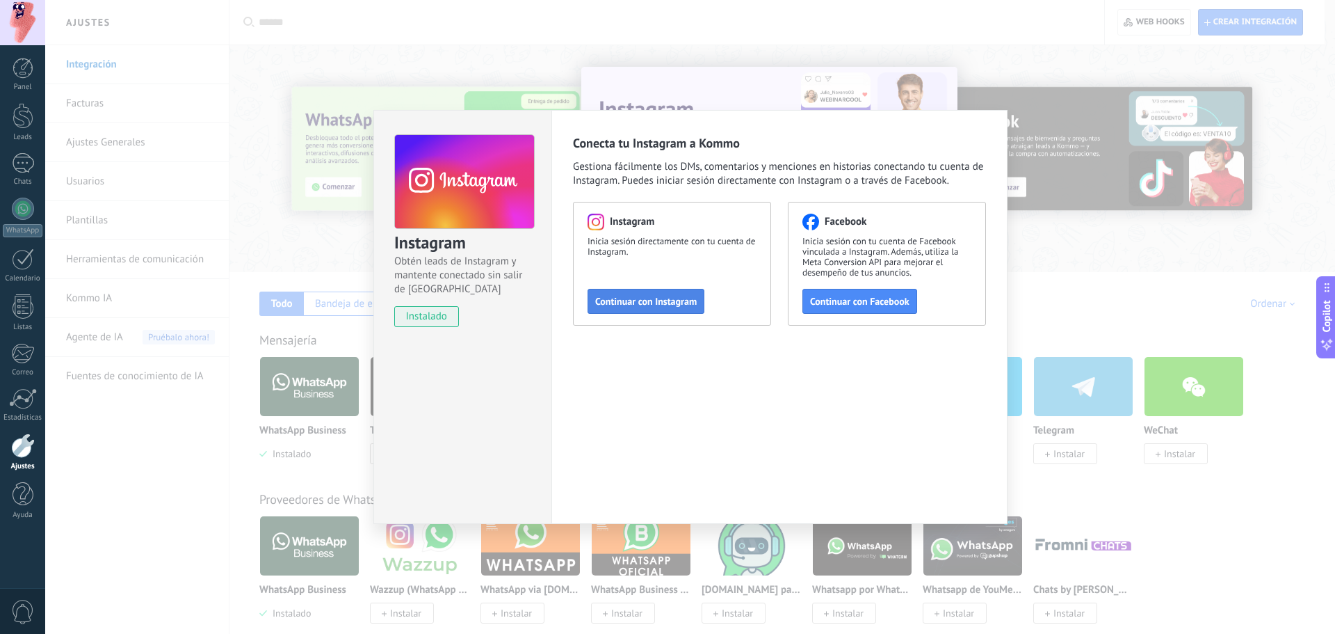
click at [636, 303] on span "Continuar con Instagram" at bounding box center [646, 301] width 102 height 10
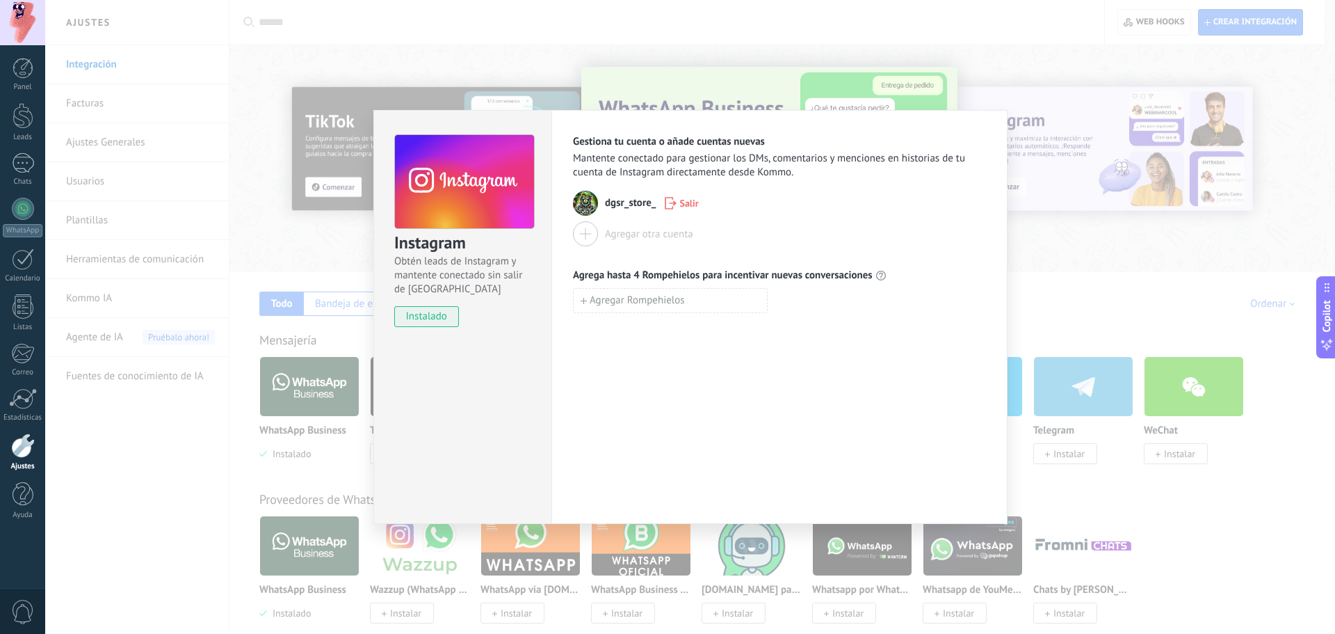
drag, startPoint x: 684, startPoint y: 403, endPoint x: 675, endPoint y: 357, distance: 46.1
click at [678, 373] on div "Gestiona tu cuenta o añade cuentas nuevas Mantente conectado para gestionar los…" at bounding box center [780, 317] width 456 height 414
click at [1095, 188] on div "Instagram Obtén leads de Instagram y mantente conectado sin salir de Kommo inst…" at bounding box center [690, 317] width 1290 height 634
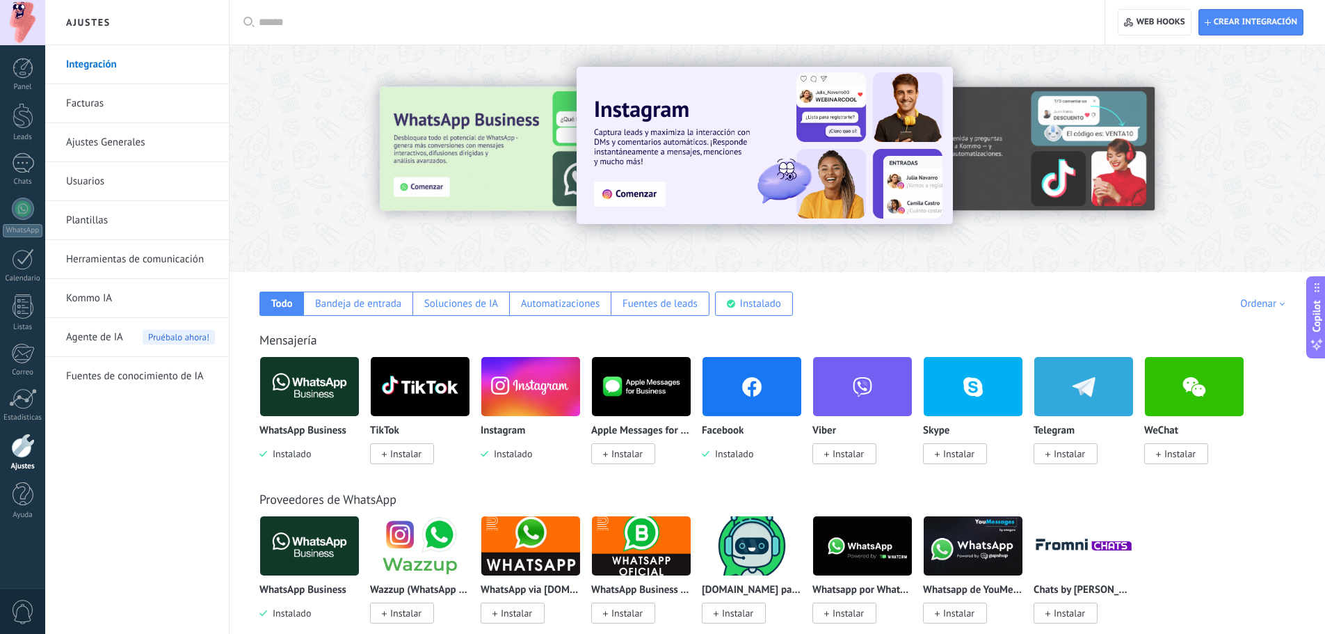
click at [126, 110] on link "Facturas" at bounding box center [140, 103] width 149 height 39
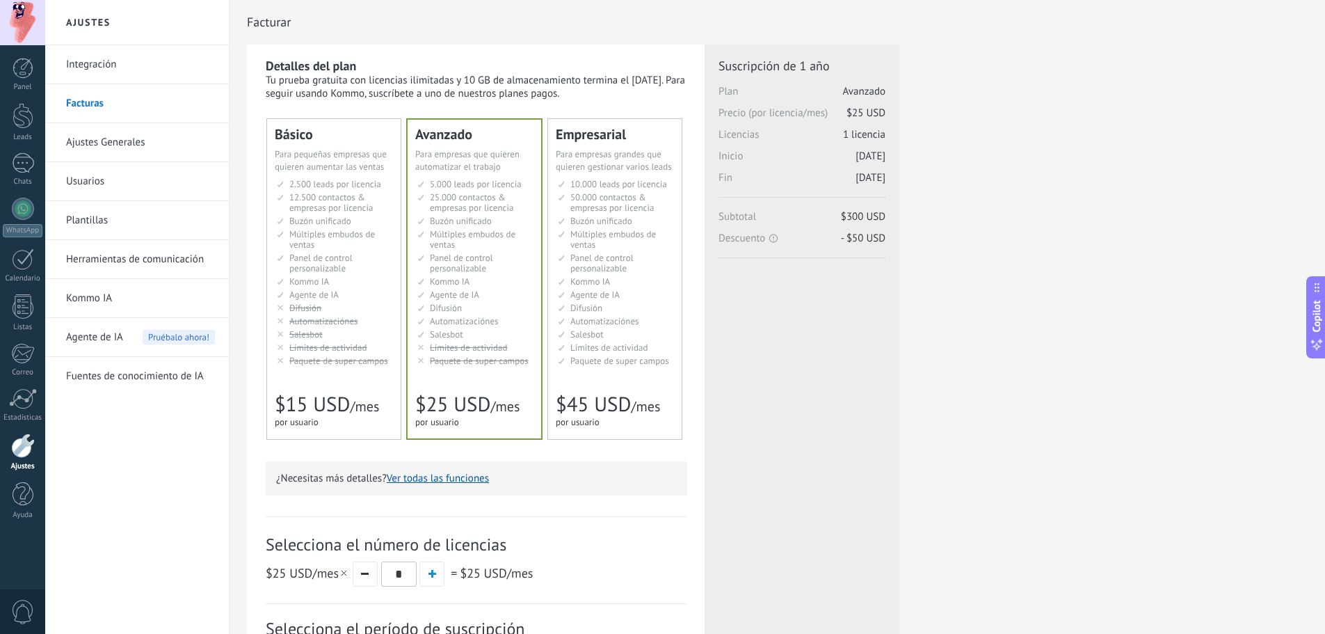
click at [586, 186] on span "10.000 leads por licencia" at bounding box center [618, 184] width 97 height 12
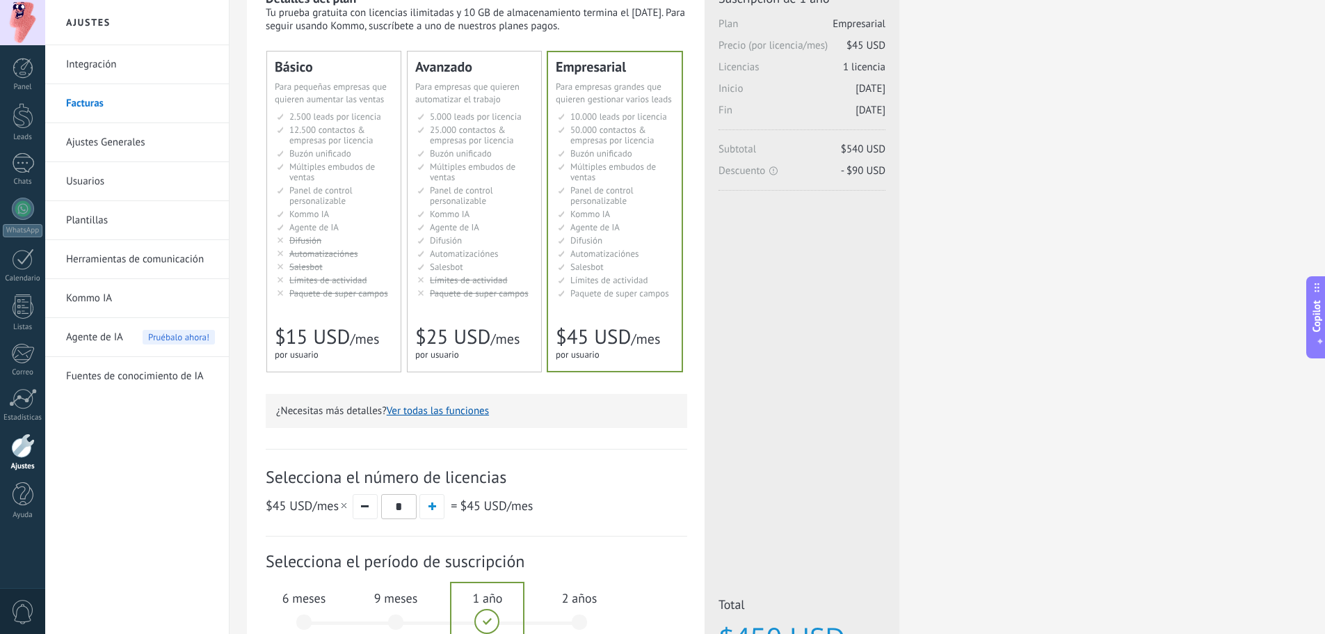
scroll to position [70, 0]
click at [367, 504] on button "button" at bounding box center [365, 504] width 25 height 25
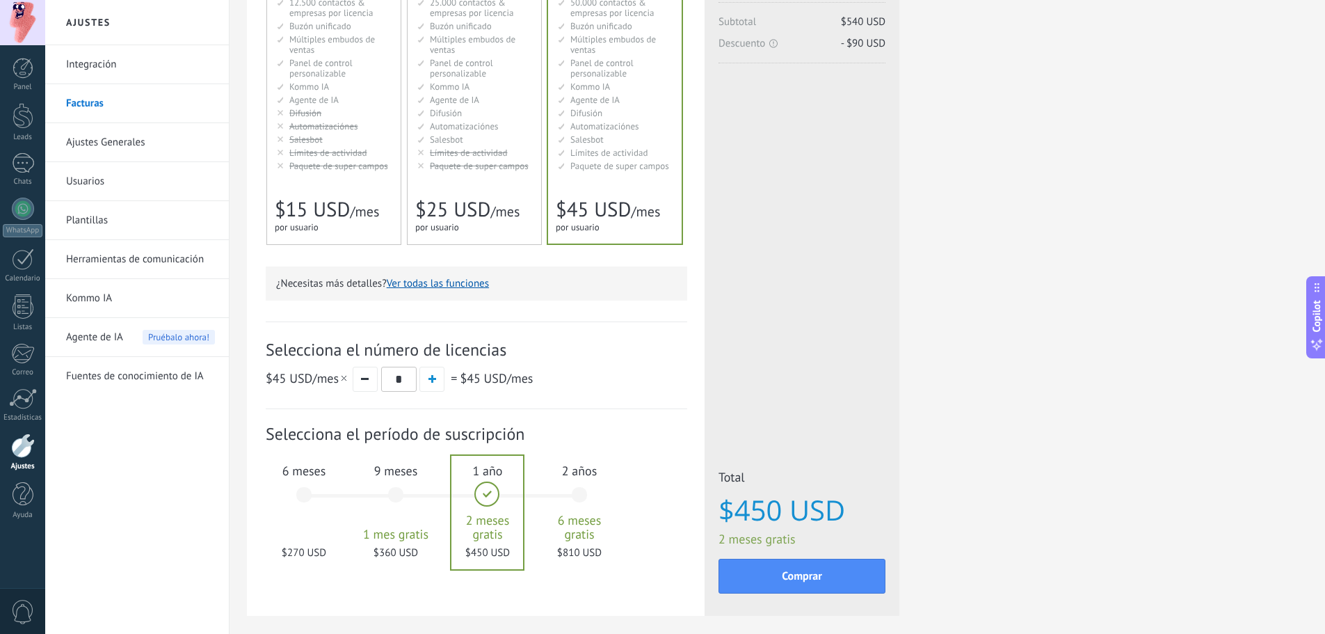
scroll to position [209, 0]
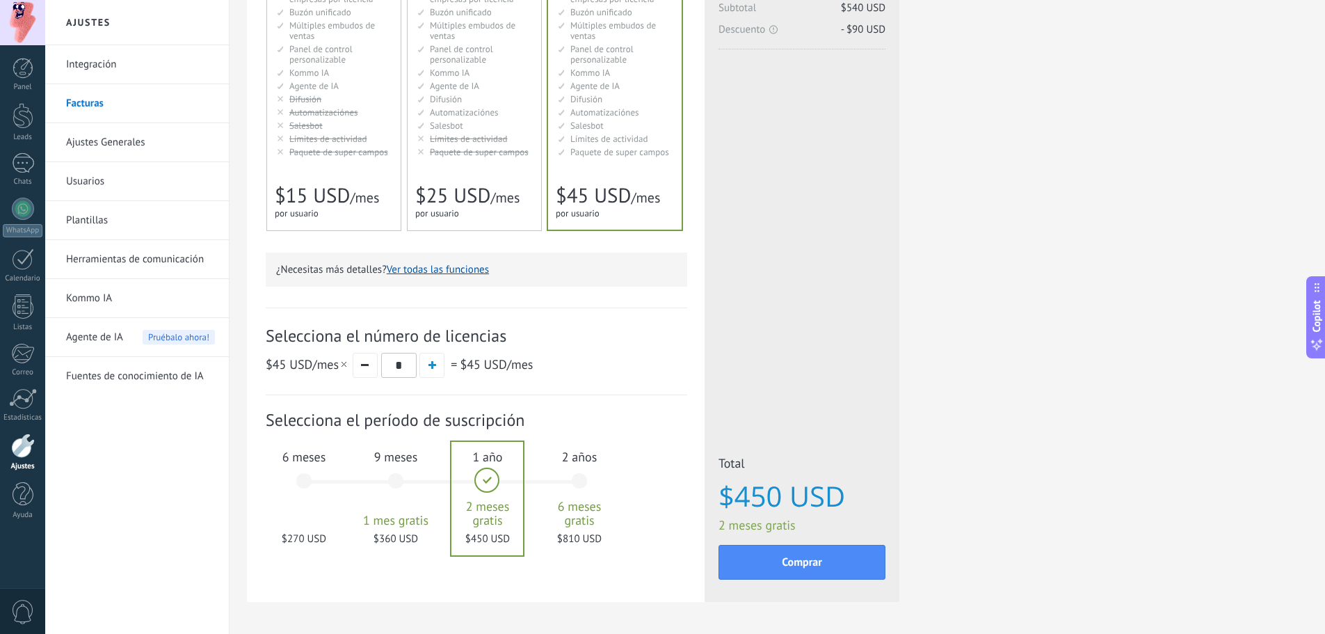
click at [313, 470] on div "6 meses $270 USD" at bounding box center [303, 487] width 75 height 98
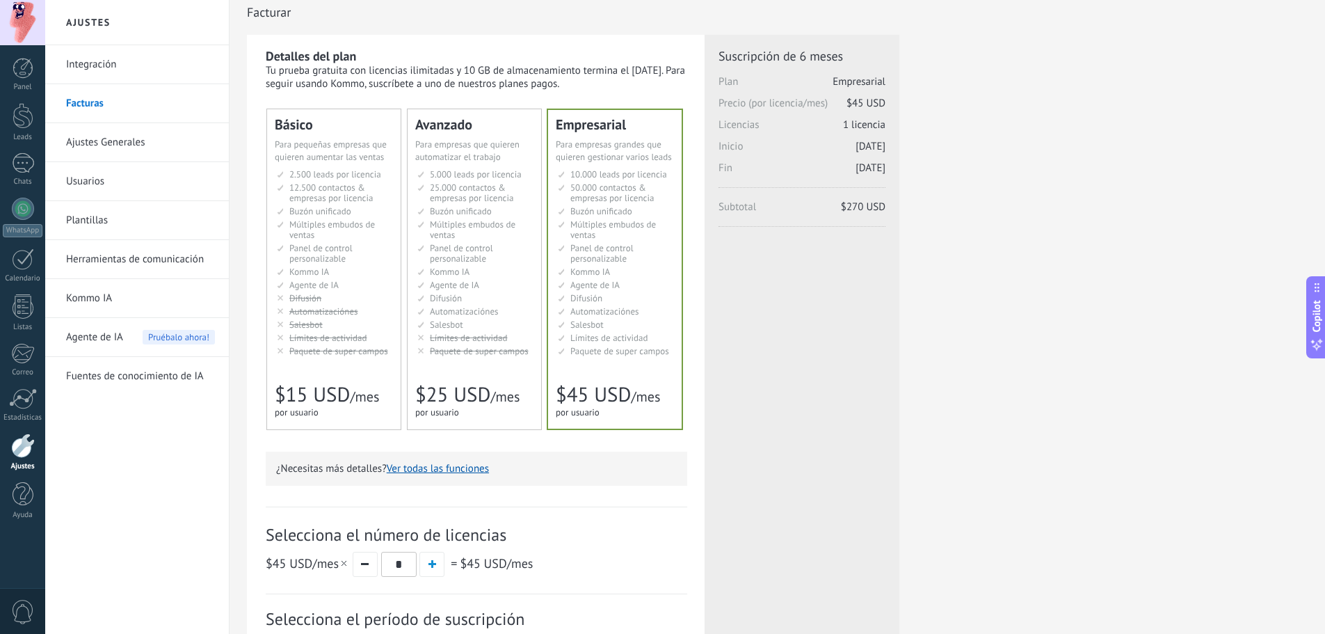
scroll to position [0, 0]
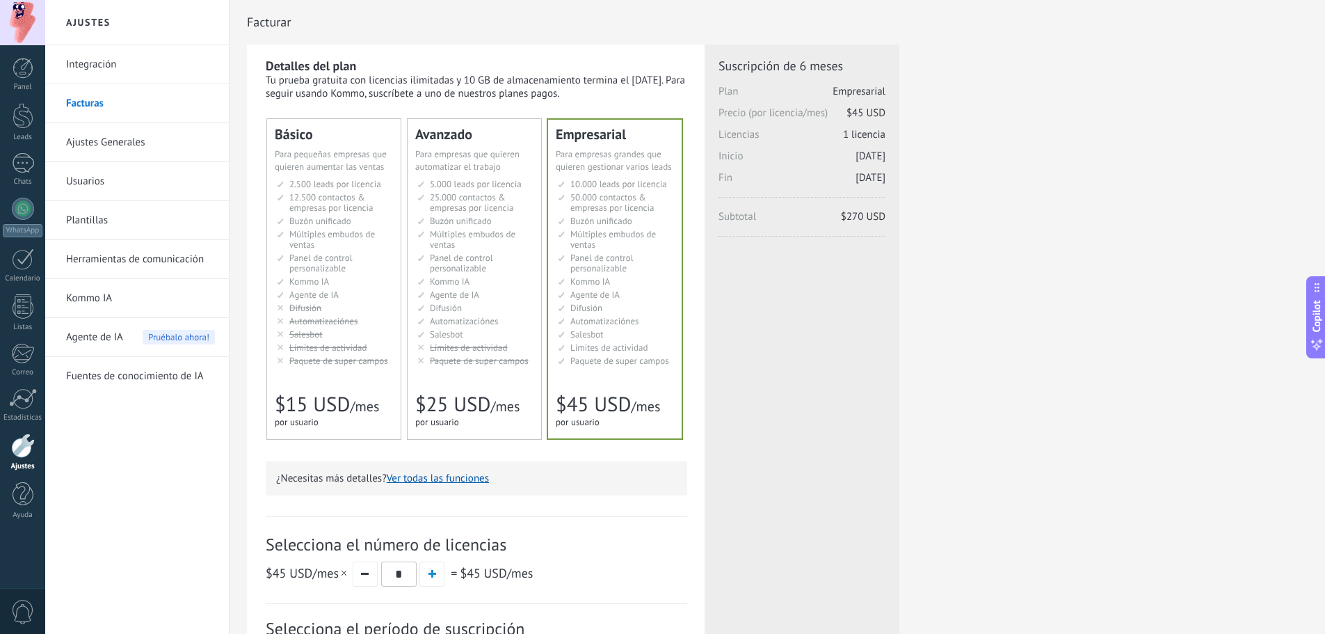
click at [504, 312] on li "Рассылки Broadcasting Difusión Google Analytics和网站集成 Difusão Penyiaran Toplu Me…" at bounding box center [475, 308] width 116 height 10
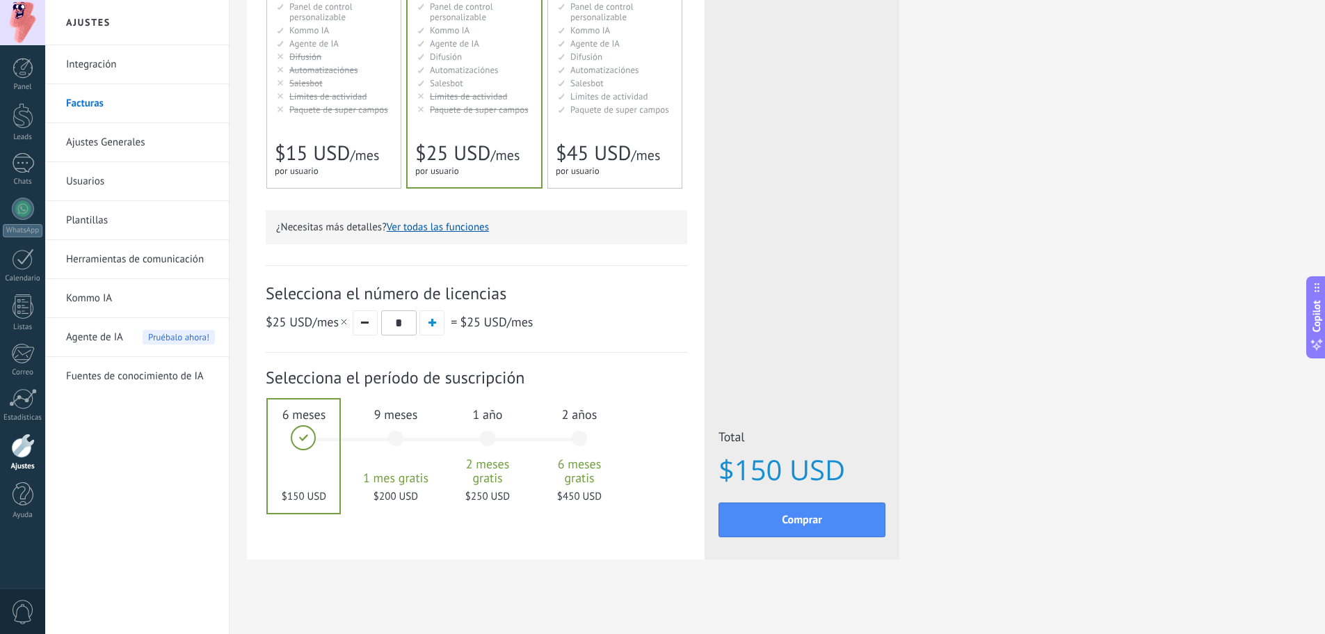
scroll to position [257, 0]
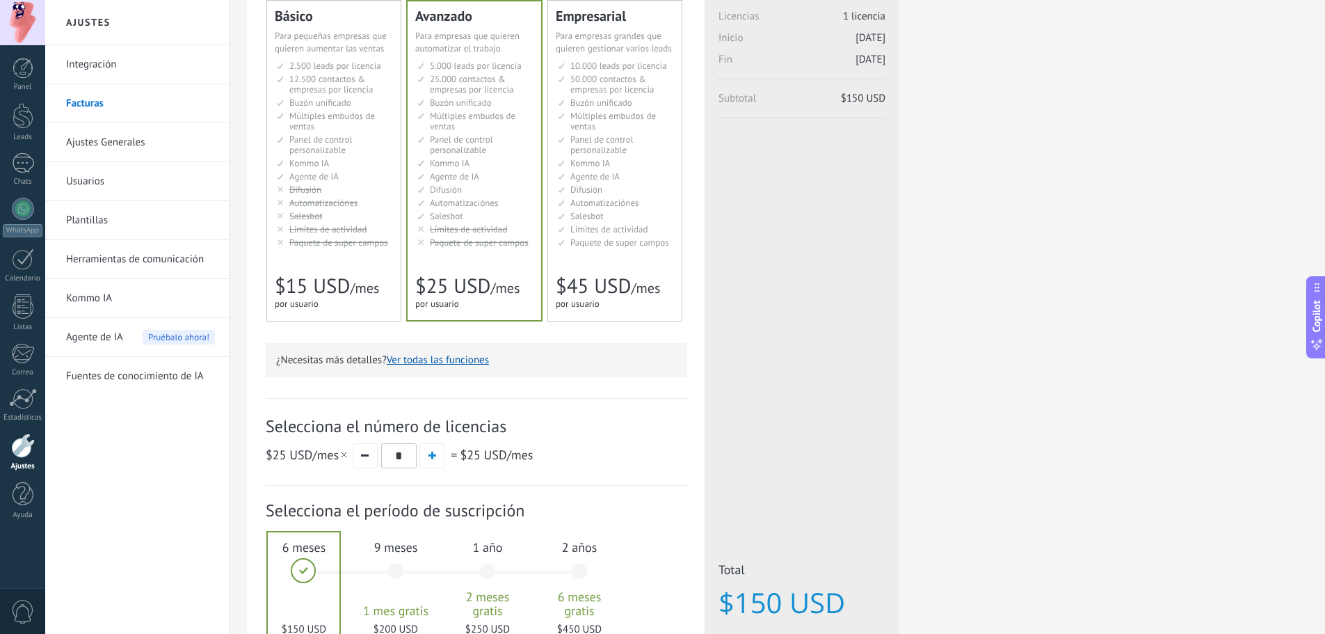
click at [305, 219] on span "Salesbot" at bounding box center [305, 216] width 33 height 12
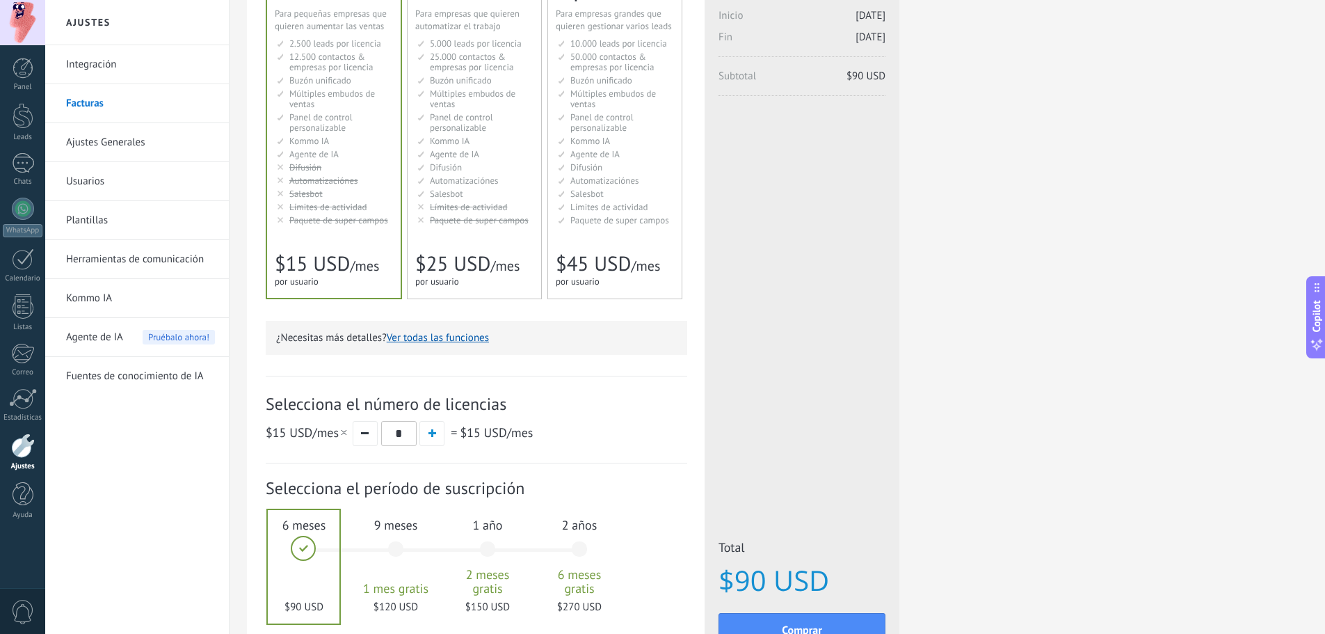
scroll to position [139, 0]
click at [470, 223] on span "Paquete de super campos" at bounding box center [479, 222] width 99 height 12
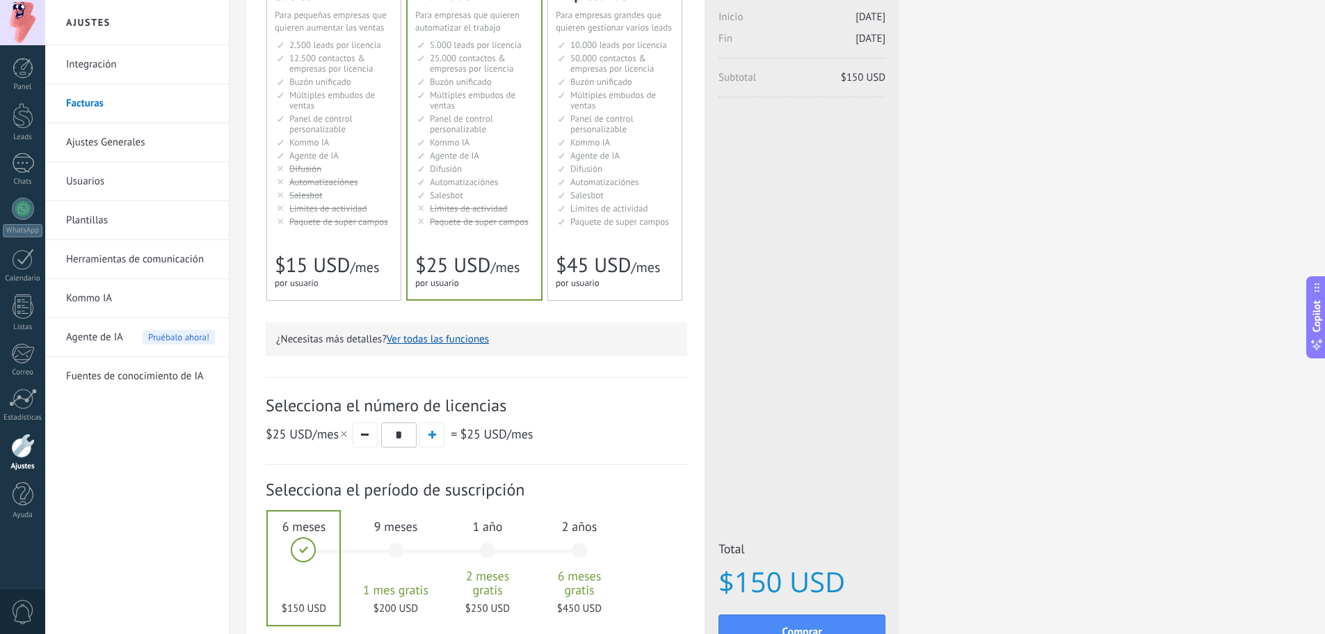
scroll to position [257, 0]
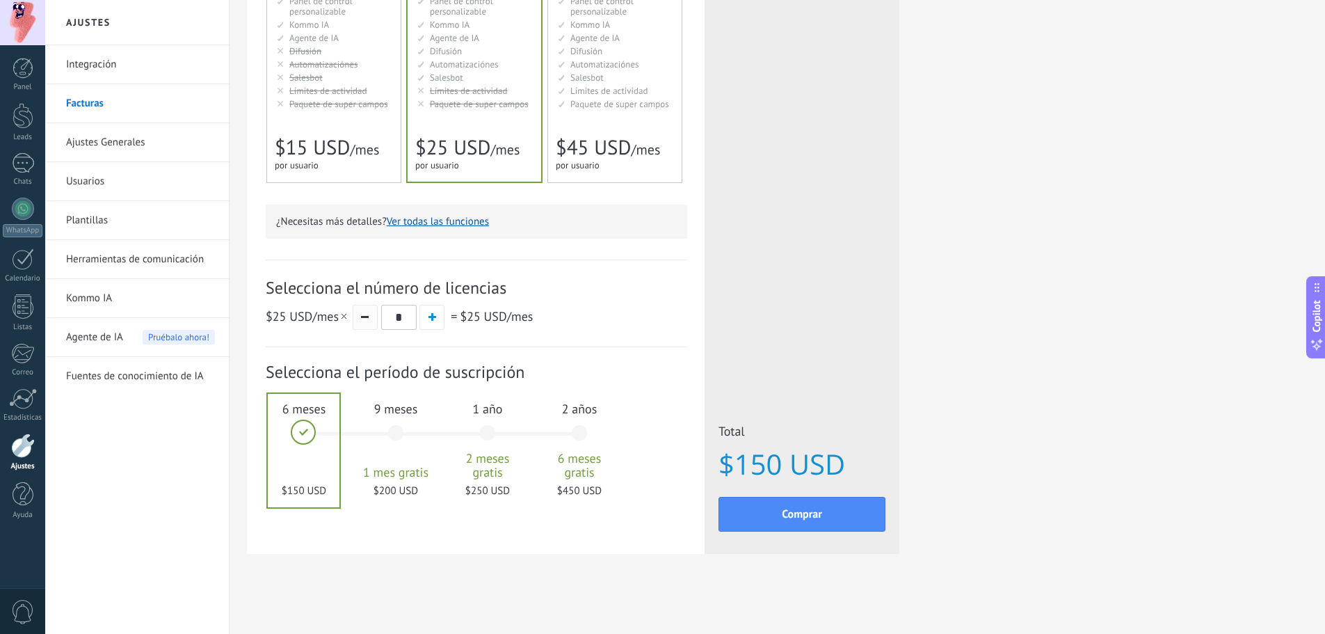
click at [371, 320] on button "button" at bounding box center [365, 317] width 25 height 25
click at [341, 316] on span at bounding box center [343, 316] width 5 height 5
click at [410, 426] on div "9 meses 1 mes gratis $200 USD" at bounding box center [395, 439] width 75 height 98
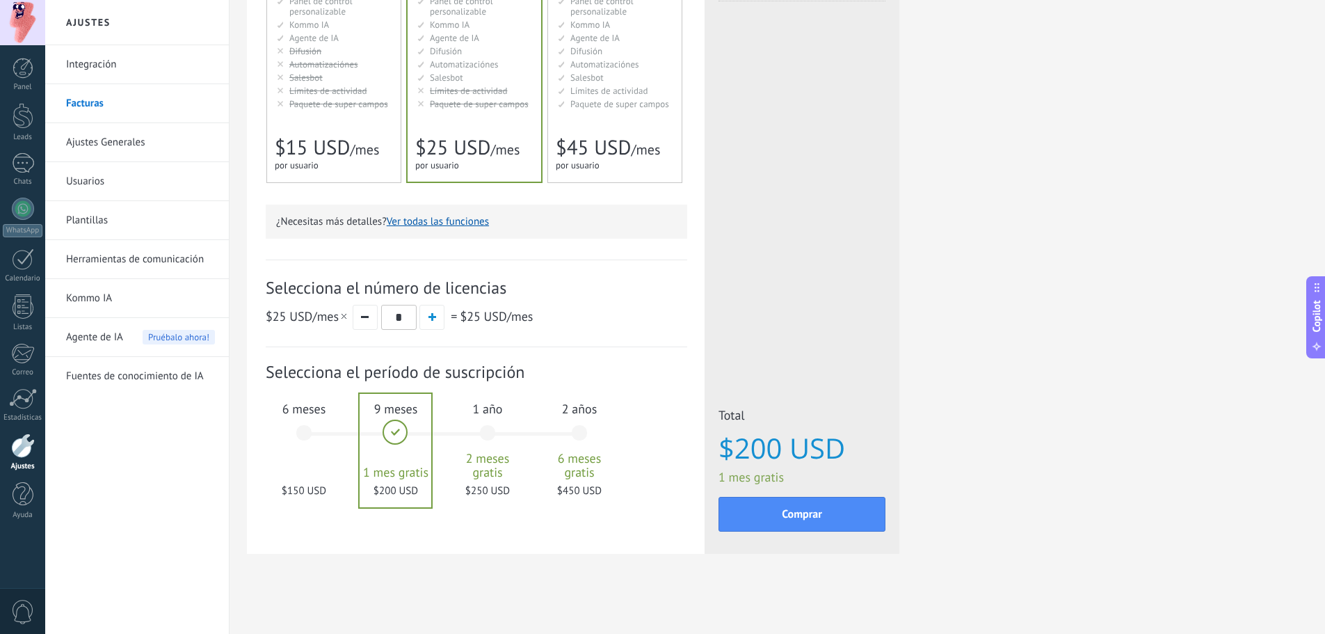
click at [266, 430] on div "6 meses $150 USD" at bounding box center [303, 439] width 75 height 98
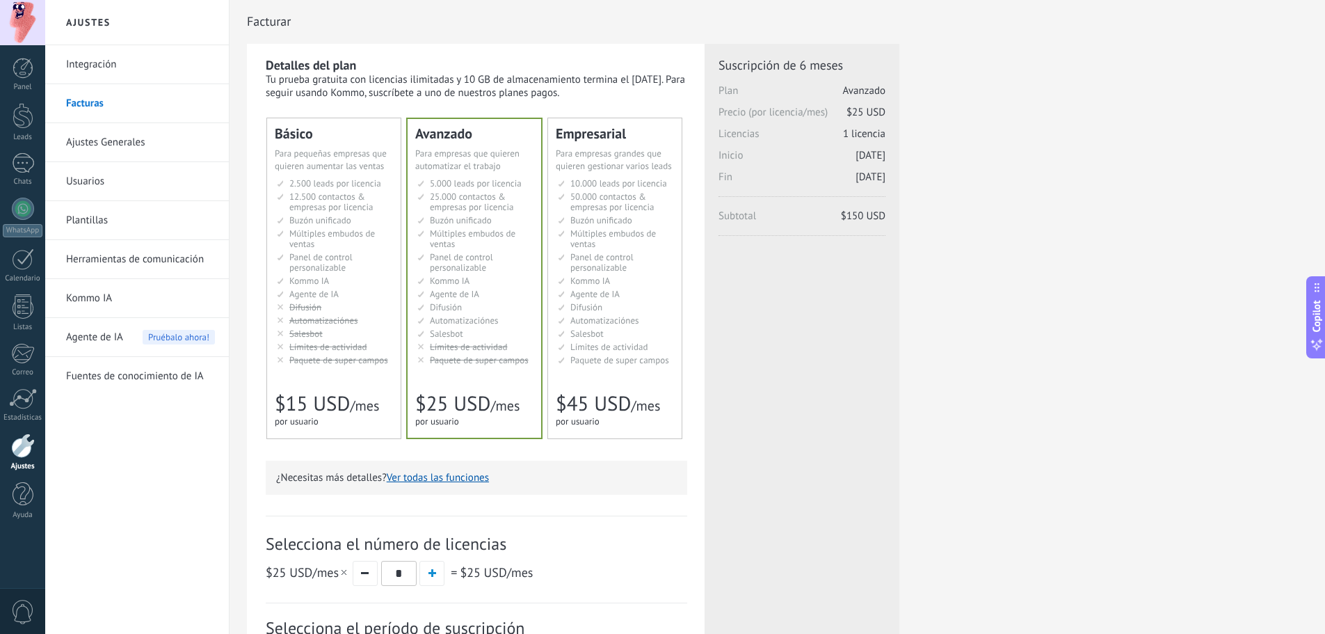
scroll to position [0, 0]
click at [92, 143] on link "Ajustes Generales" at bounding box center [140, 142] width 149 height 39
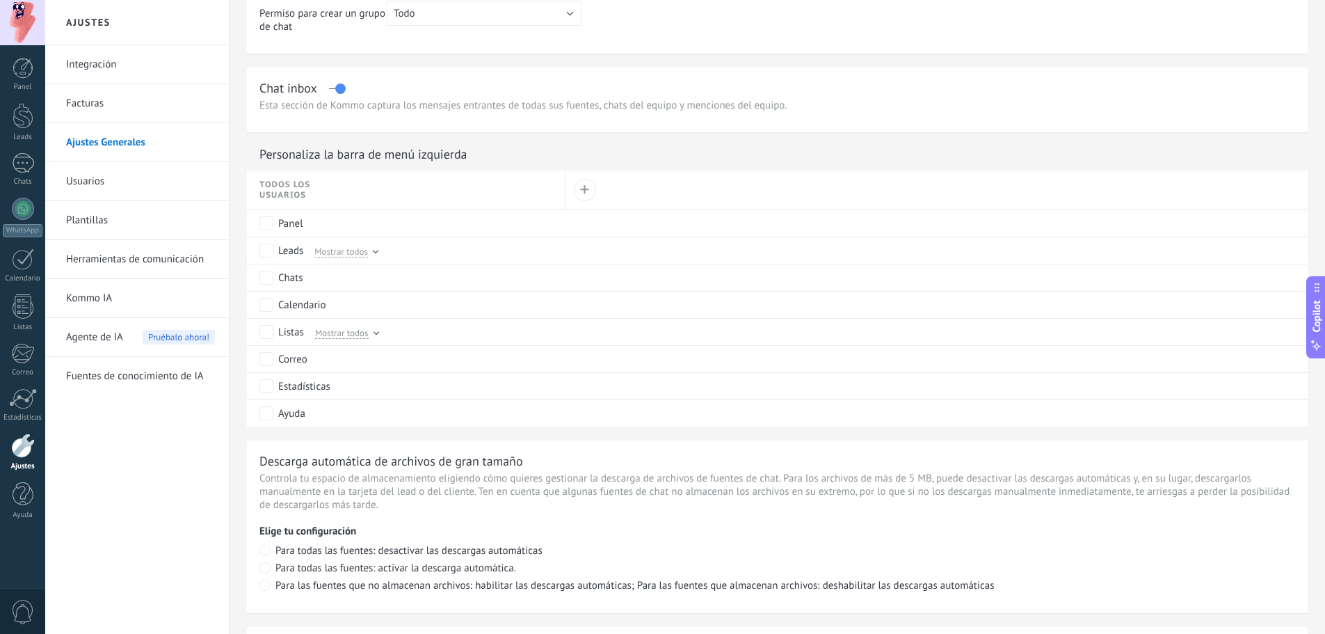
scroll to position [556, 0]
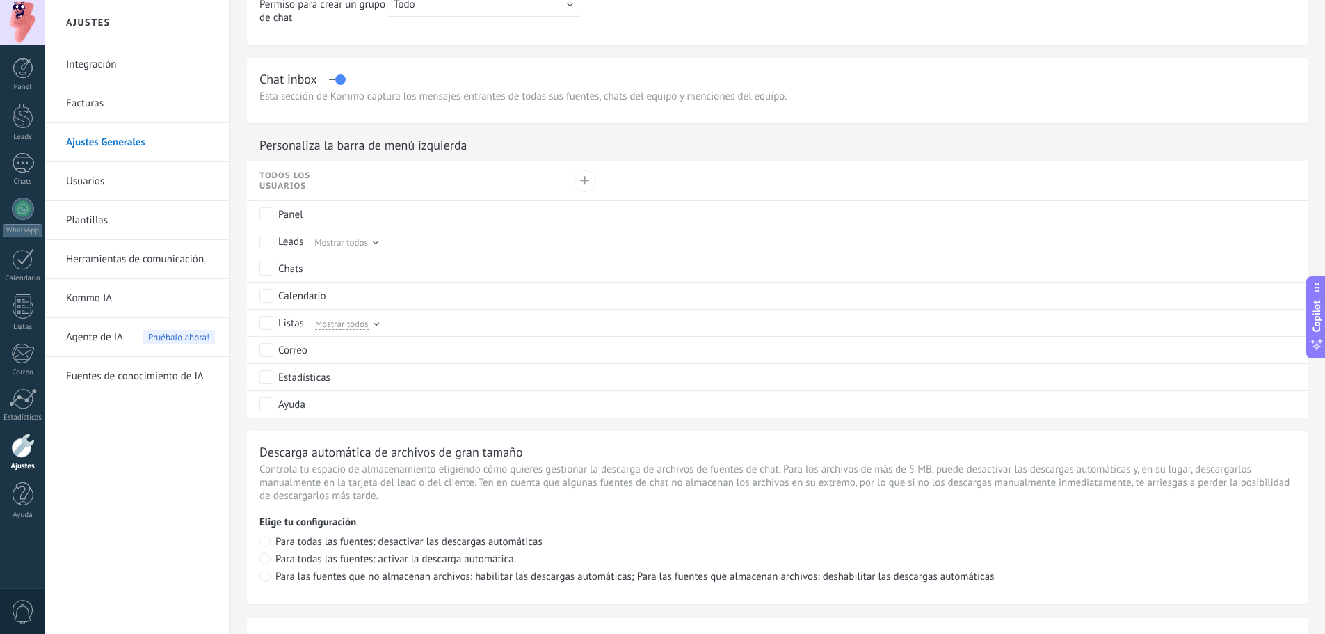
click at [115, 95] on link "Facturas" at bounding box center [140, 103] width 149 height 39
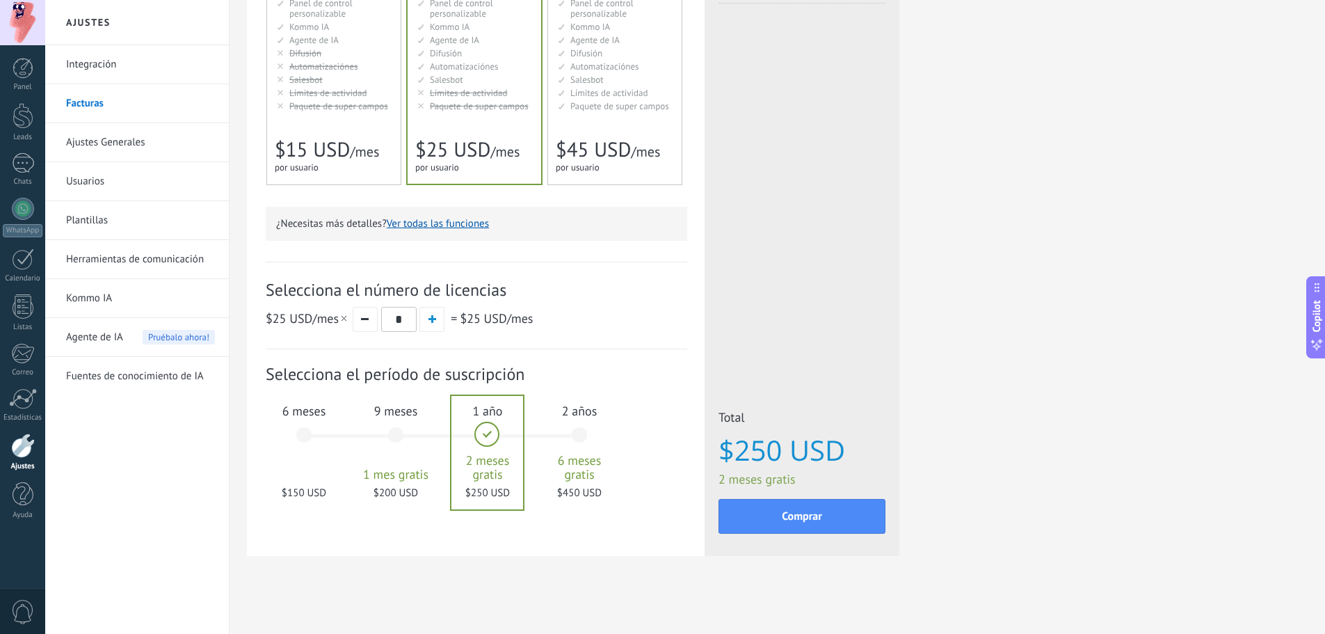
scroll to position [257, 0]
click at [400, 437] on div "9 meses 1 mes gratis $200 USD" at bounding box center [395, 439] width 75 height 98
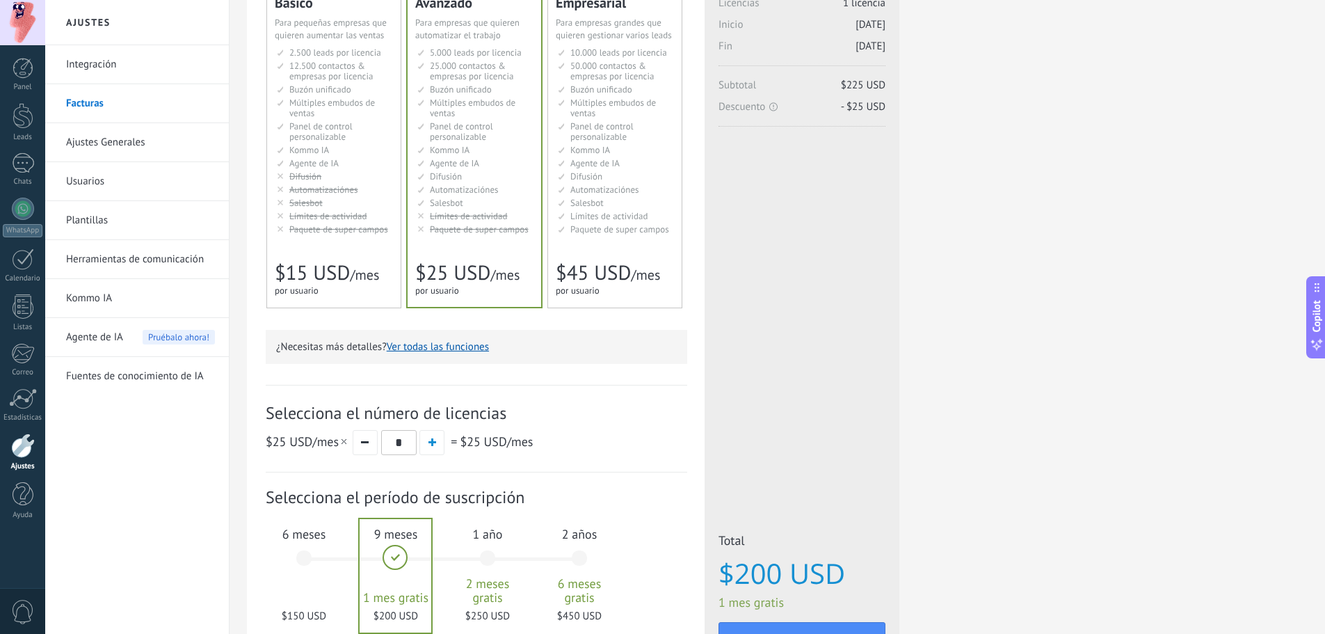
scroll to position [118, 0]
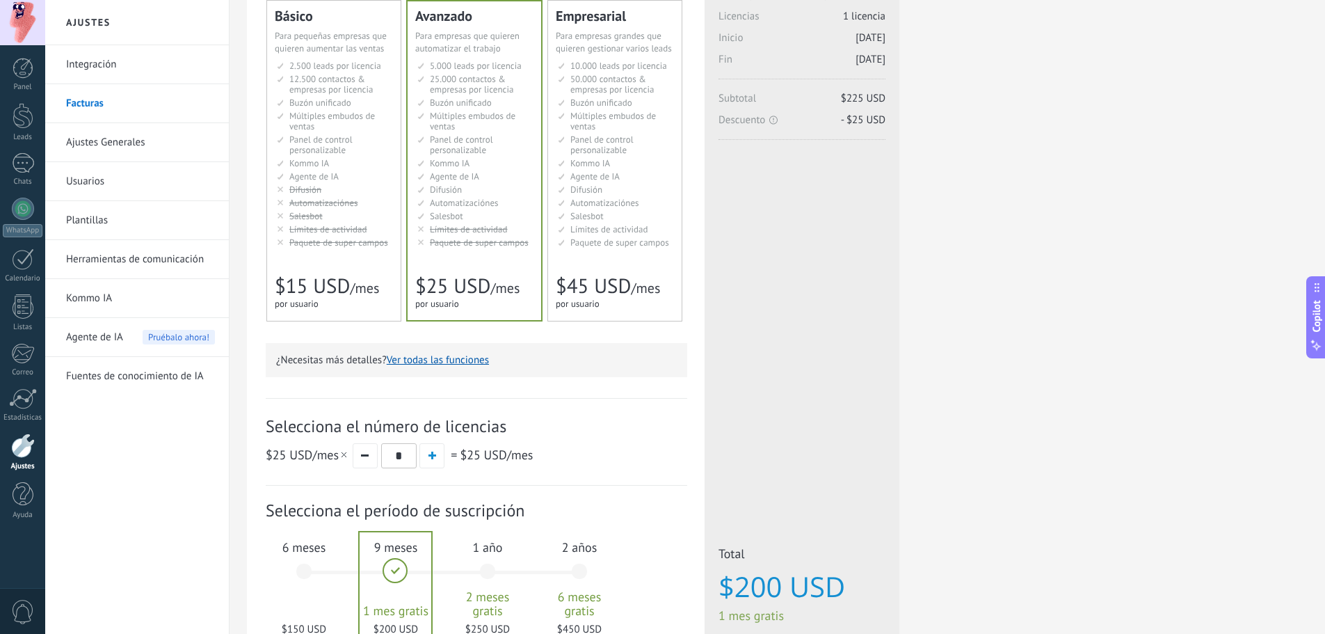
click at [647, 254] on div "Empresarial Для оптимизации процессов в крупной корпорации For large businesses…" at bounding box center [615, 161] width 134 height 320
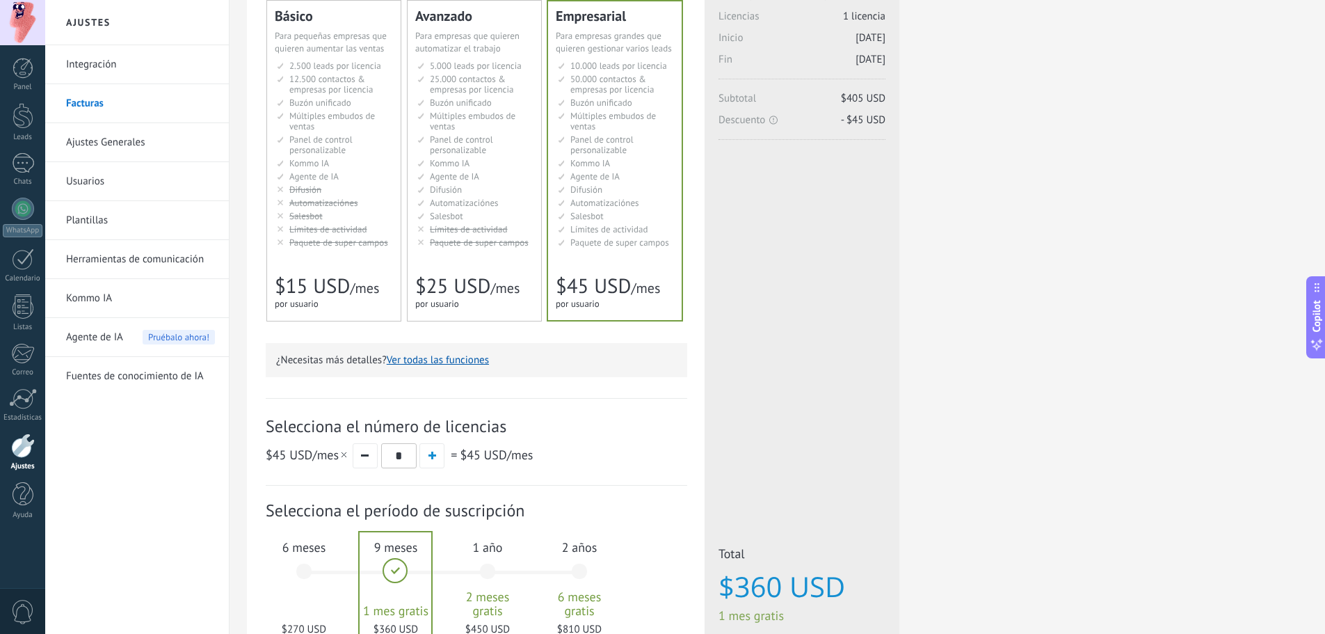
drag, startPoint x: 474, startPoint y: 205, endPoint x: 472, endPoint y: 231, distance: 25.8
click at [474, 206] on span "Automatizaciónes" at bounding box center [464, 203] width 69 height 12
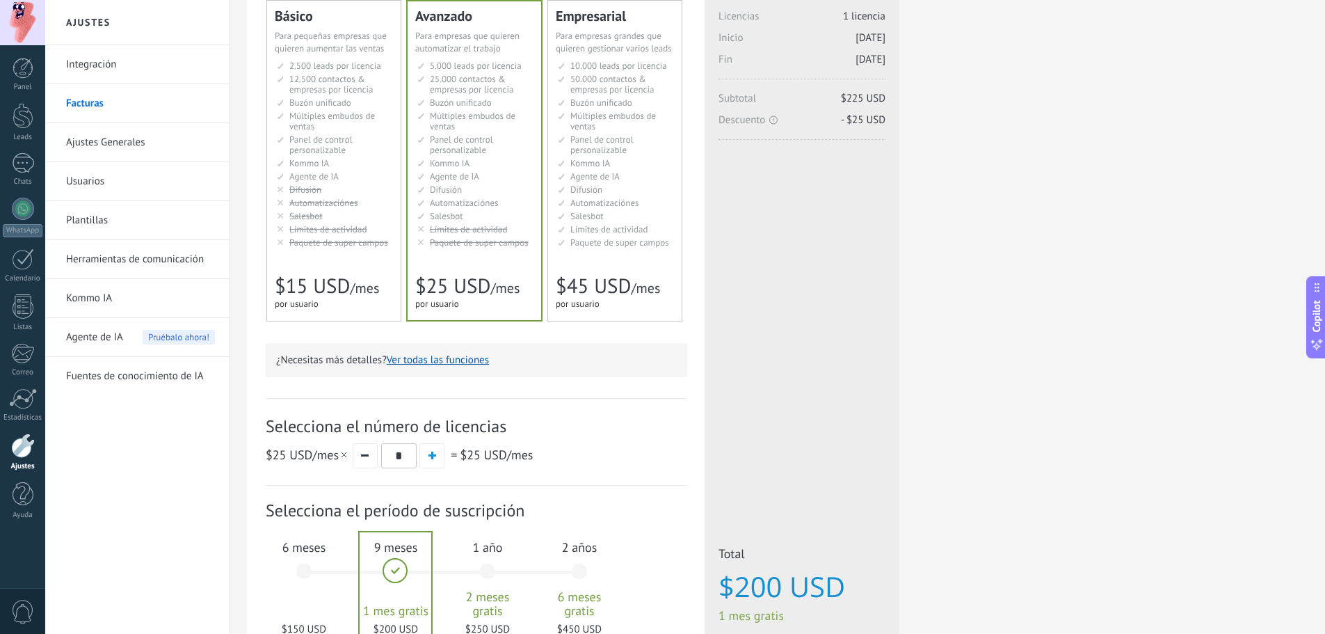
click at [106, 275] on link "Herramientas de comunicación" at bounding box center [140, 259] width 149 height 39
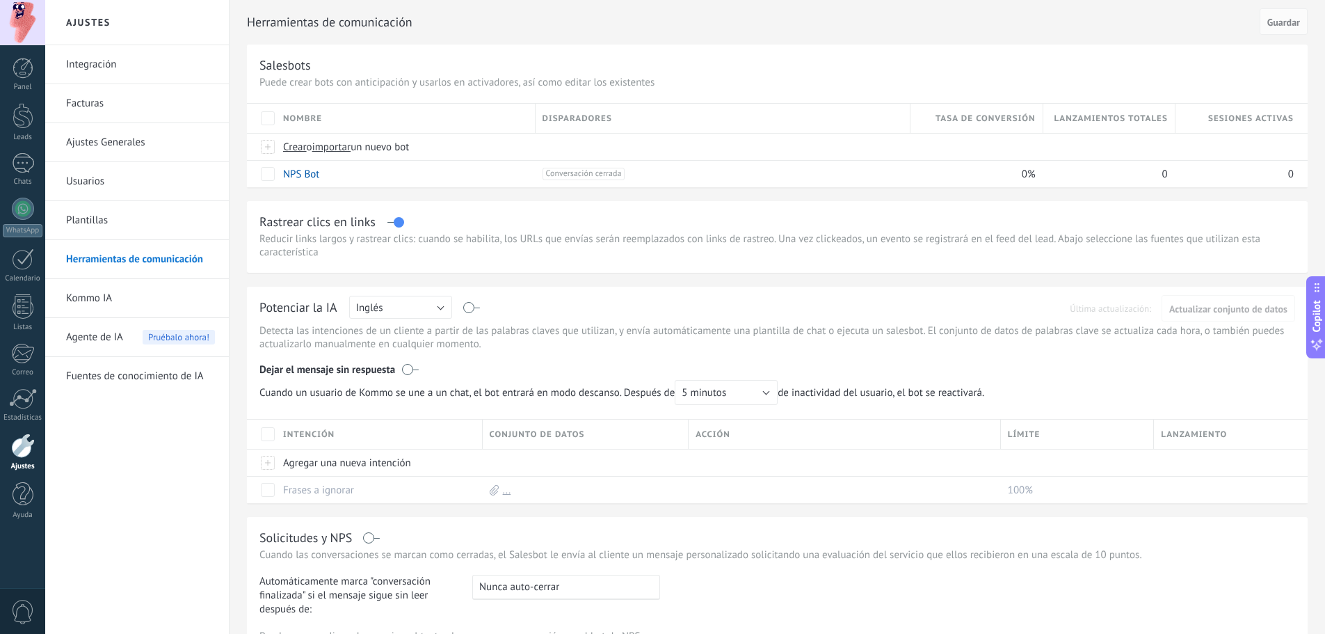
click at [113, 337] on span "Agente de IA" at bounding box center [94, 337] width 57 height 39
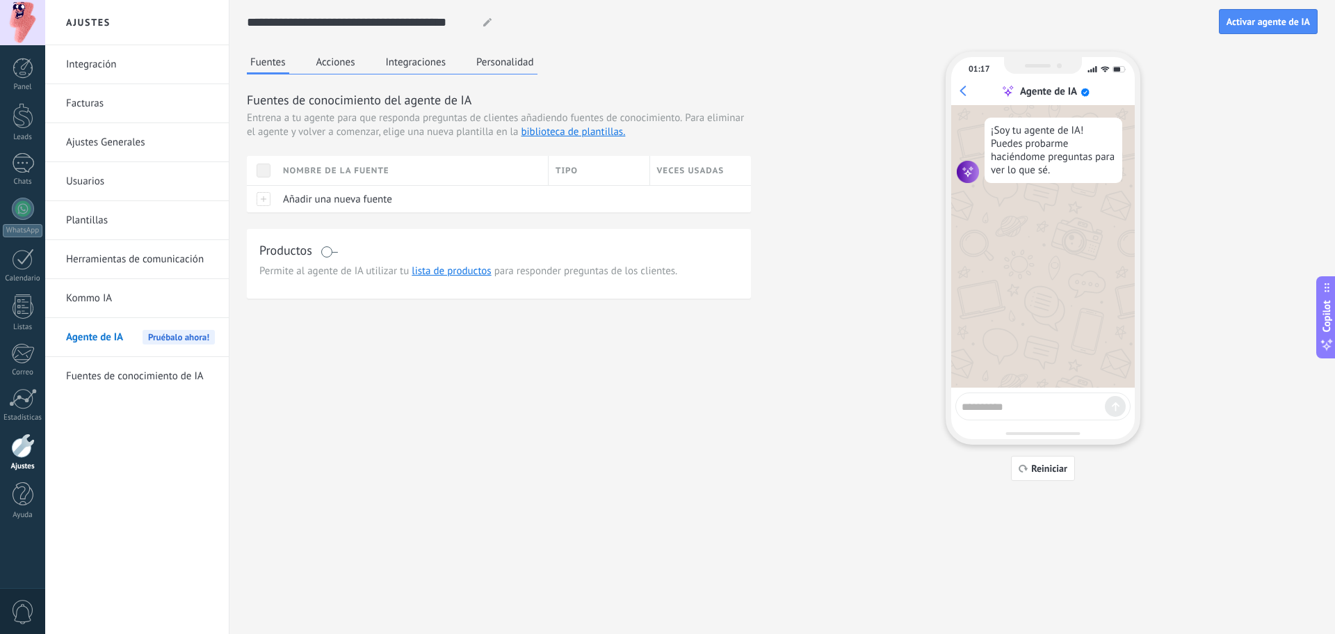
click at [127, 390] on link "Fuentes de conocimiento de IA" at bounding box center [140, 376] width 149 height 39
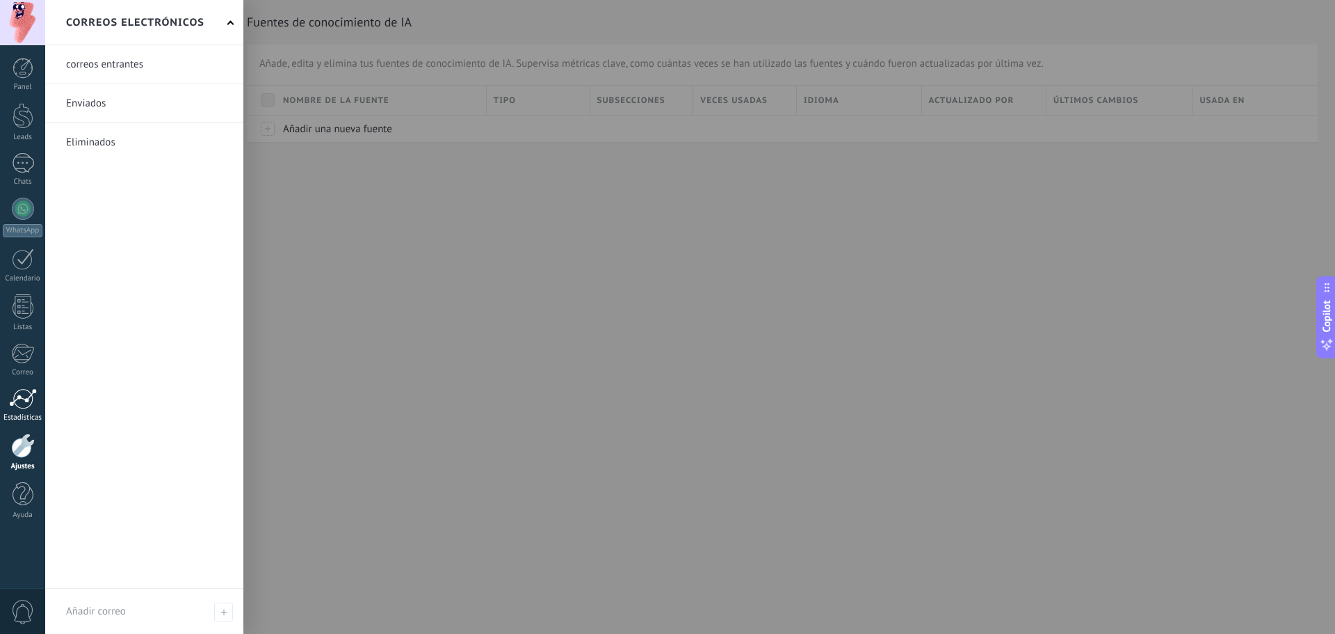
click at [31, 409] on link "Estadísticas" at bounding box center [22, 405] width 45 height 34
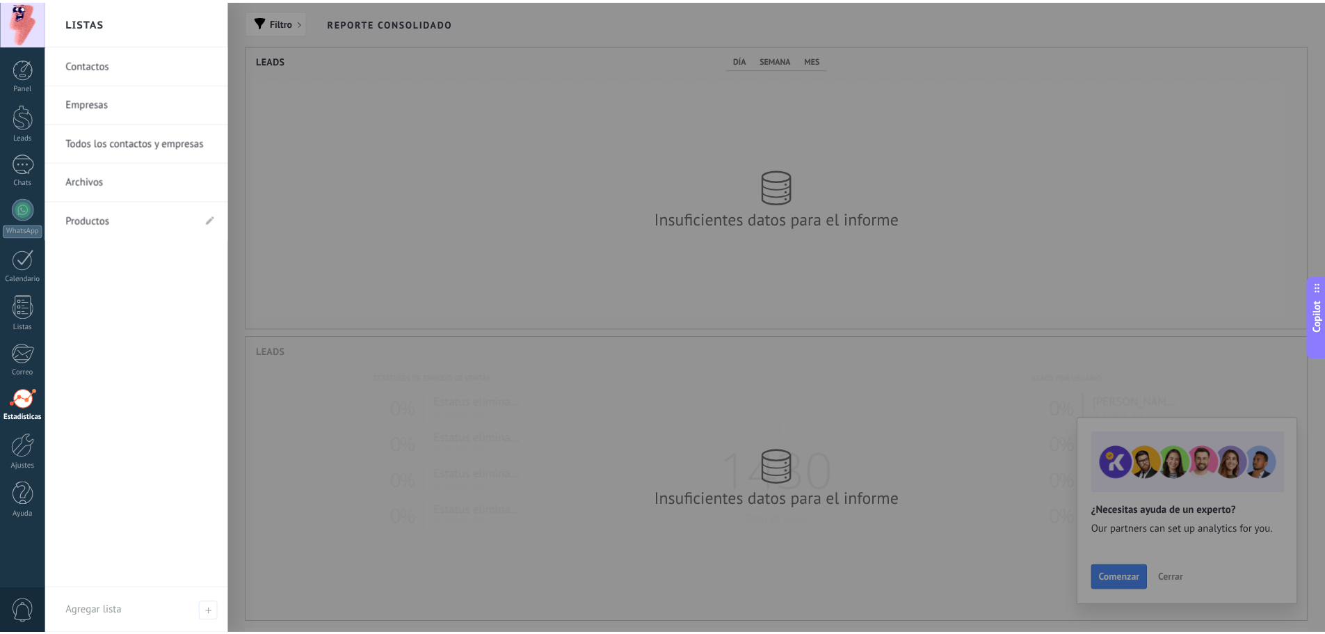
scroll to position [283, 1059]
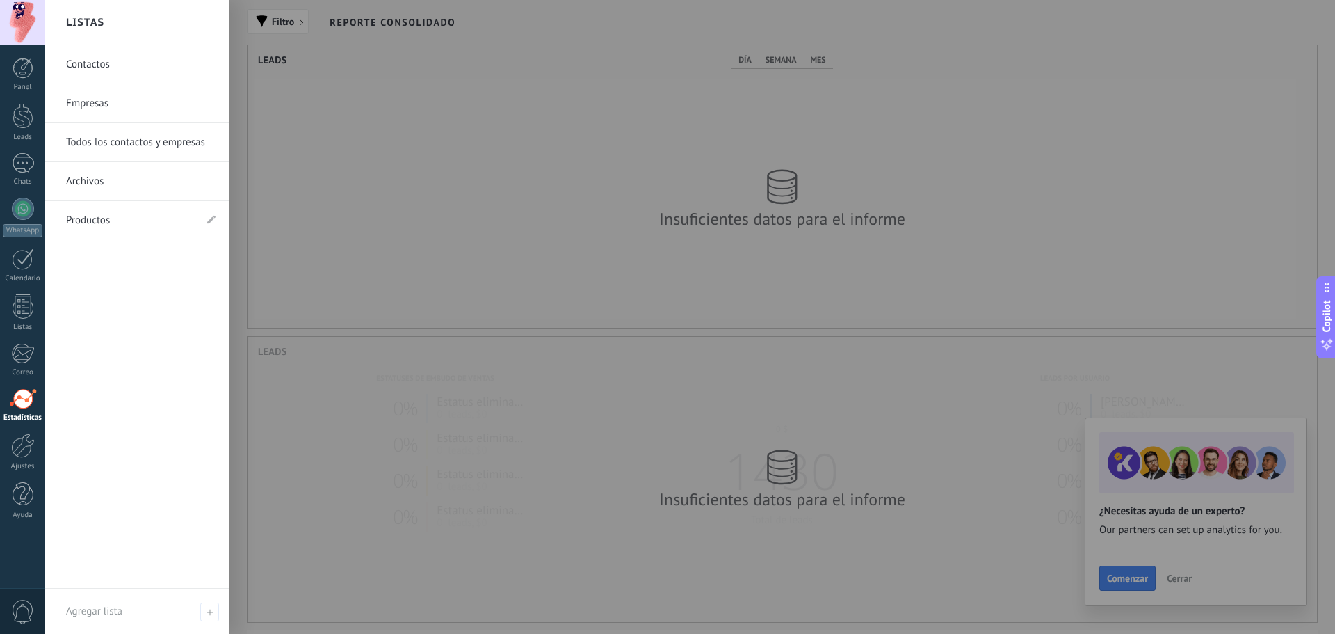
click at [102, 217] on link "Productos" at bounding box center [130, 220] width 129 height 39
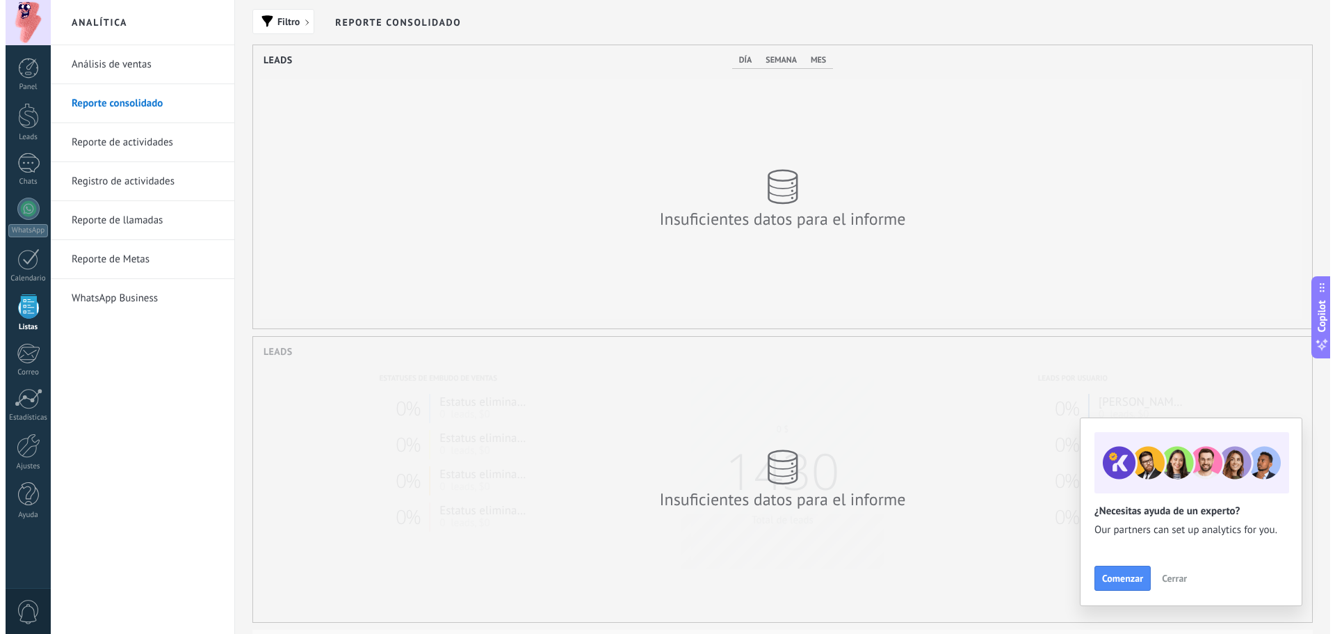
scroll to position [695187, 694411]
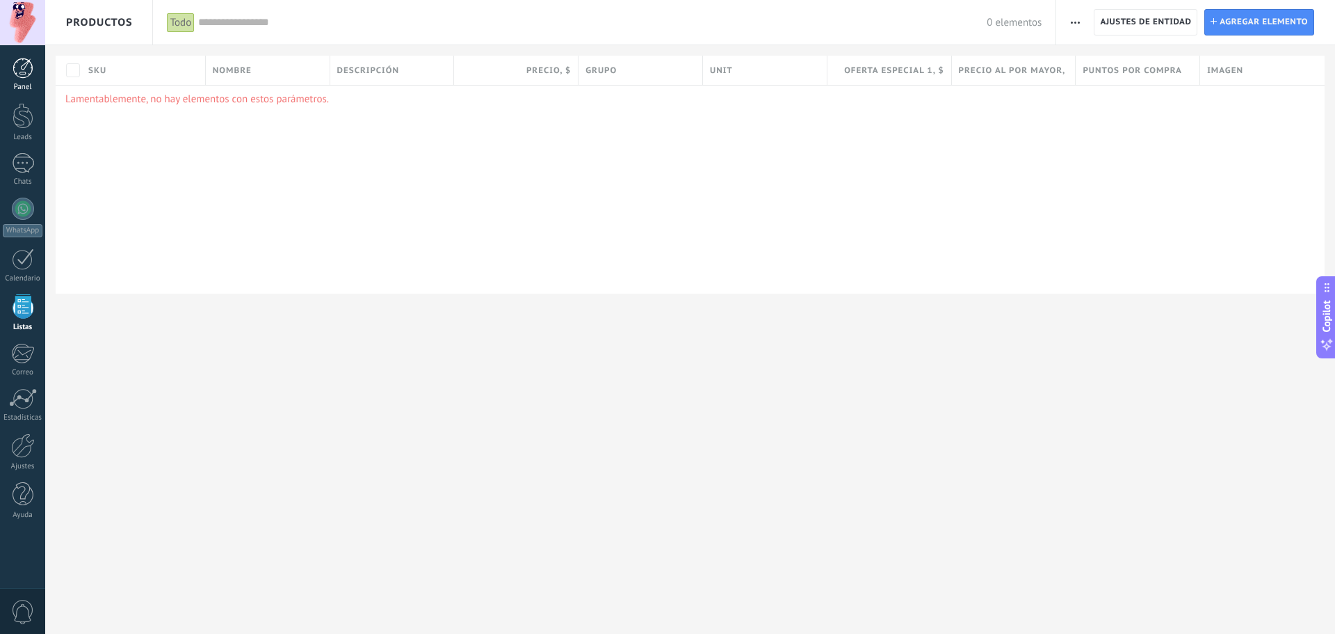
click at [17, 66] on div at bounding box center [23, 68] width 21 height 21
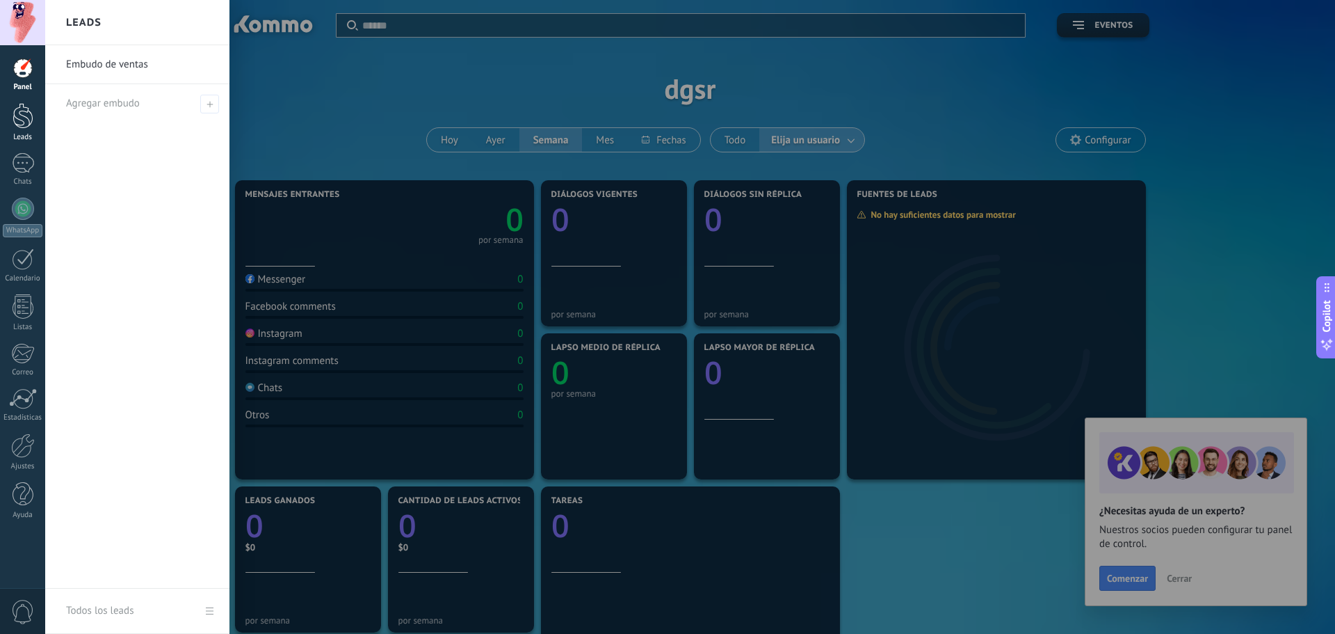
click at [20, 113] on div at bounding box center [23, 116] width 21 height 26
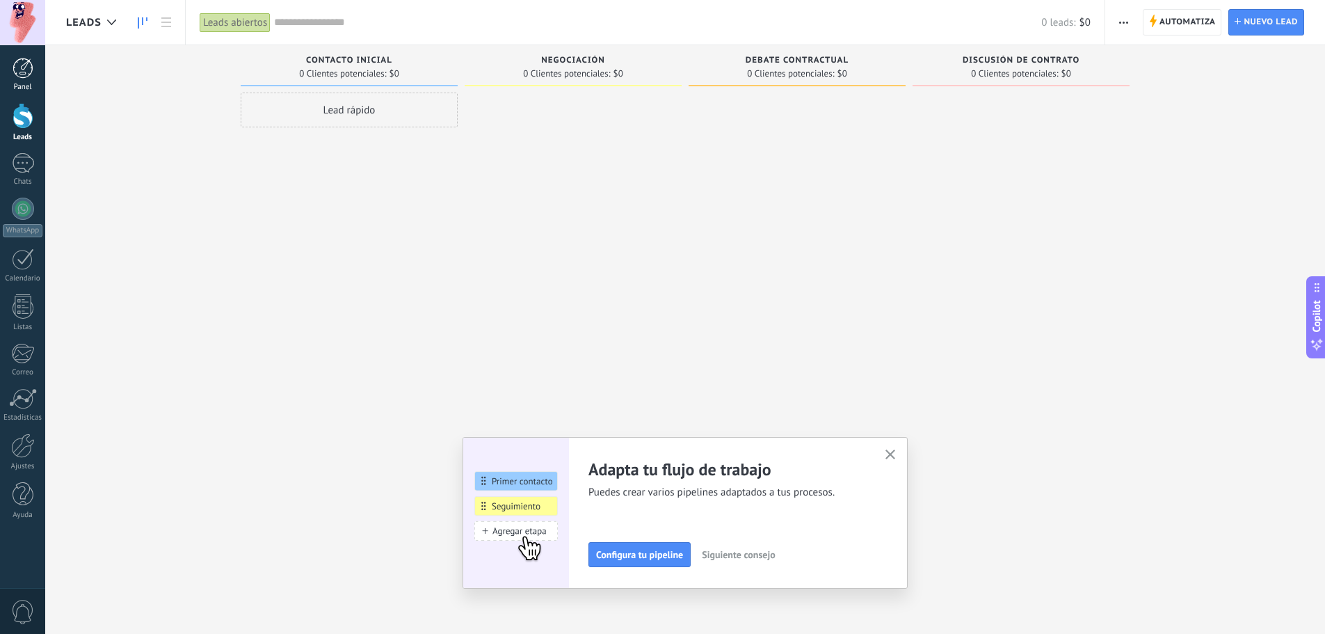
click at [31, 58] on div at bounding box center [23, 68] width 21 height 21
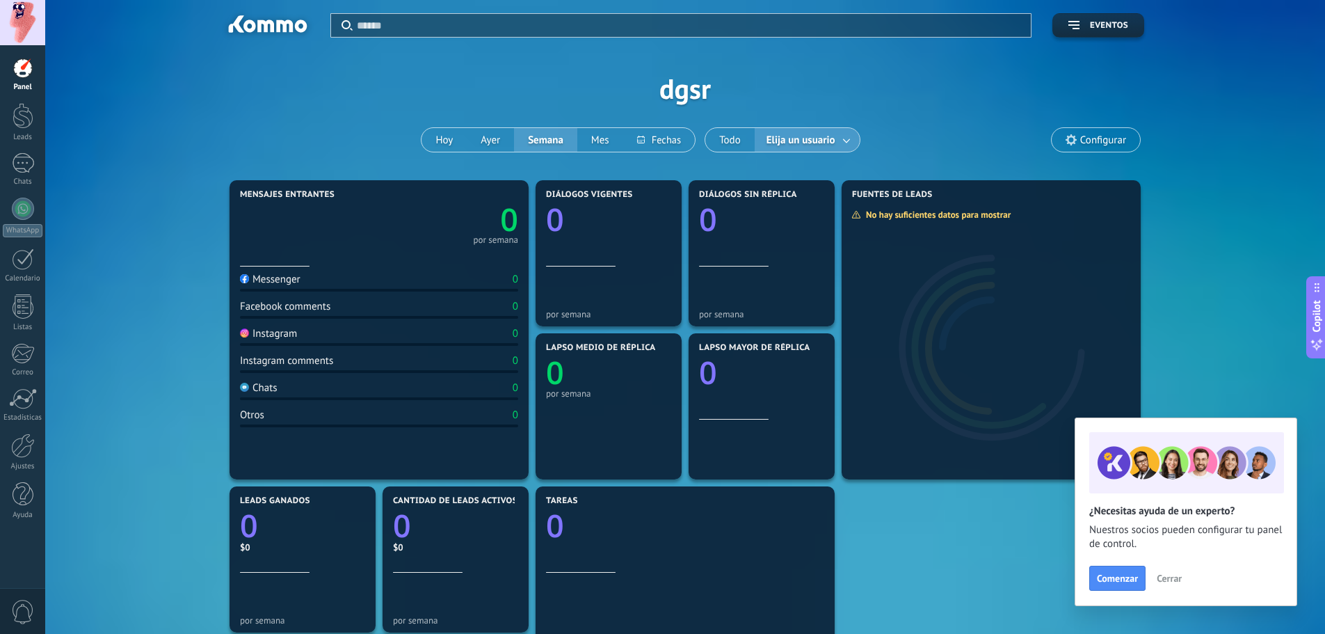
click at [24, 21] on div at bounding box center [22, 22] width 45 height 45
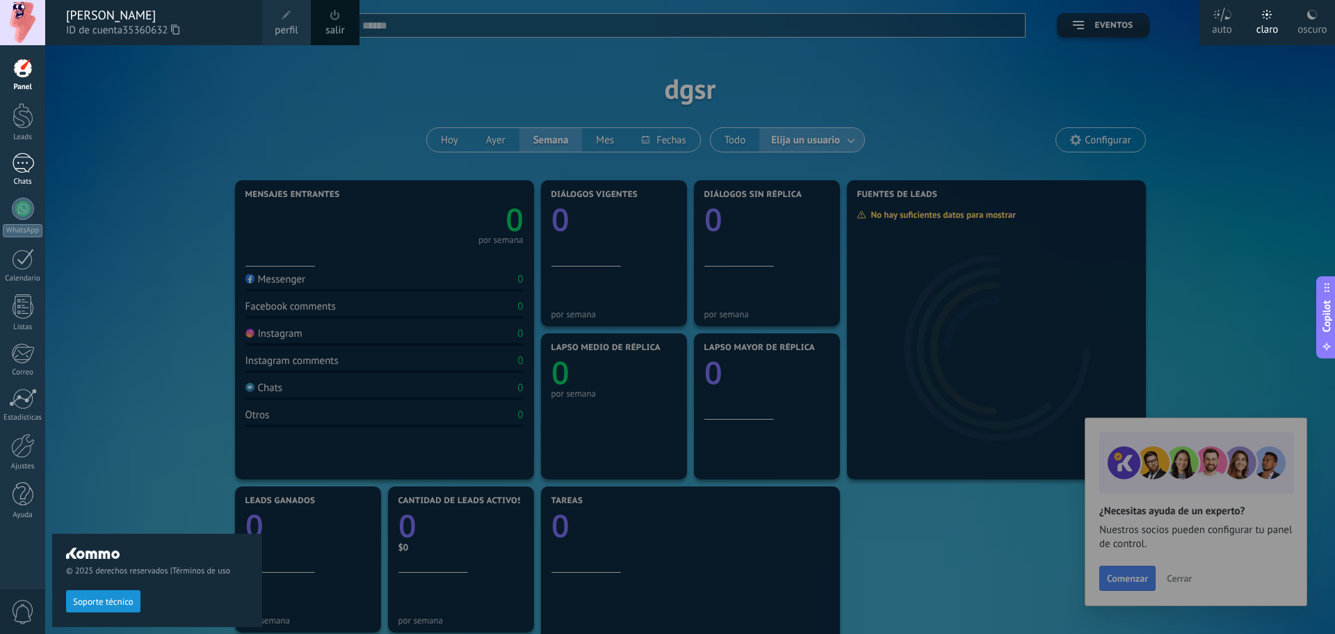
click at [27, 179] on div "Chats" at bounding box center [23, 181] width 40 height 9
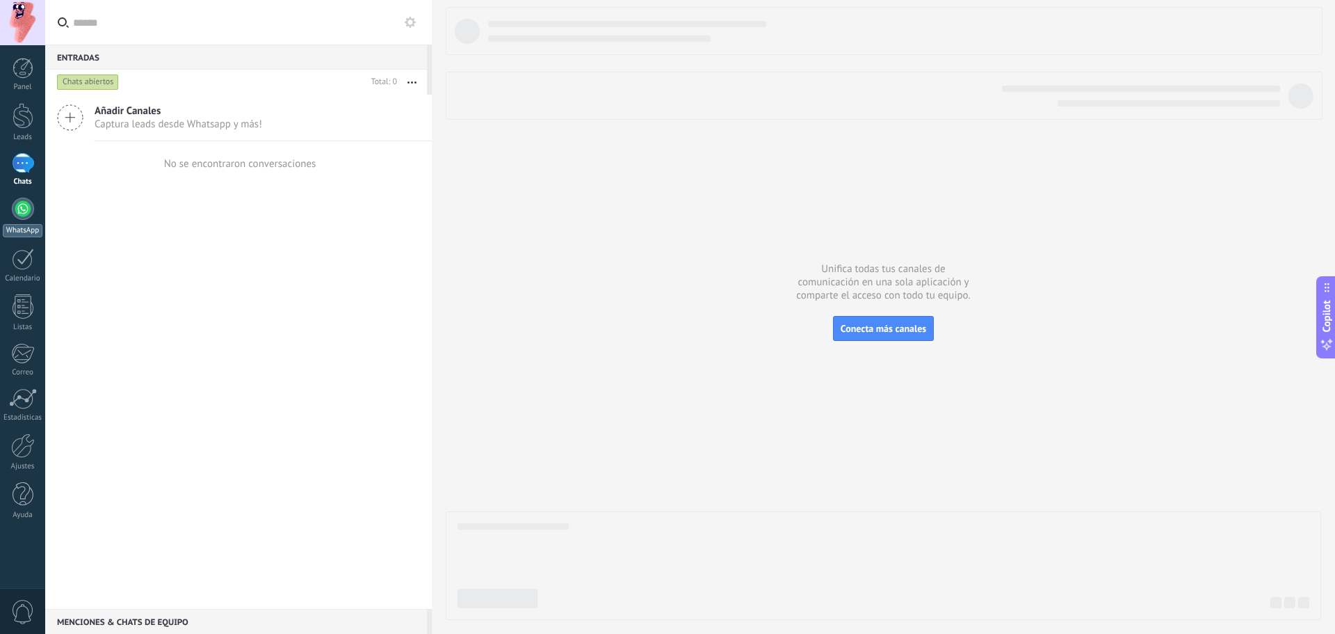
click at [25, 214] on div at bounding box center [23, 209] width 22 height 22
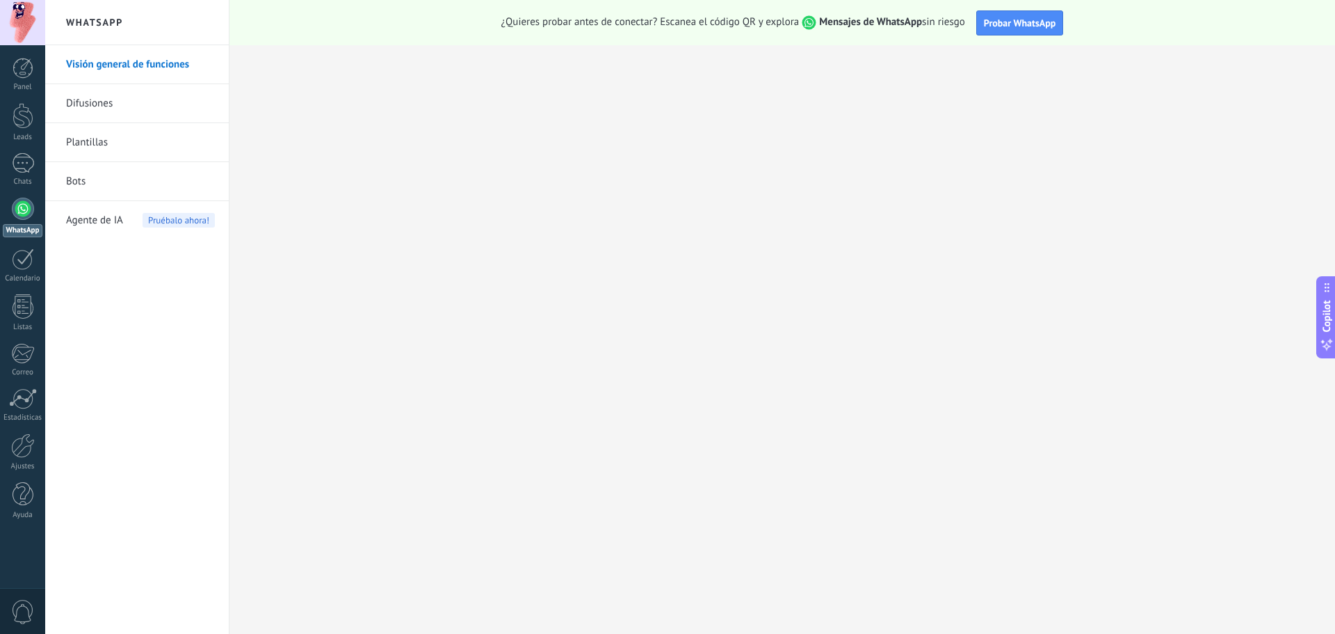
click at [190, 92] on link "Difusiones" at bounding box center [140, 103] width 149 height 39
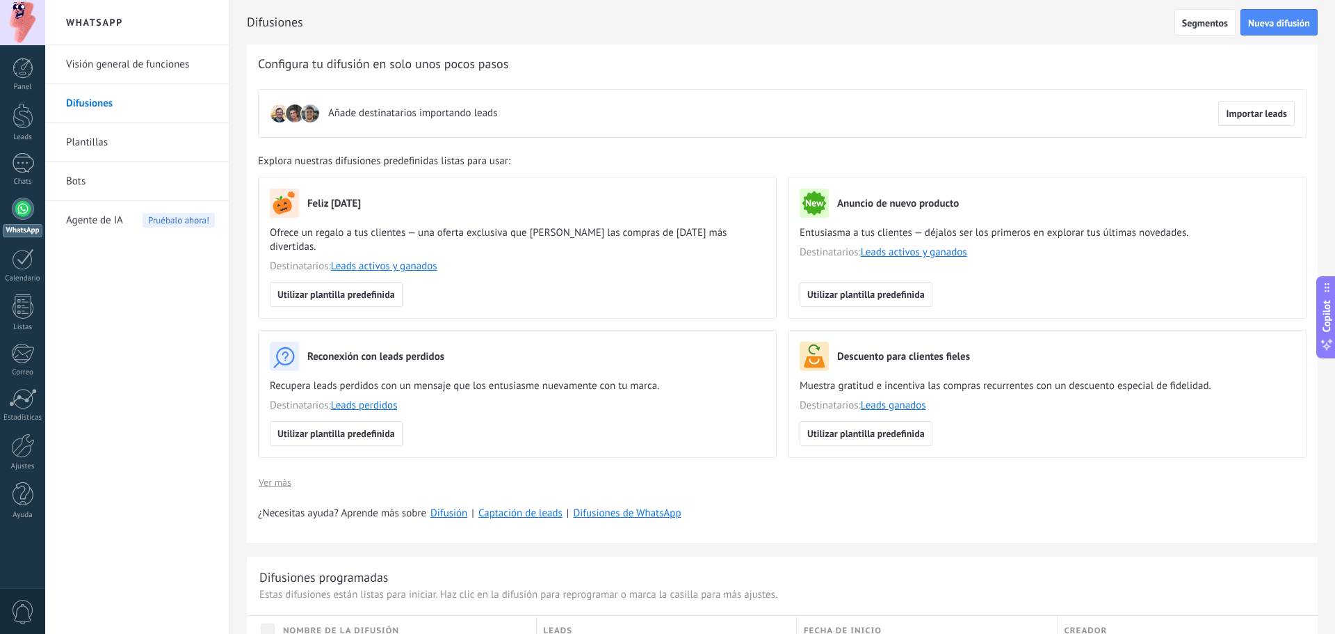
click at [100, 145] on link "Plantillas" at bounding box center [140, 142] width 149 height 39
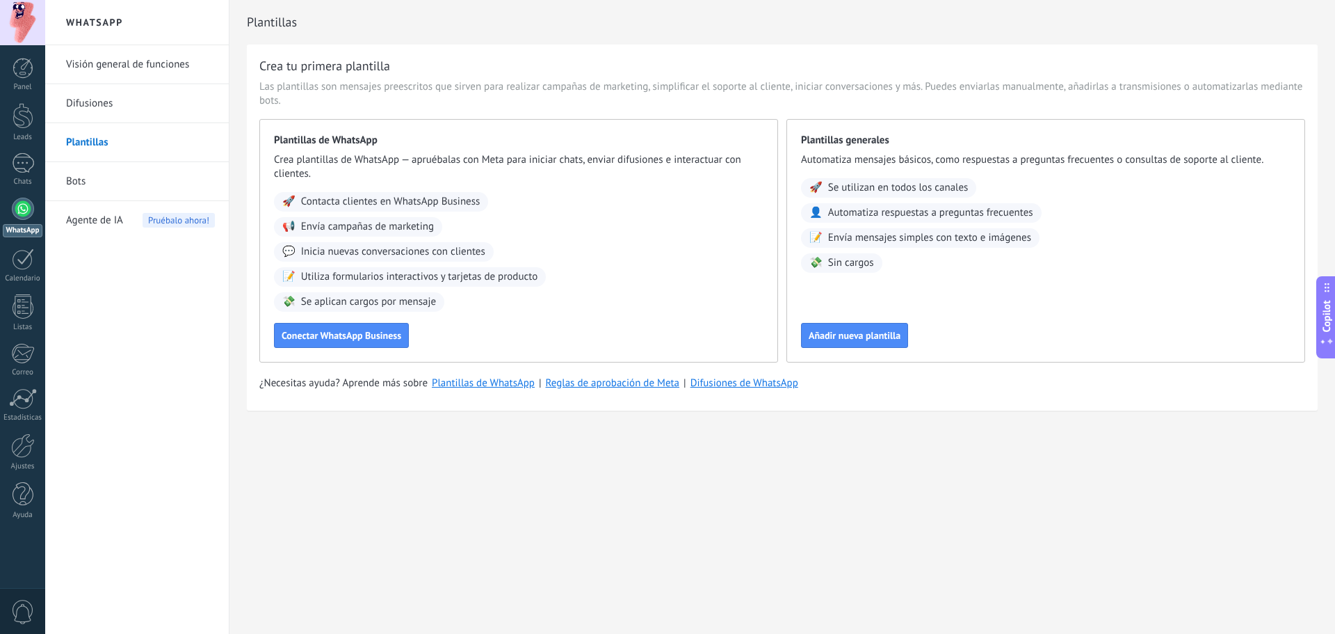
click at [142, 172] on link "Bots" at bounding box center [140, 181] width 149 height 39
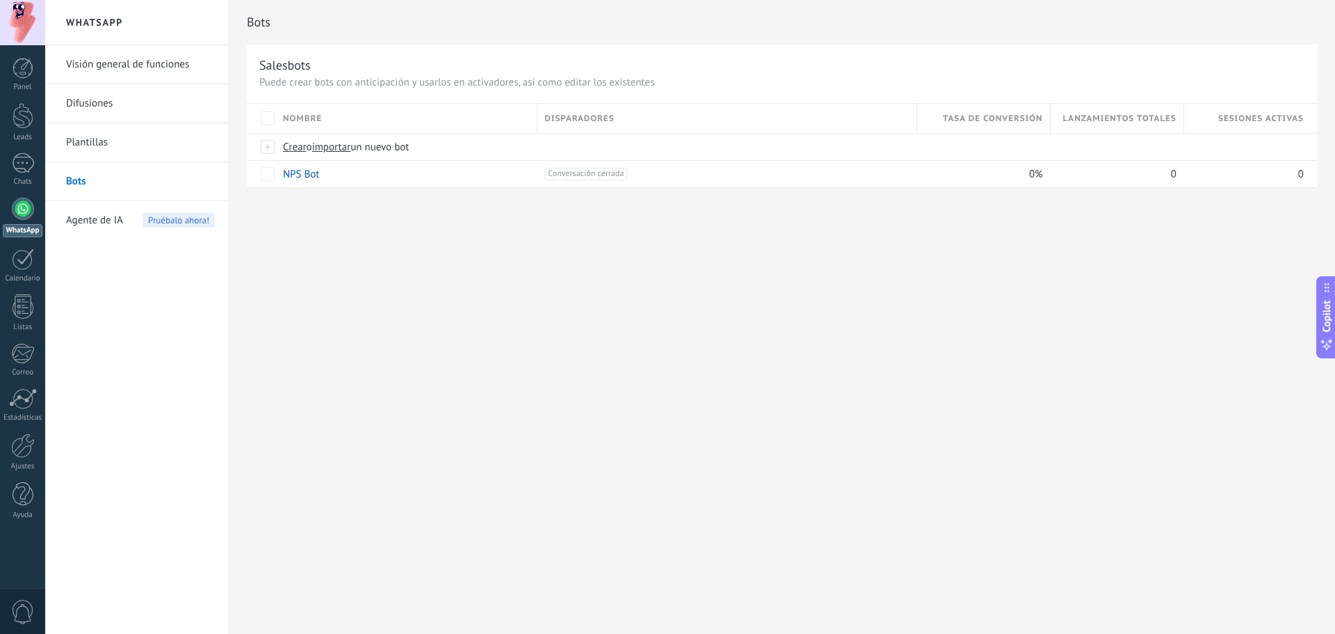
click at [148, 104] on link "Difusiones" at bounding box center [140, 103] width 149 height 39
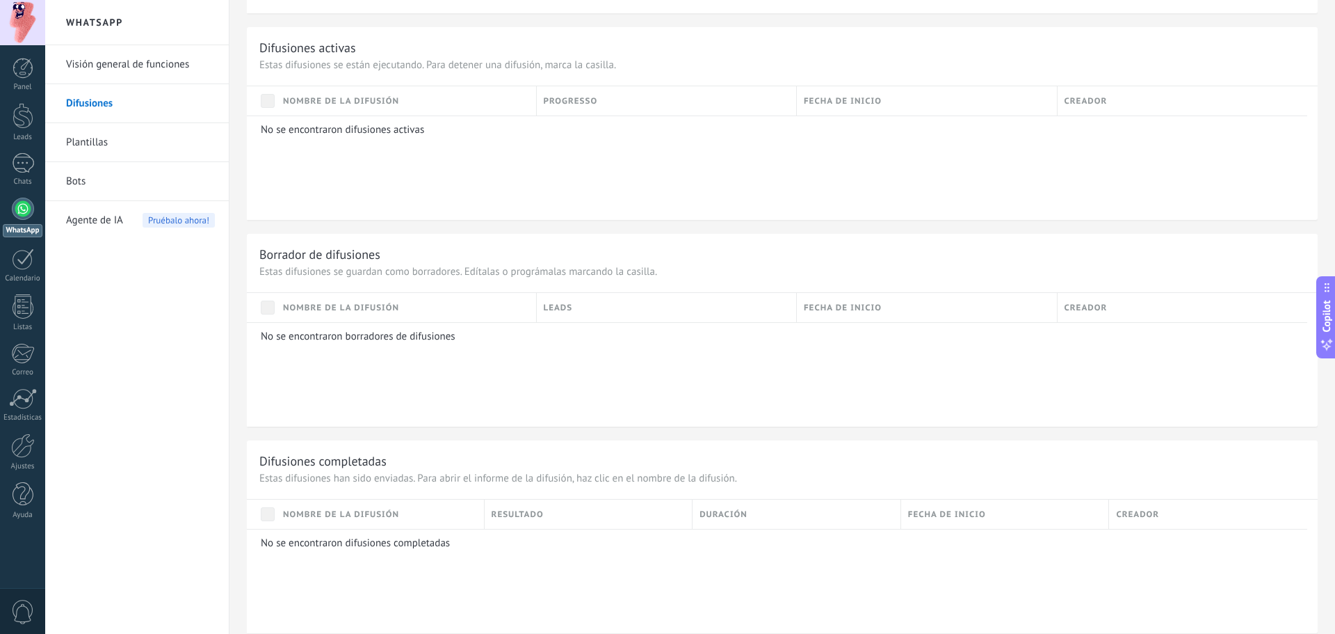
scroll to position [737, 0]
click at [20, 297] on div at bounding box center [23, 306] width 21 height 24
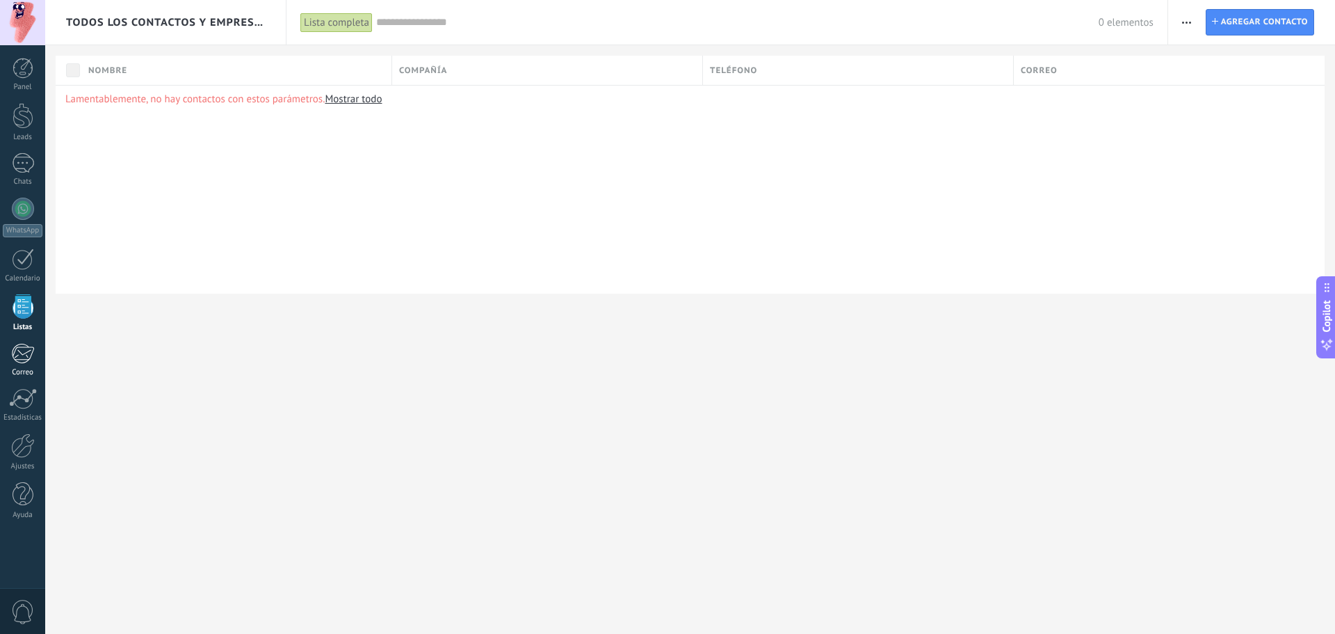
click at [17, 352] on div at bounding box center [22, 353] width 23 height 21
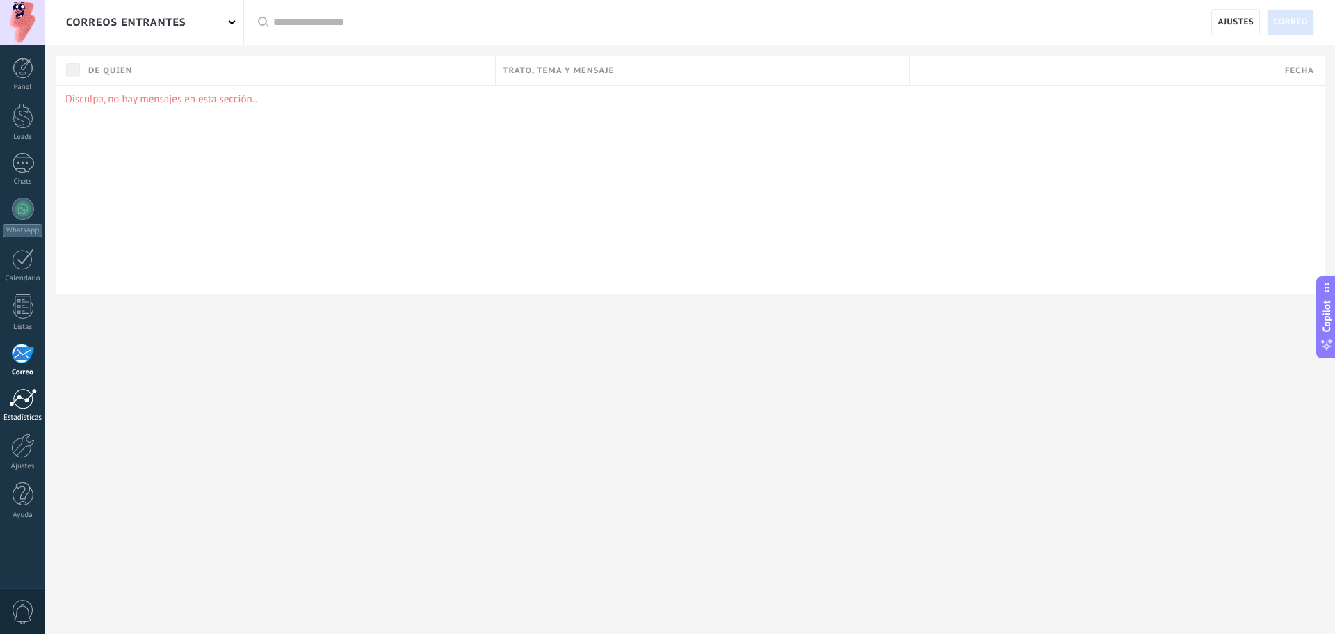
click at [21, 404] on div at bounding box center [23, 398] width 28 height 21
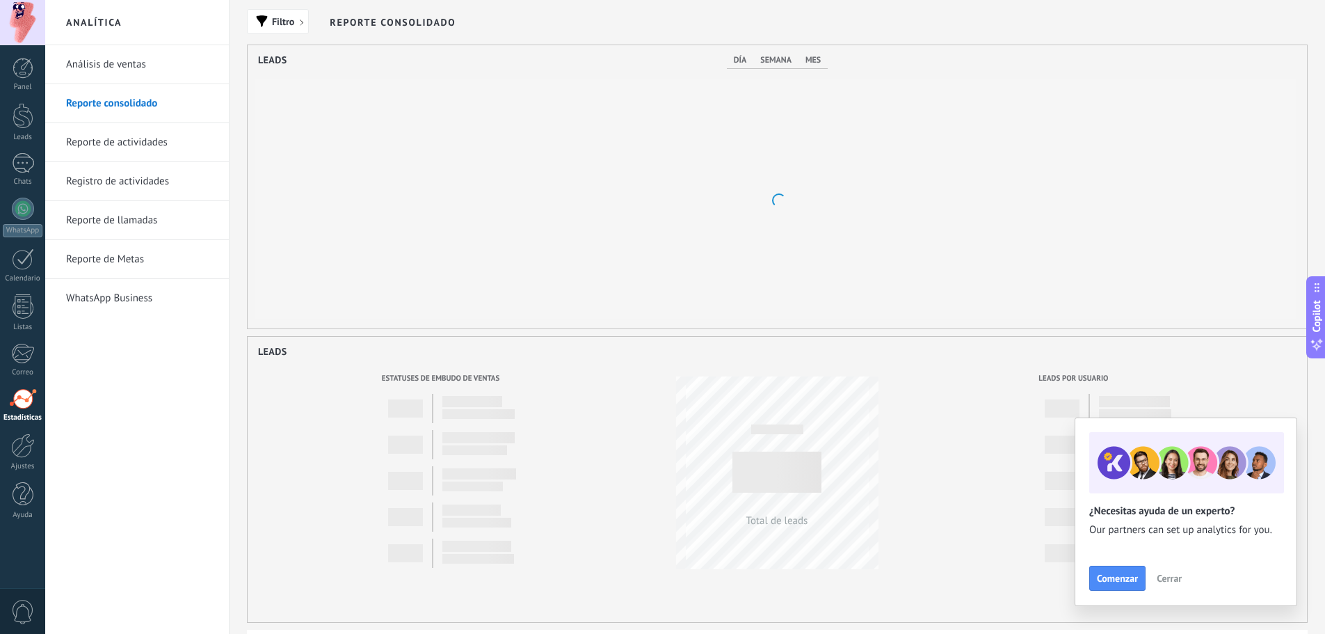
scroll to position [283, 1059]
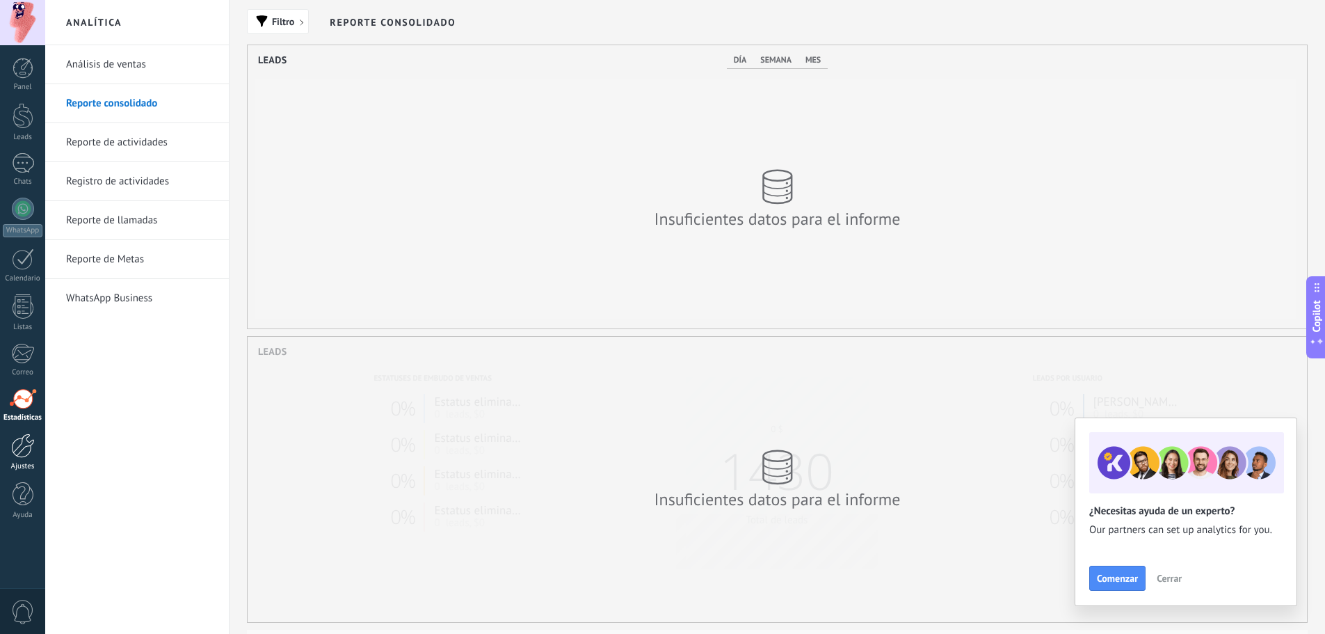
click at [22, 434] on div at bounding box center [23, 445] width 24 height 24
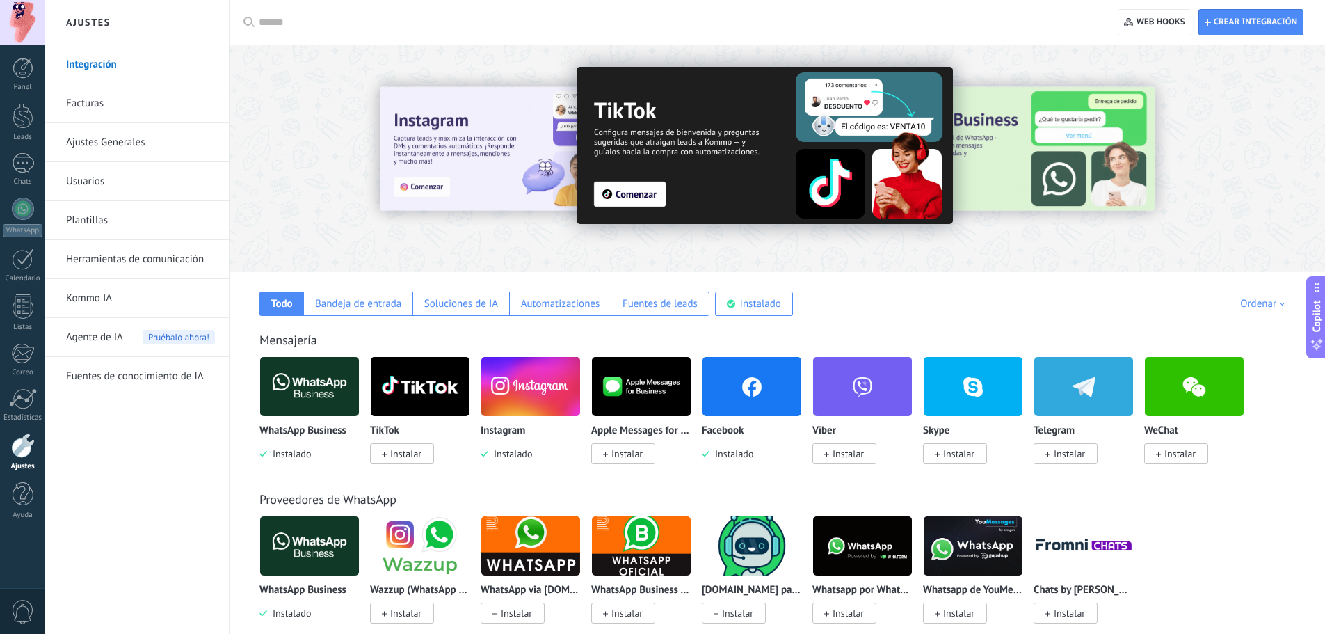
click at [549, 387] on img at bounding box center [530, 386] width 99 height 67
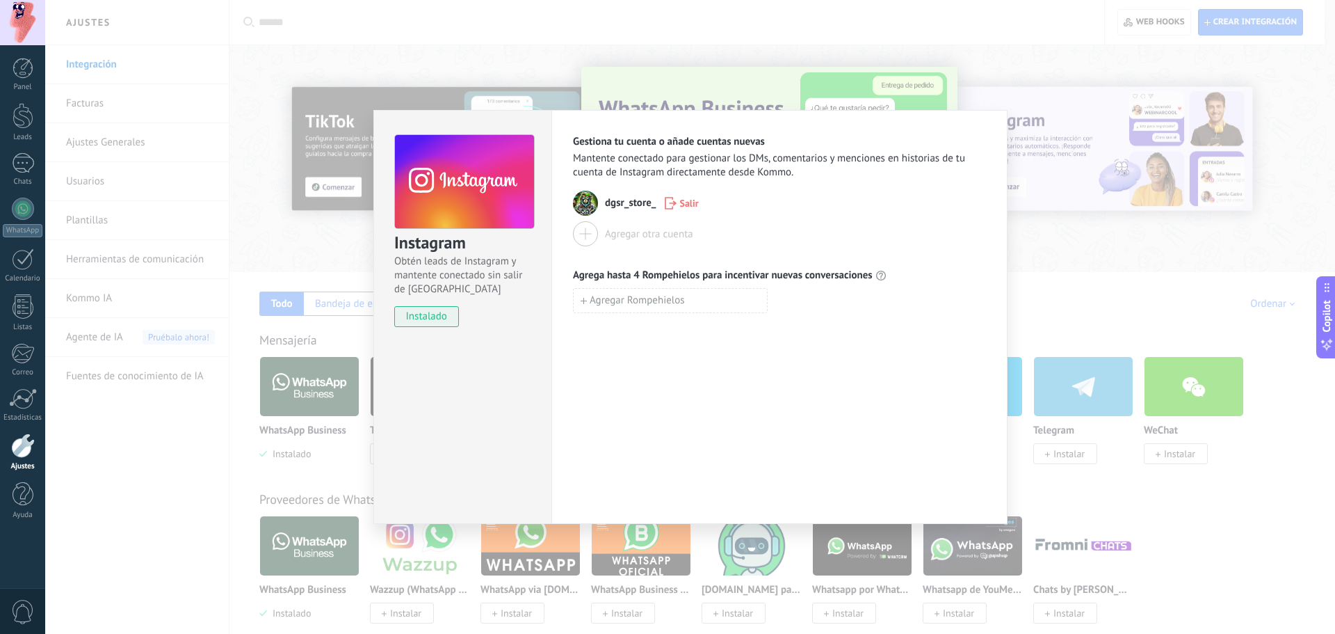
click at [411, 321] on span "instalado" at bounding box center [426, 316] width 63 height 21
click at [614, 200] on span "dgsr_store_" at bounding box center [630, 203] width 51 height 14
click at [581, 209] on img at bounding box center [585, 203] width 25 height 25
click at [1054, 220] on div "Instagram Obtén leads de Instagram y mantente conectado sin salir de Kommo inst…" at bounding box center [690, 317] width 1290 height 634
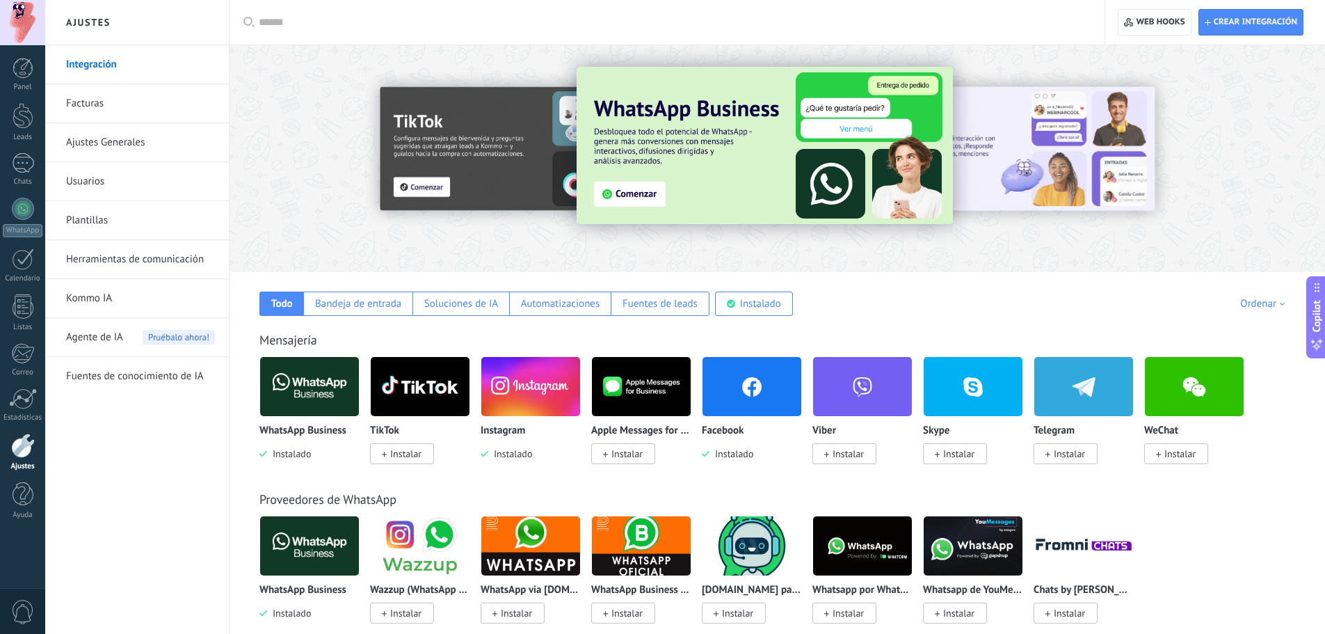
click at [131, 295] on link "Kommo IA" at bounding box center [140, 298] width 149 height 39
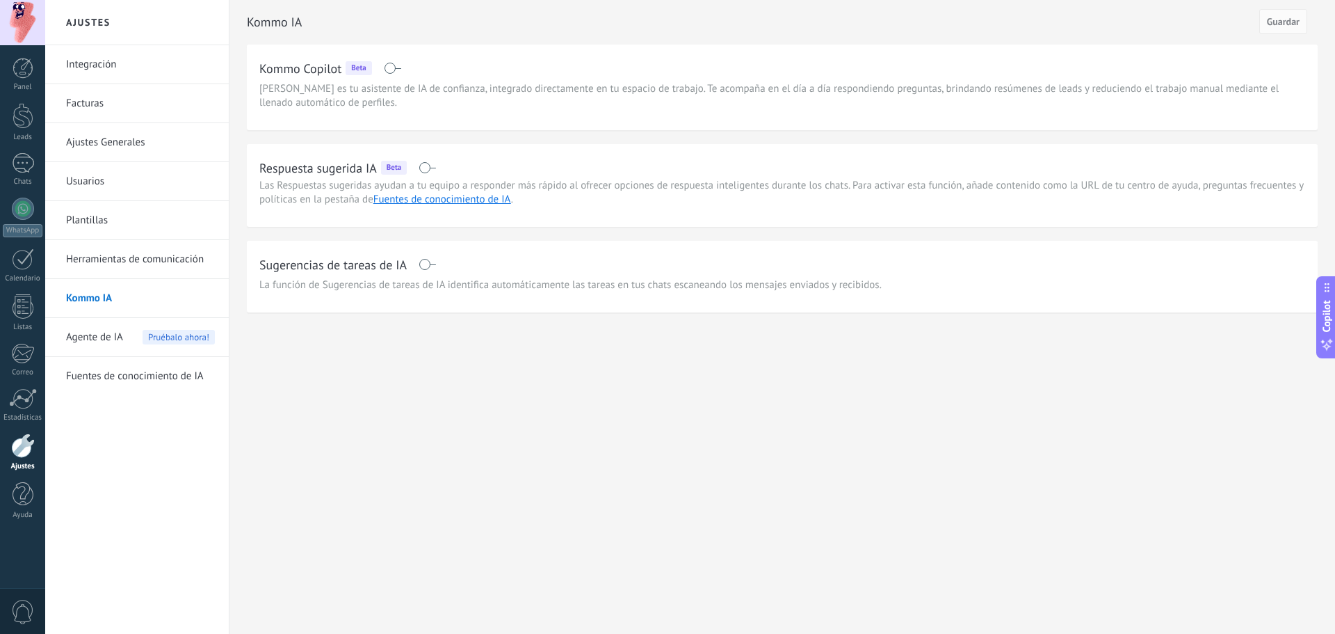
click at [136, 332] on div "Agente de IA Pruébalo ahora!" at bounding box center [140, 337] width 149 height 39
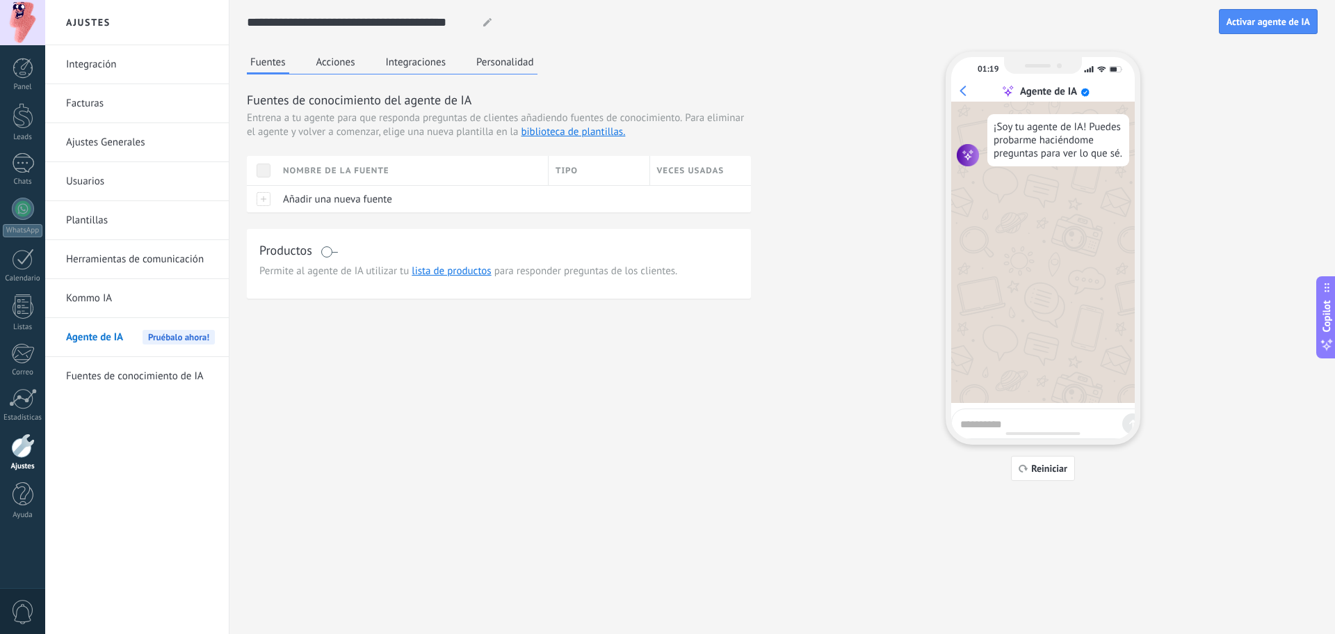
click at [124, 189] on link "Usuarios" at bounding box center [140, 181] width 149 height 39
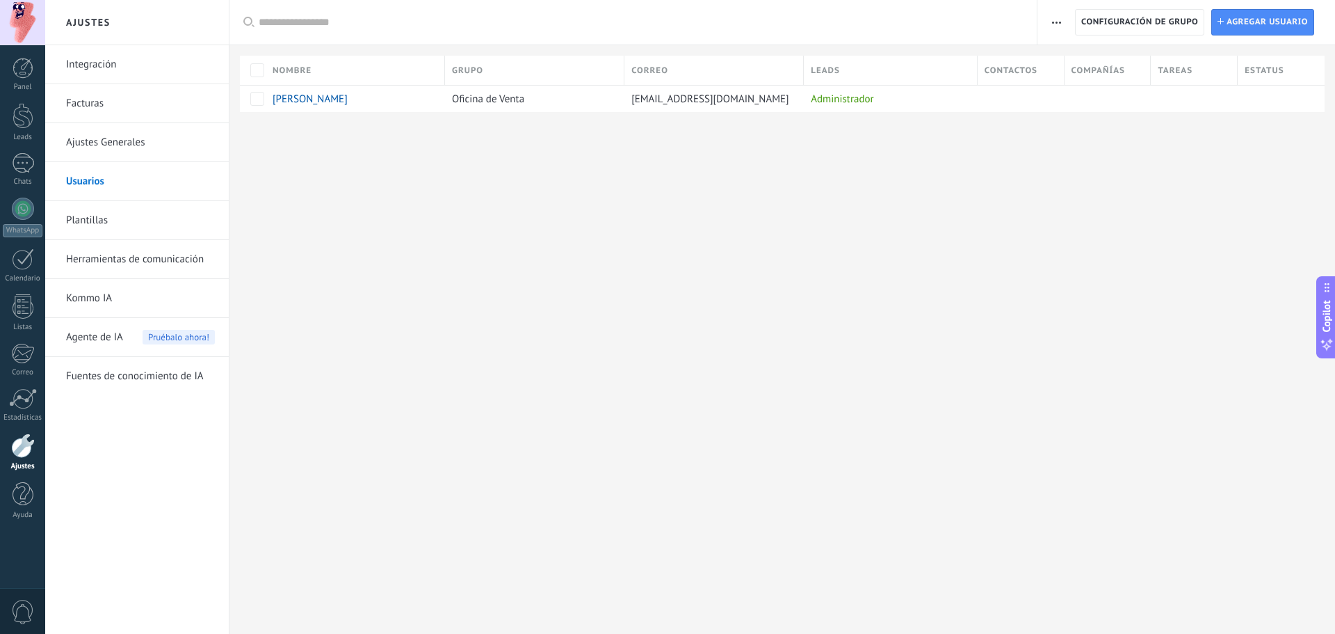
click at [97, 140] on link "Ajustes Generales" at bounding box center [140, 142] width 149 height 39
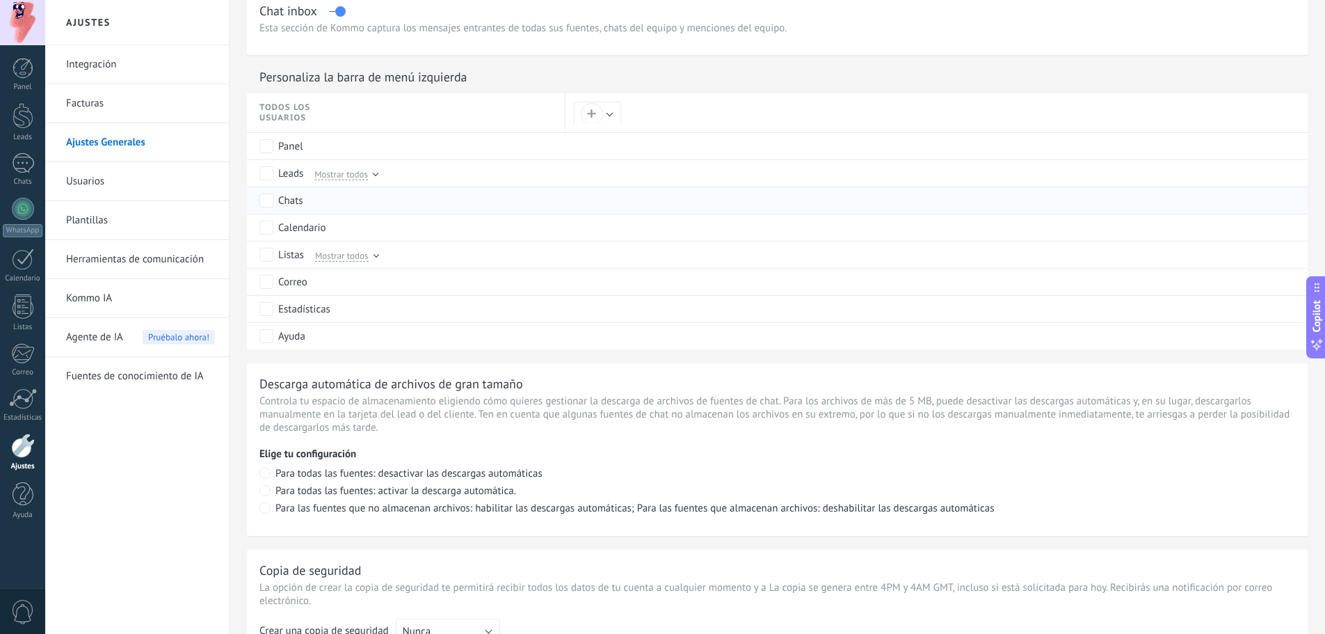
scroll to position [626, 0]
click at [146, 112] on link "Facturas" at bounding box center [140, 103] width 149 height 39
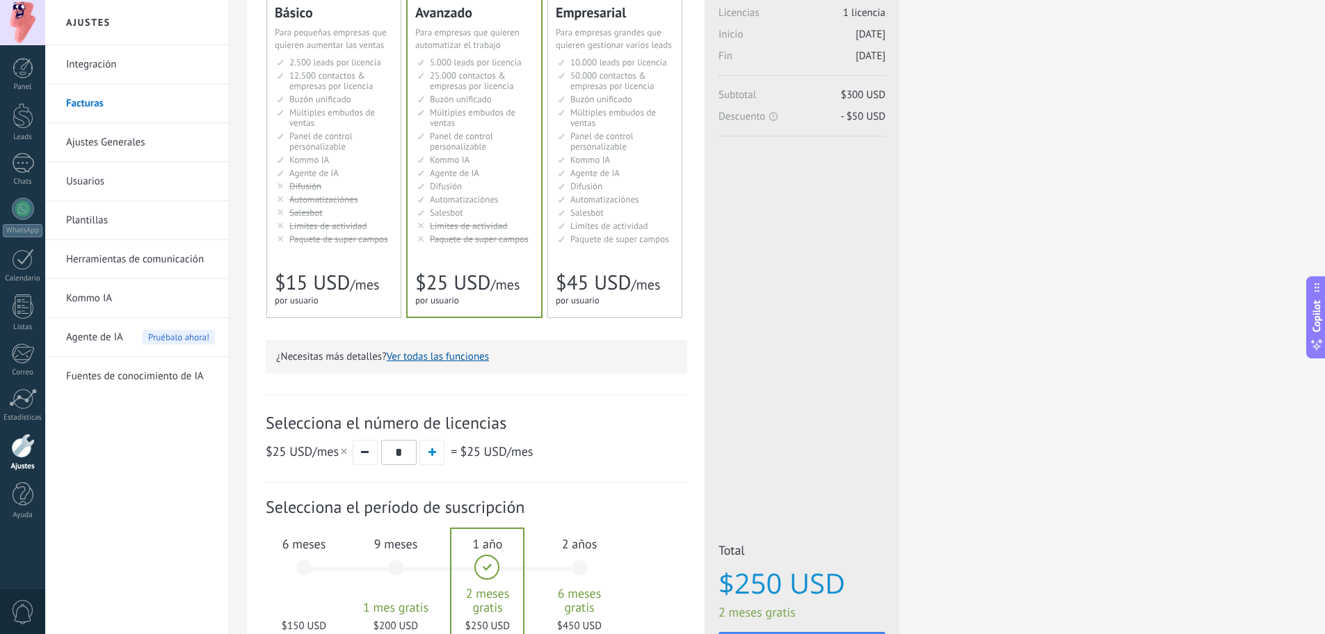
scroll to position [257, 0]
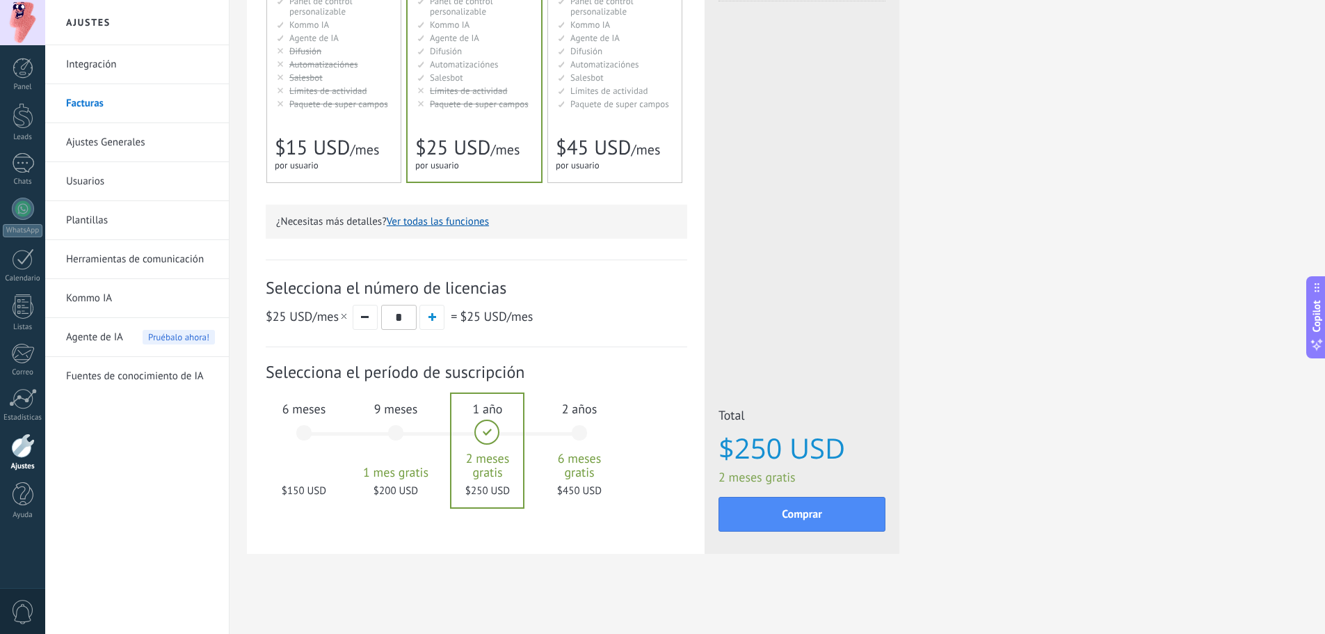
click at [395, 416] on span "9 meses" at bounding box center [395, 409] width 75 height 16
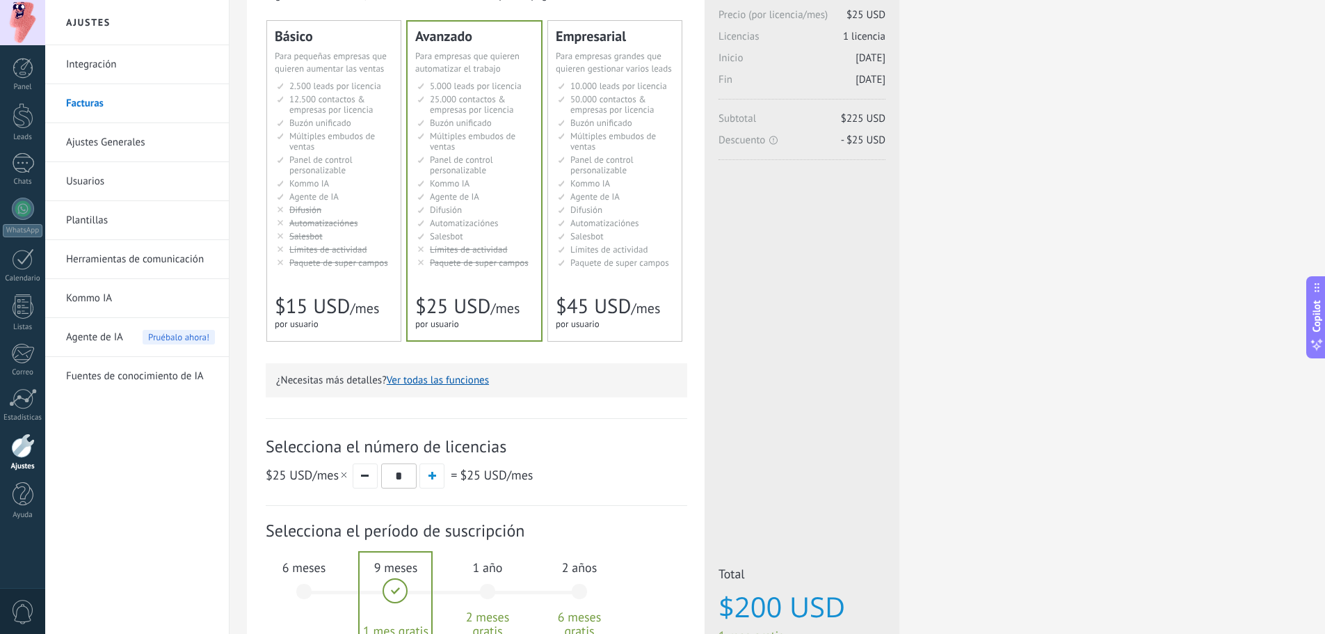
scroll to position [49, 0]
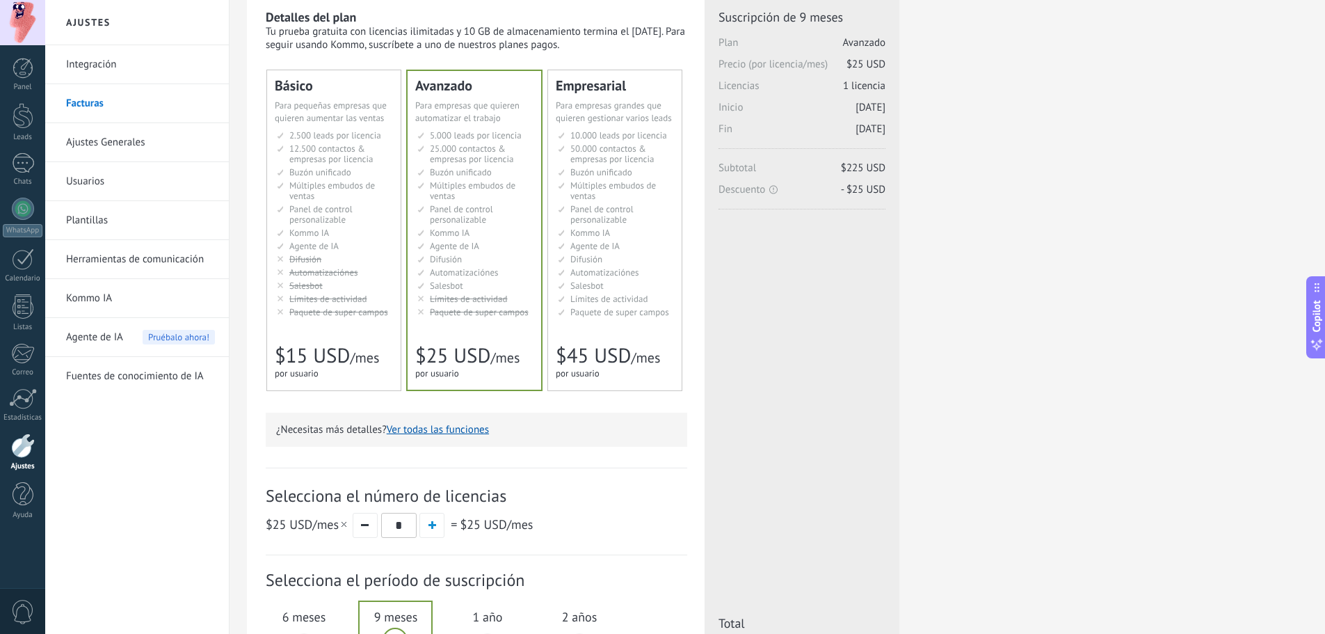
click at [122, 61] on link "Integración" at bounding box center [140, 64] width 149 height 39
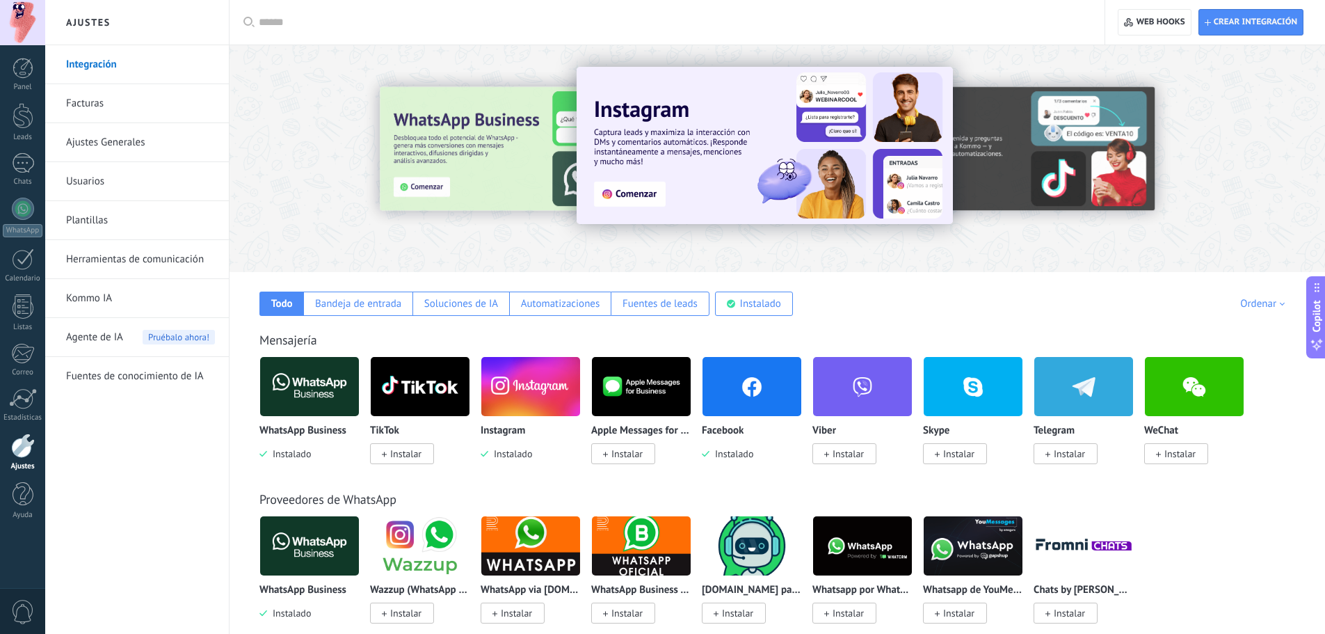
click at [680, 183] on img at bounding box center [765, 145] width 376 height 157
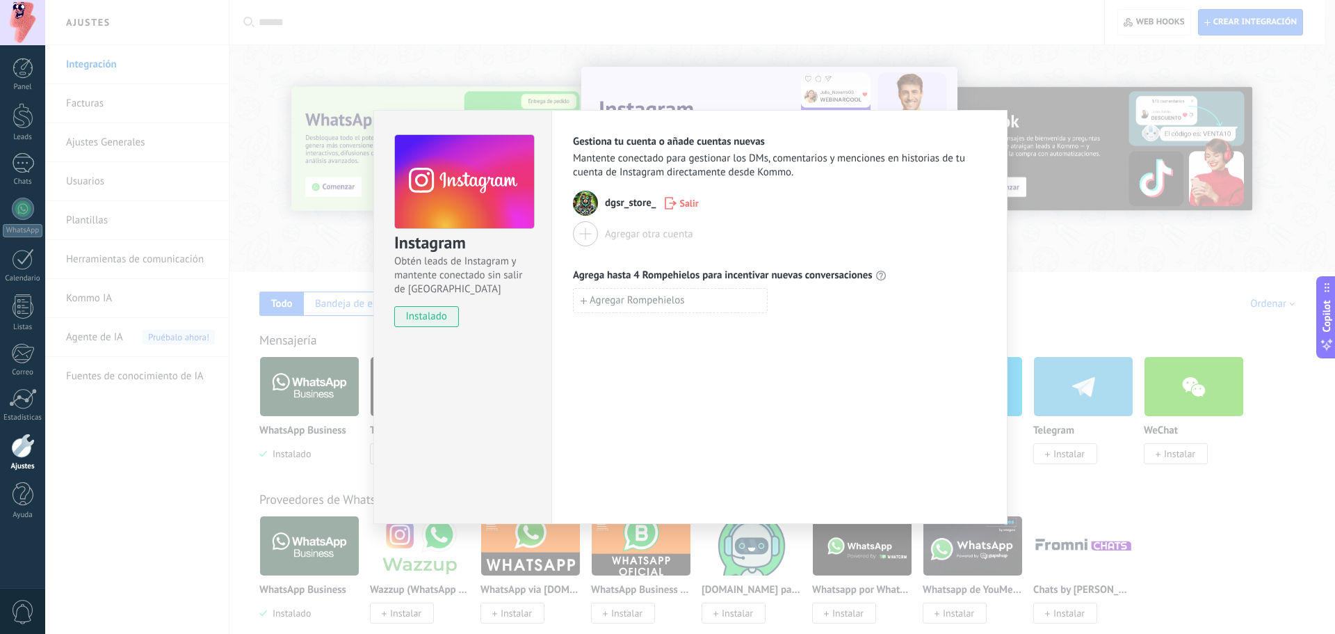
click at [462, 218] on use at bounding box center [464, 181] width 139 height 95
drag, startPoint x: 433, startPoint y: 279, endPoint x: 426, endPoint y: 313, distance: 34.9
click at [433, 280] on span "Obtén leads de Instagram y mantente conectado sin salir de Kommo" at bounding box center [463, 276] width 139 height 42
click at [426, 314] on span "instalado" at bounding box center [426, 316] width 63 height 21
click at [1084, 212] on div "Instagram Obtén leads de Instagram y mantente conectado sin salir de Kommo inst…" at bounding box center [690, 317] width 1290 height 634
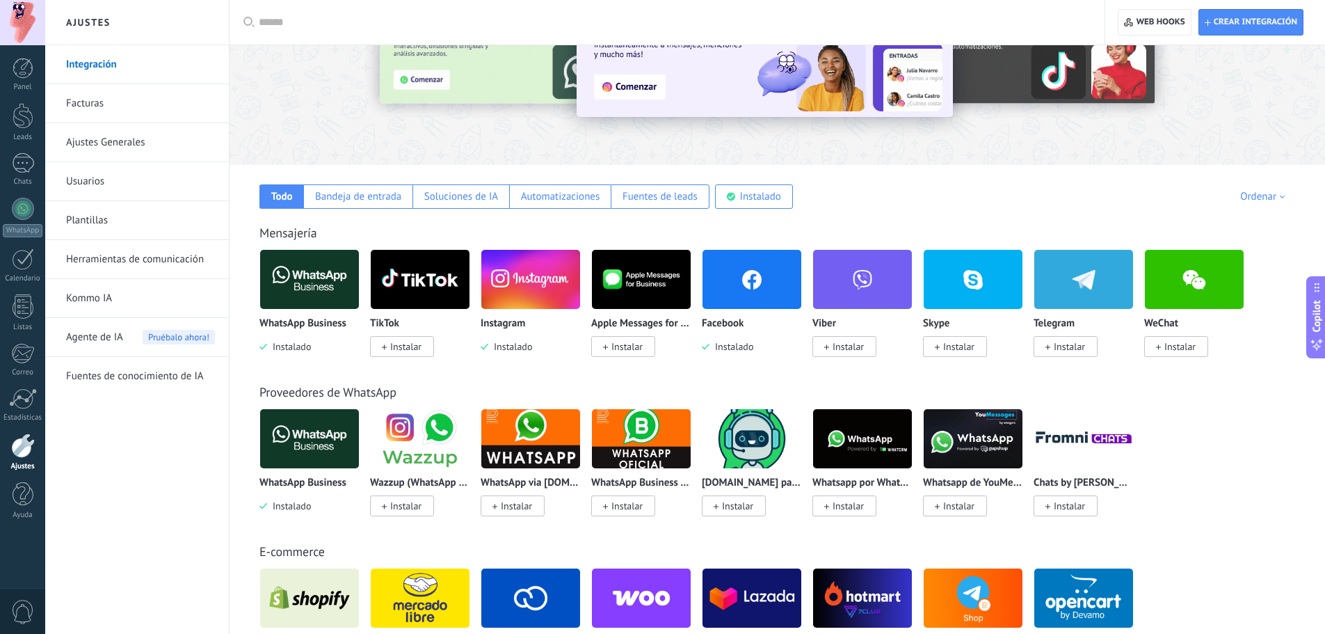
scroll to position [139, 0]
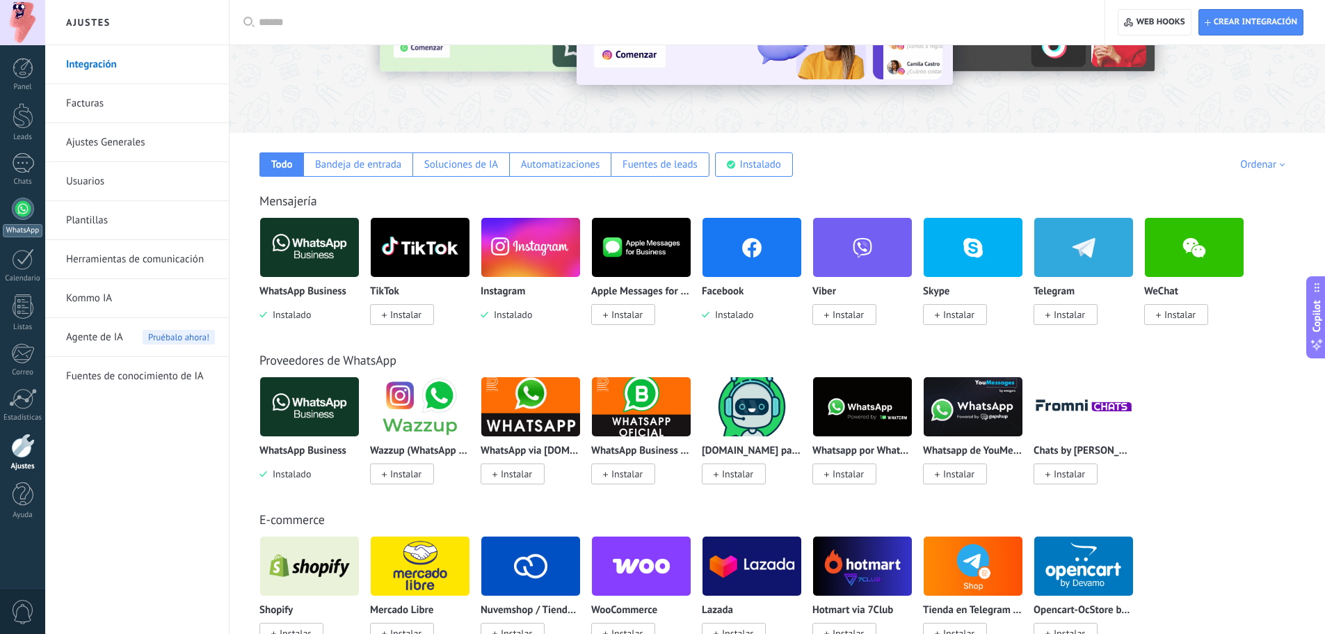
click at [14, 204] on div at bounding box center [23, 209] width 22 height 22
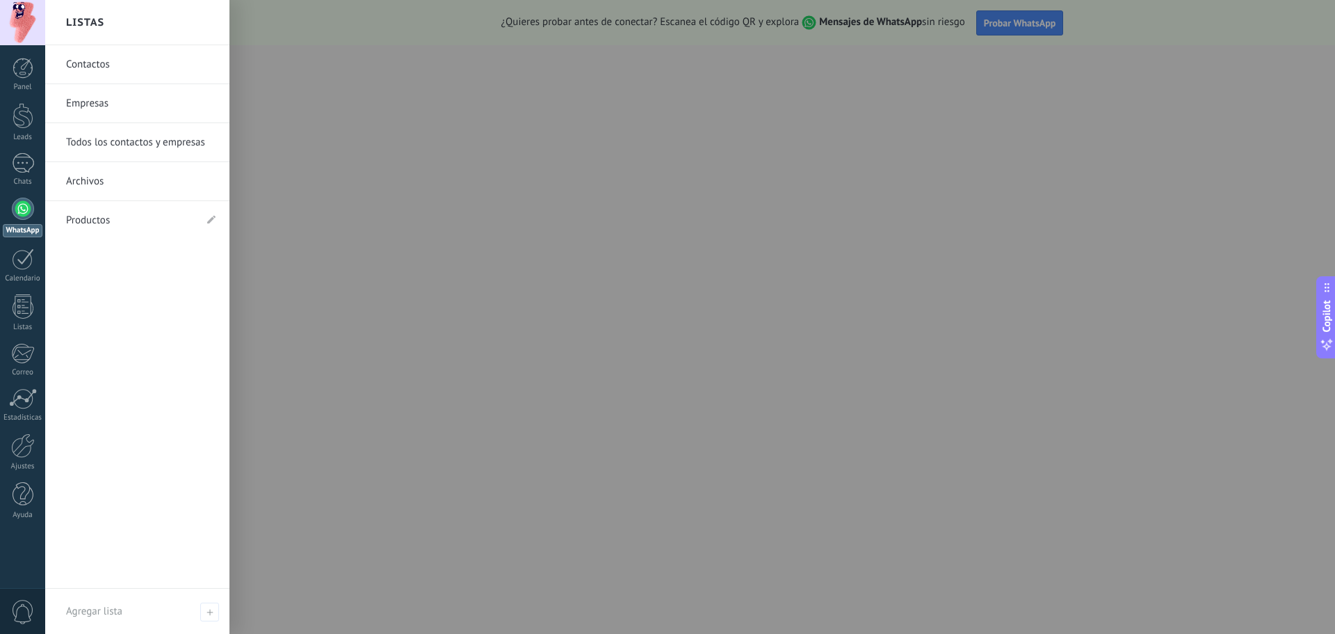
click at [89, 173] on link "Archivos" at bounding box center [141, 181] width 150 height 39
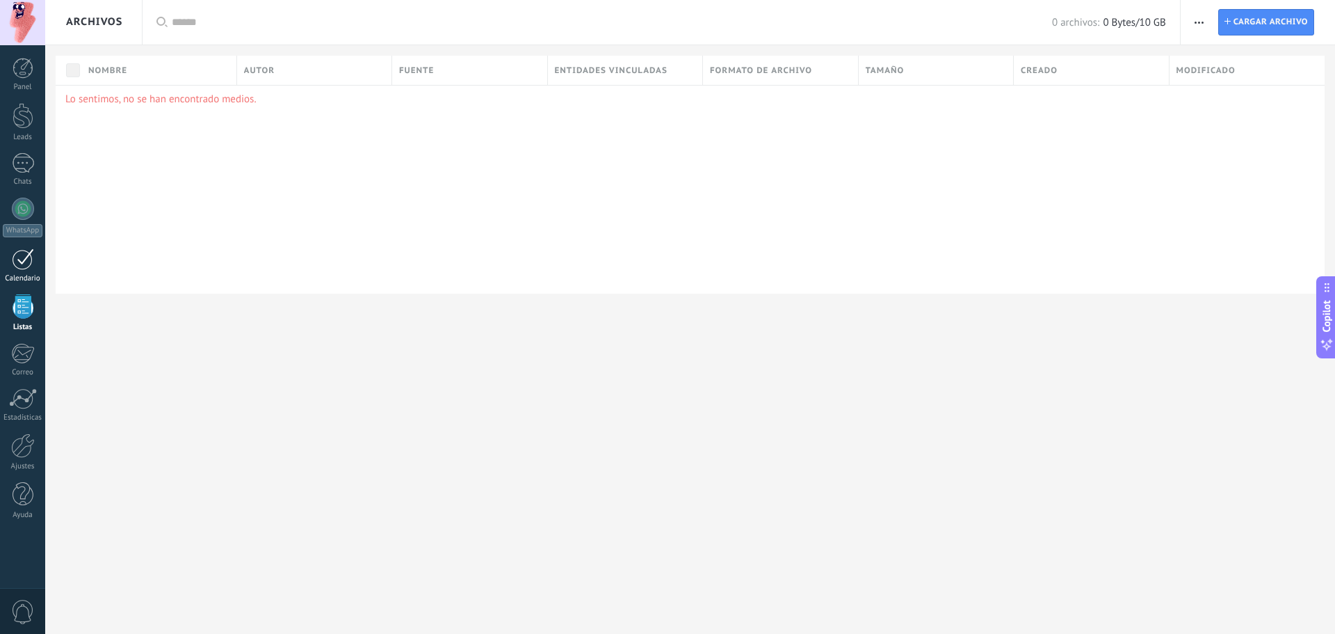
click at [24, 273] on link "Calendario" at bounding box center [22, 265] width 45 height 35
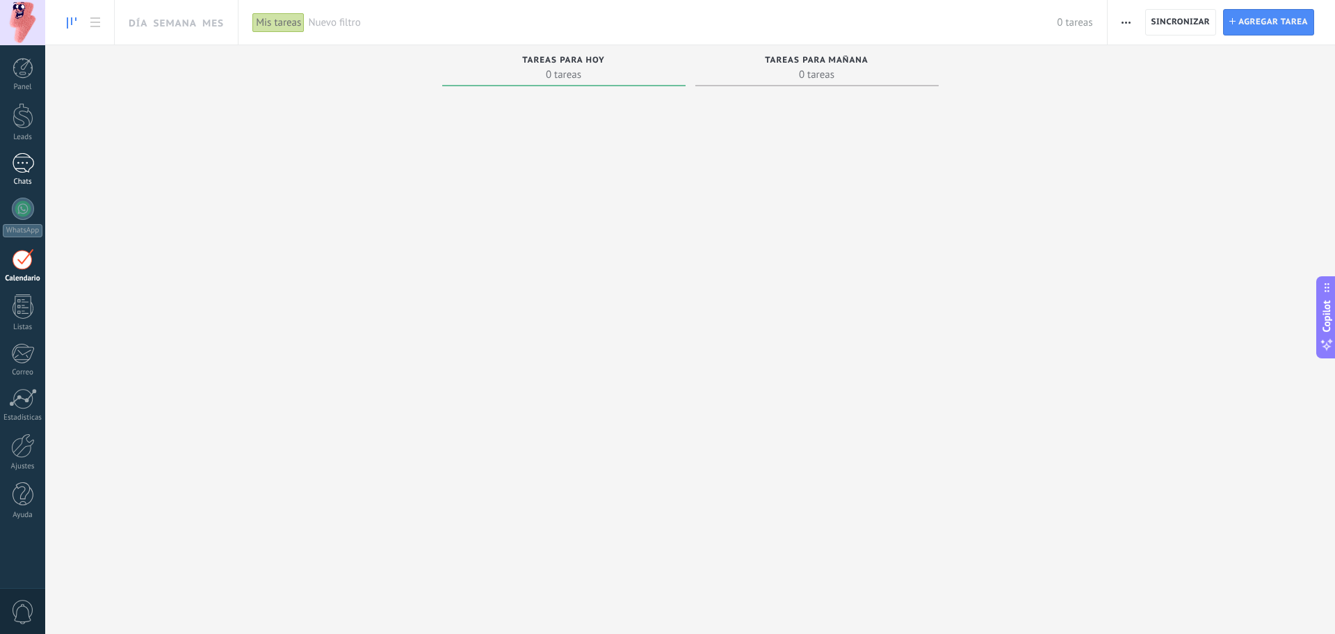
click at [17, 159] on div at bounding box center [23, 163] width 22 height 20
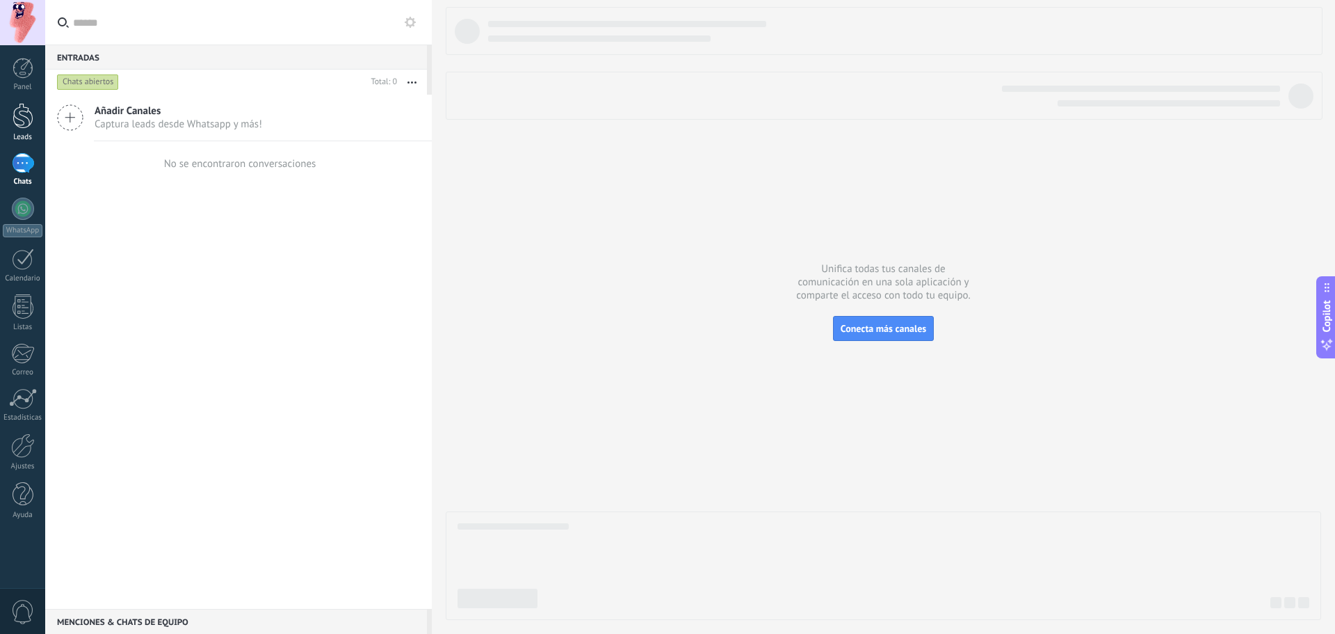
click at [38, 116] on link "Leads" at bounding box center [22, 122] width 45 height 39
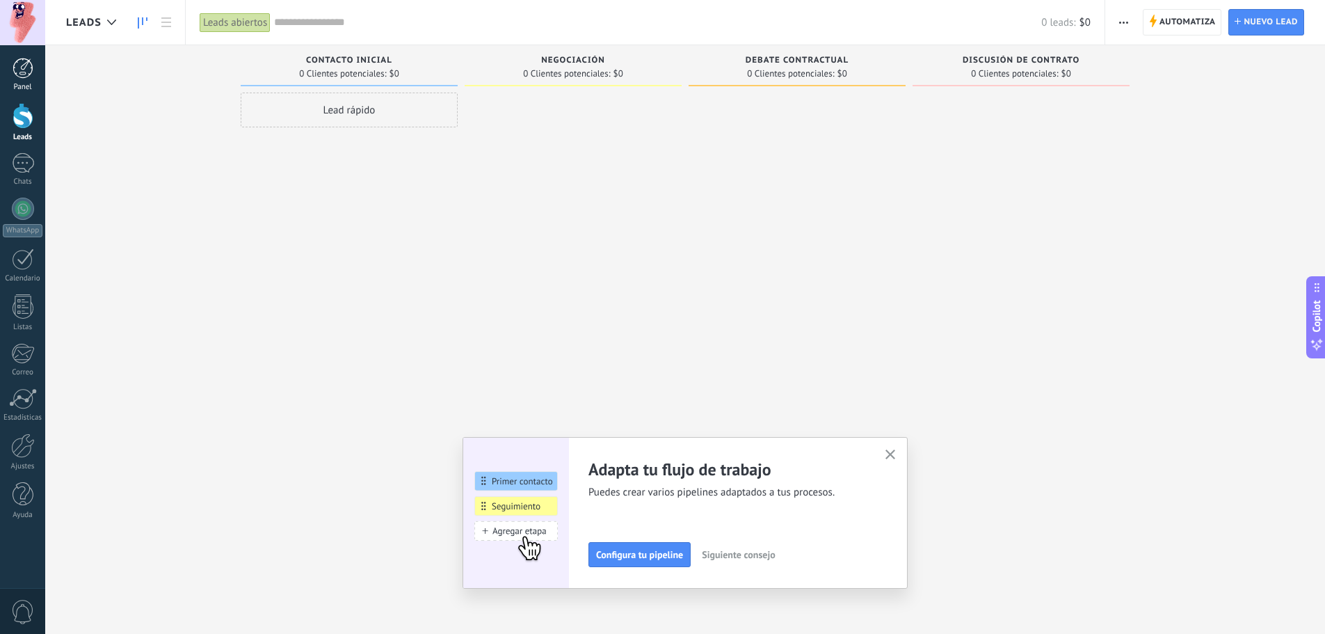
click at [26, 75] on div at bounding box center [23, 68] width 21 height 21
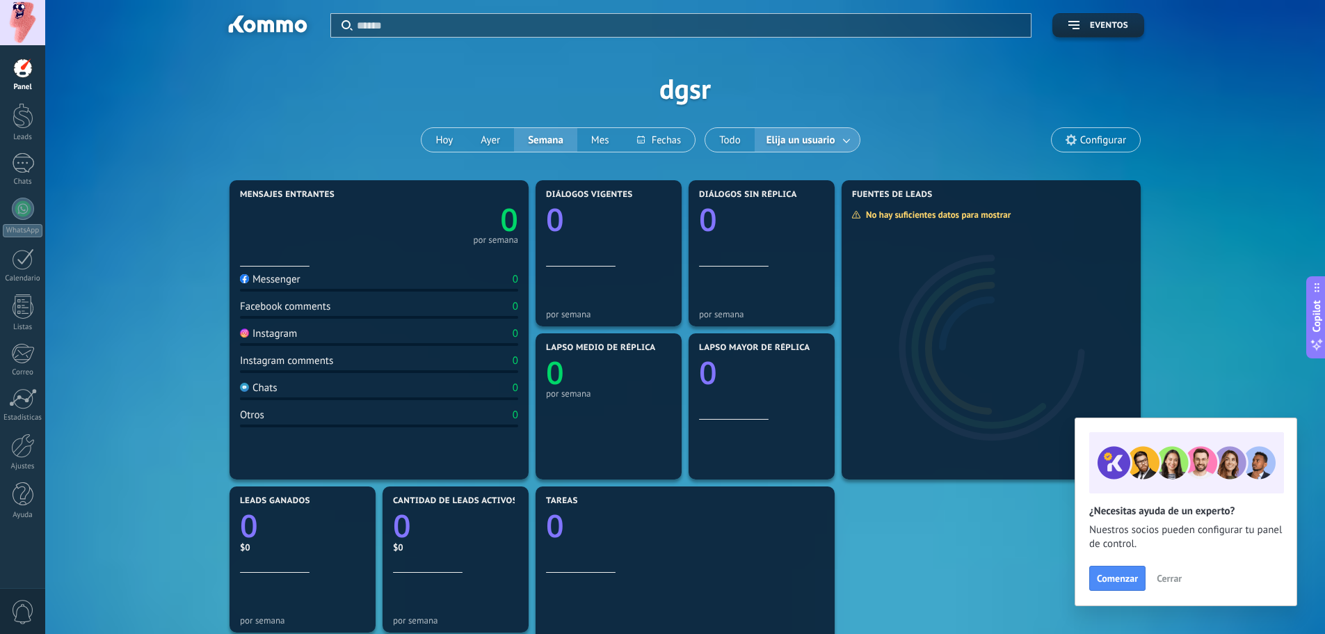
click at [1168, 574] on span "Cerrar" at bounding box center [1169, 578] width 25 height 10
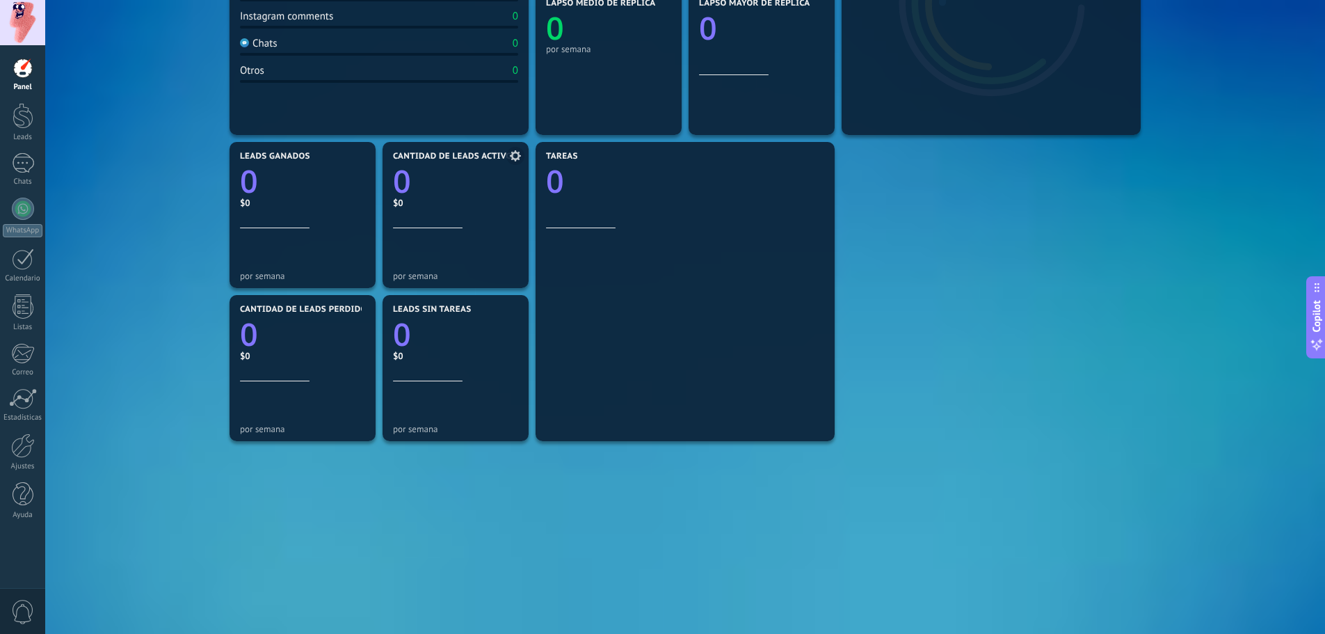
scroll to position [351, 0]
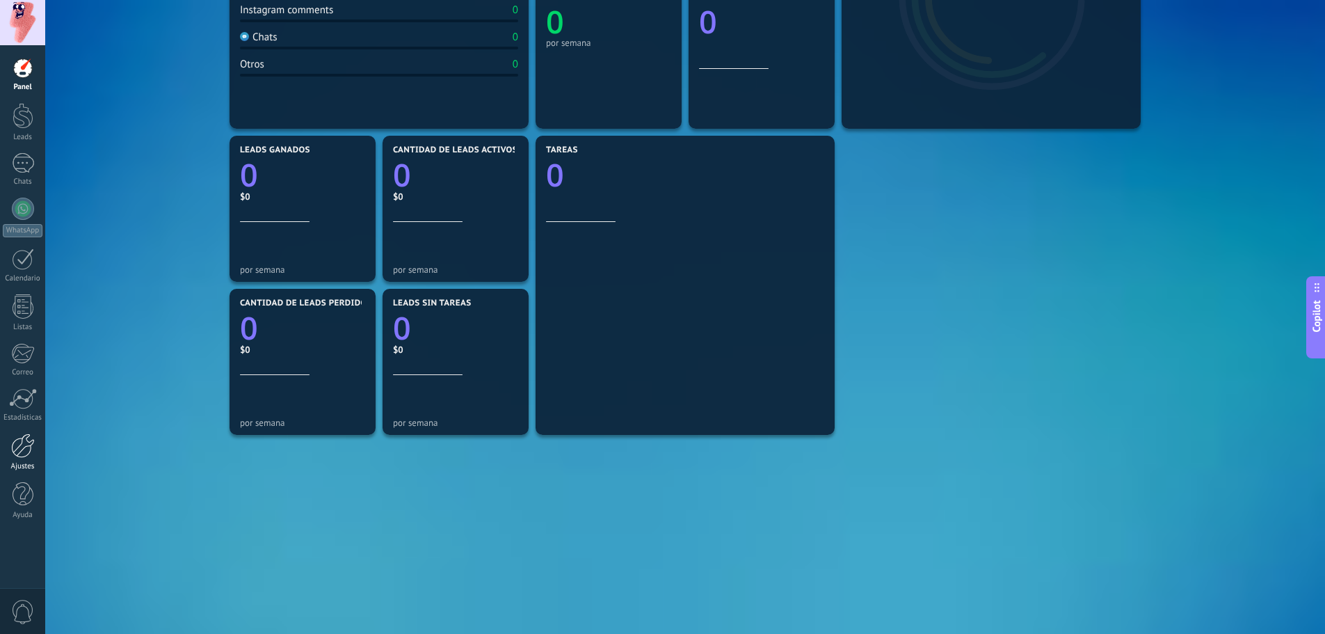
click at [21, 439] on div at bounding box center [23, 445] width 24 height 24
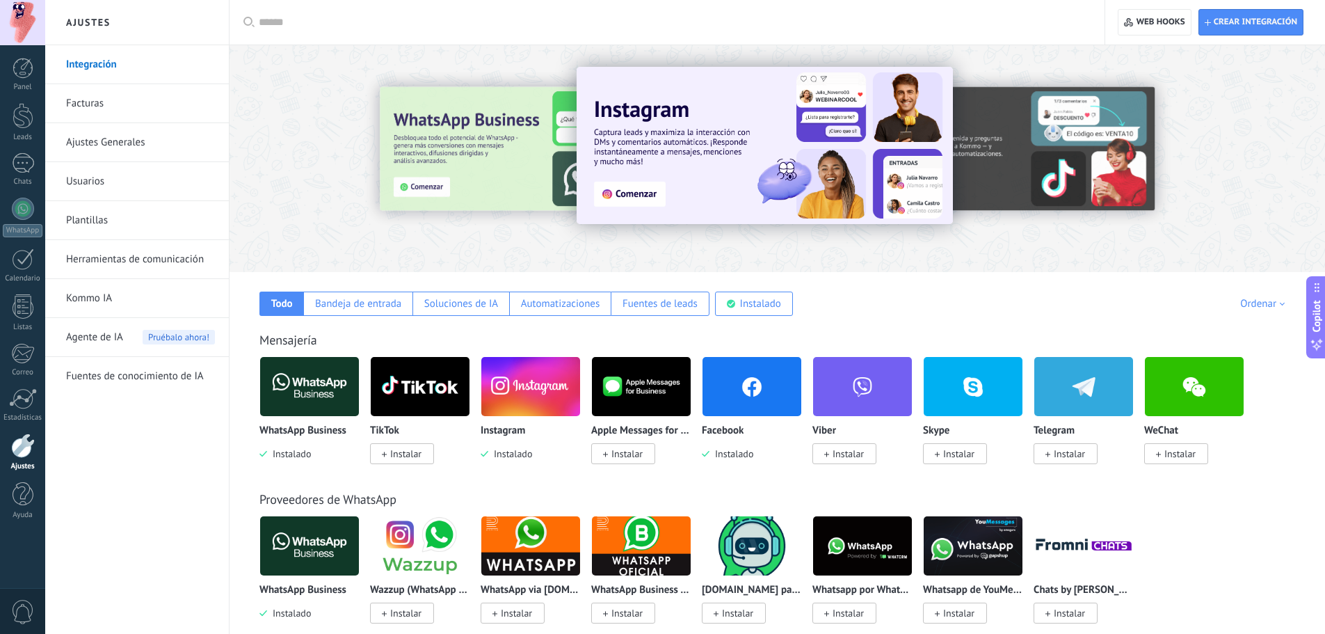
click at [328, 394] on img at bounding box center [309, 386] width 99 height 67
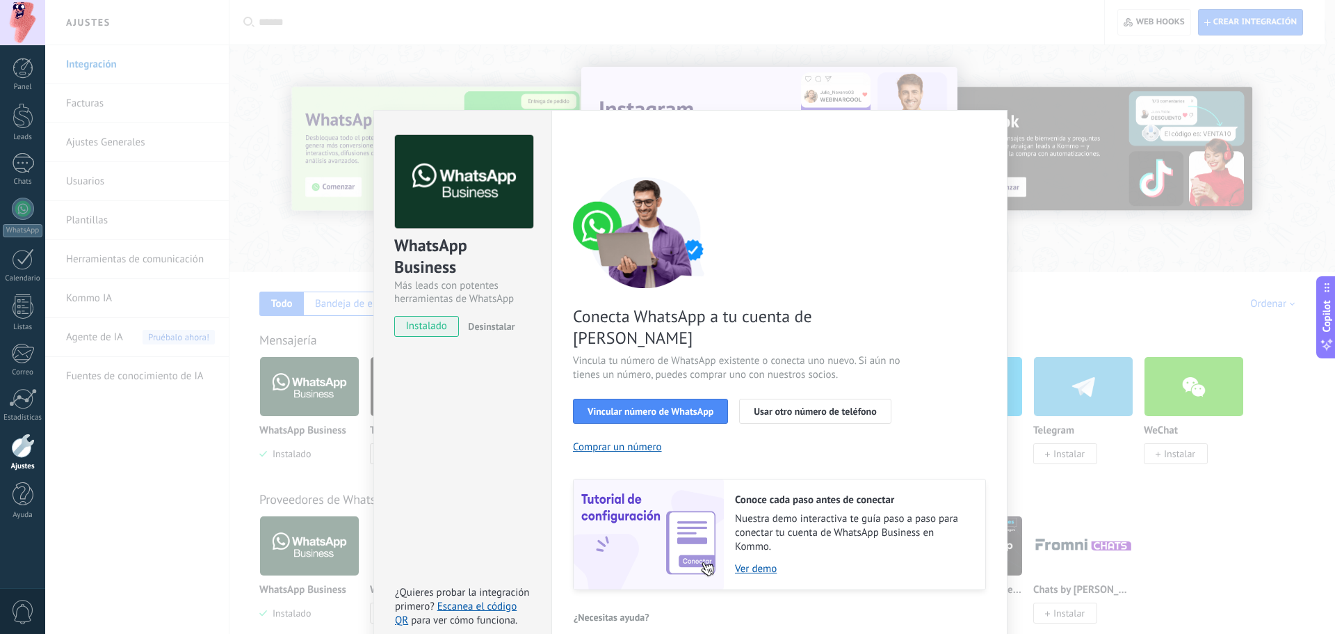
click at [1065, 315] on div "WhatsApp Business Más leads con potentes herramientas de WhatsApp instalado Des…" at bounding box center [690, 317] width 1290 height 634
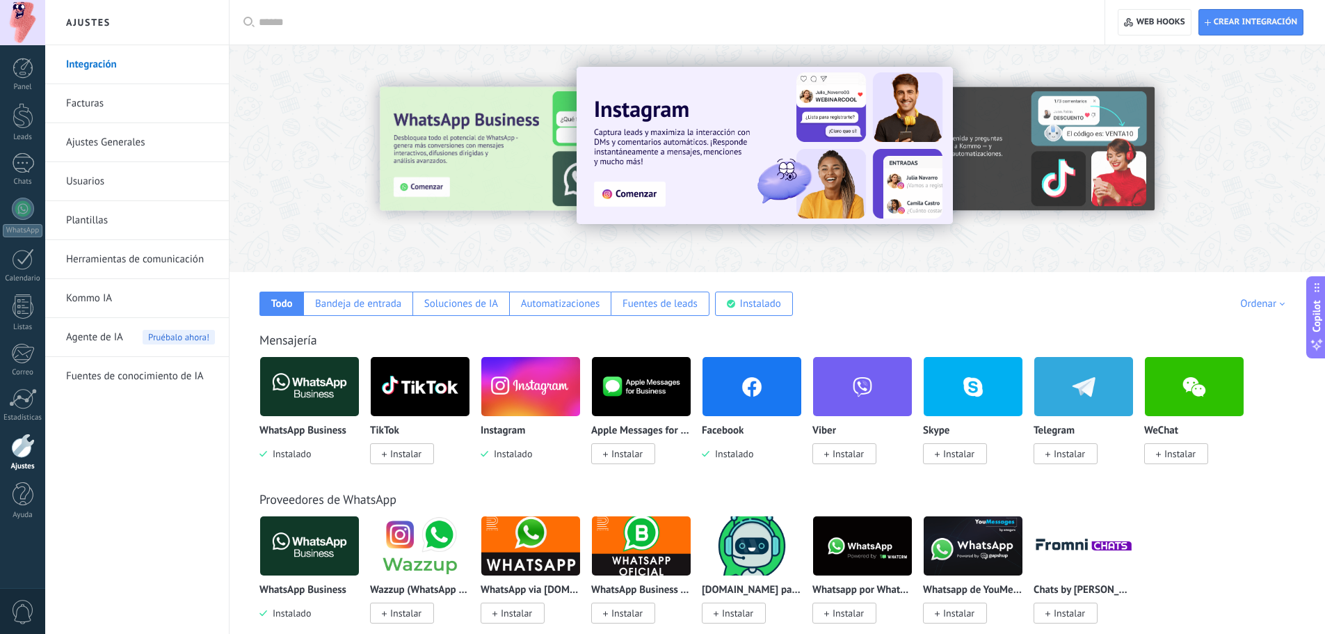
click at [723, 385] on img at bounding box center [751, 386] width 99 height 67
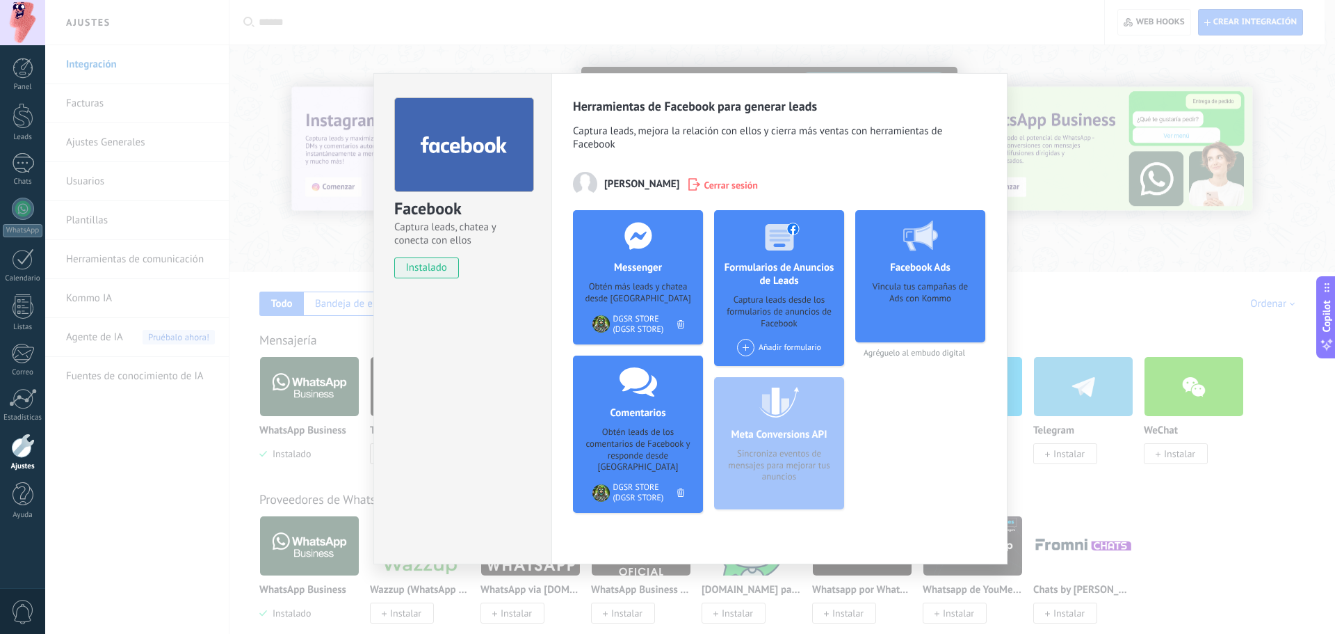
click at [641, 415] on h4 "Comentarios" at bounding box center [637, 412] width 63 height 13
click at [629, 483] on div "DGSR STORE (DGSR STORE)" at bounding box center [645, 492] width 64 height 21
click at [1047, 291] on div "Facebook Captura leads, chatea y conecta con ellos instalado Desinstalar Herram…" at bounding box center [690, 317] width 1290 height 634
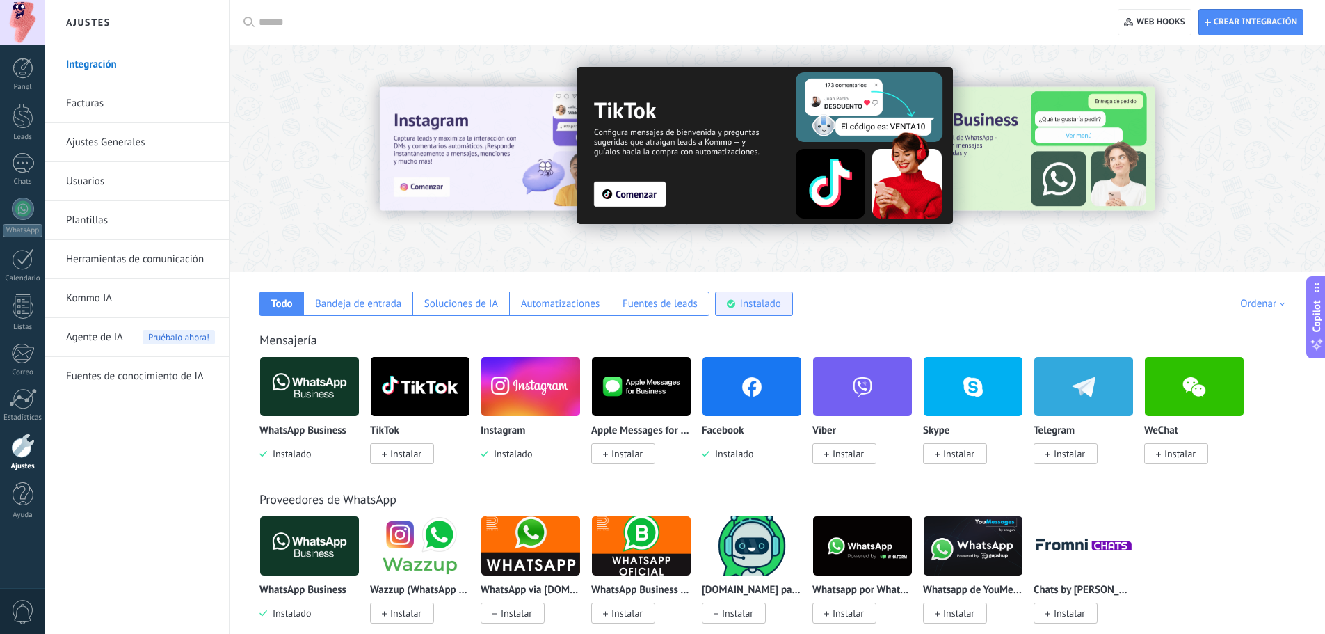
click at [757, 305] on div "Instalado" at bounding box center [760, 303] width 41 height 13
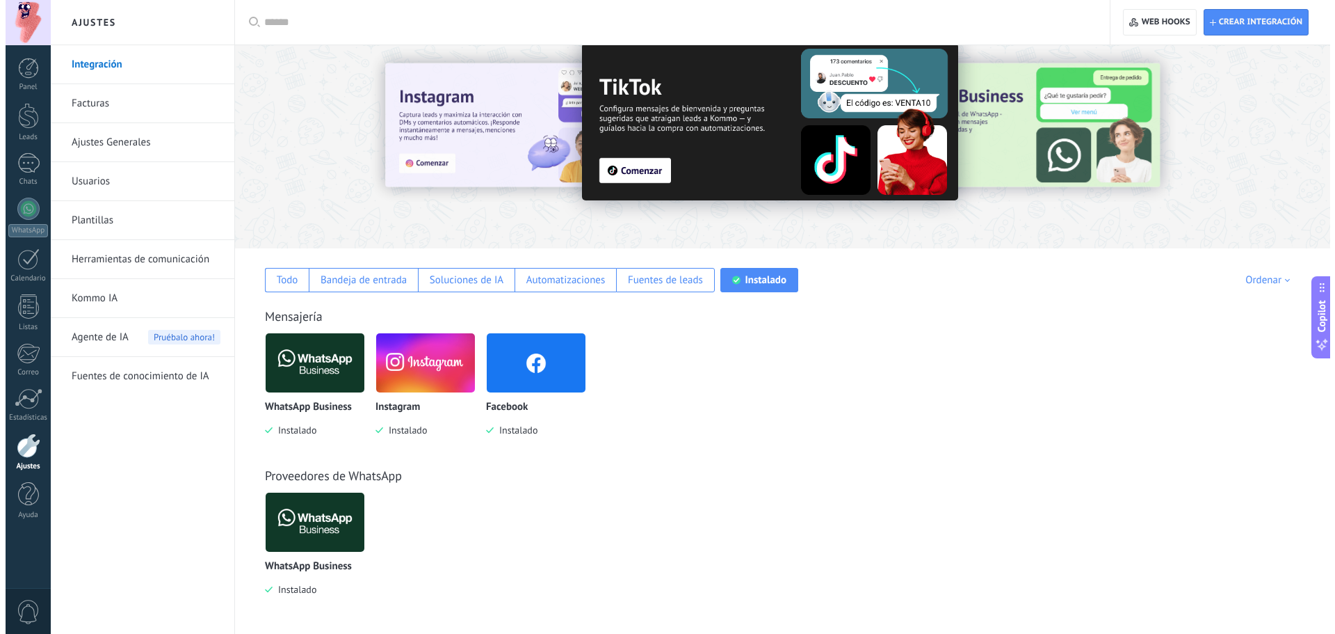
scroll to position [24, 0]
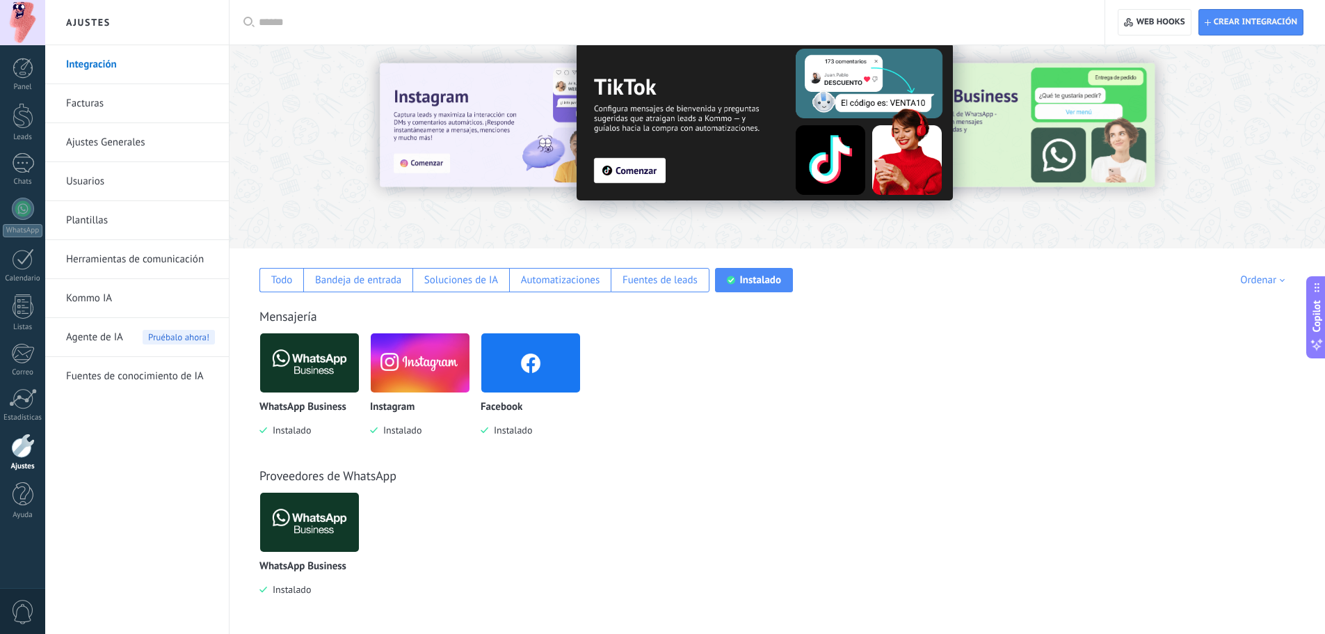
click at [507, 381] on img at bounding box center [530, 362] width 99 height 67
